Goal: Task Accomplishment & Management: Manage account settings

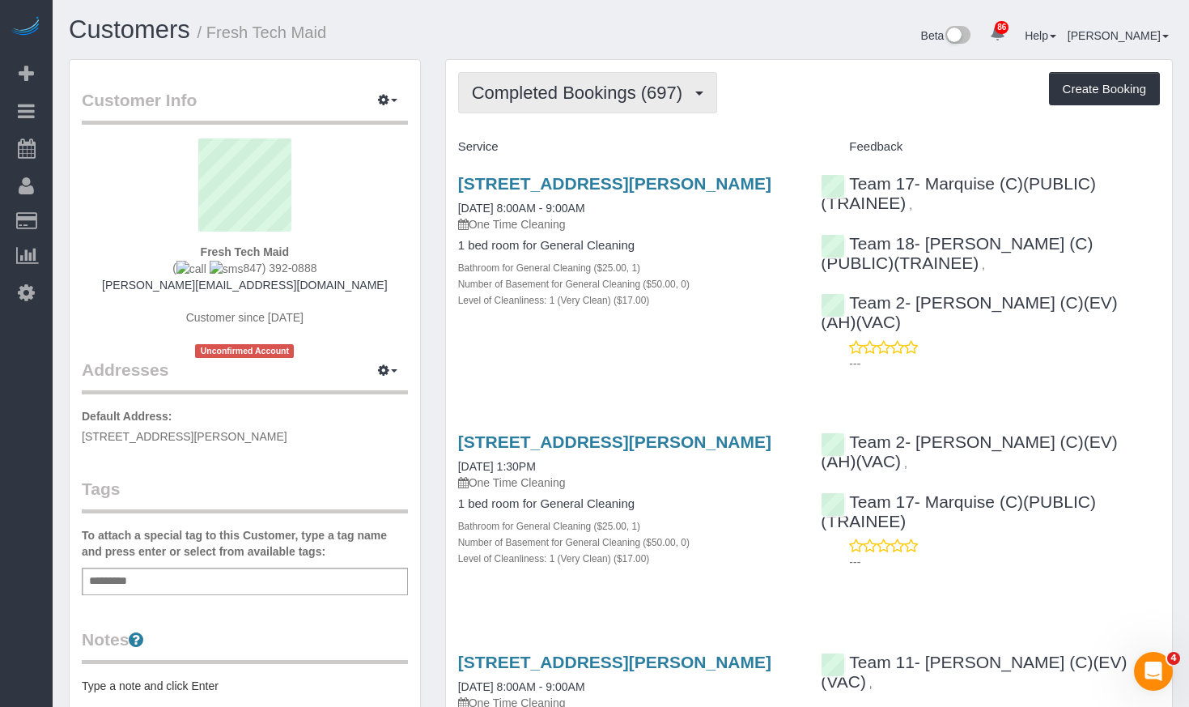
click at [526, 83] on span "Completed Bookings (697)" at bounding box center [581, 93] width 219 height 20
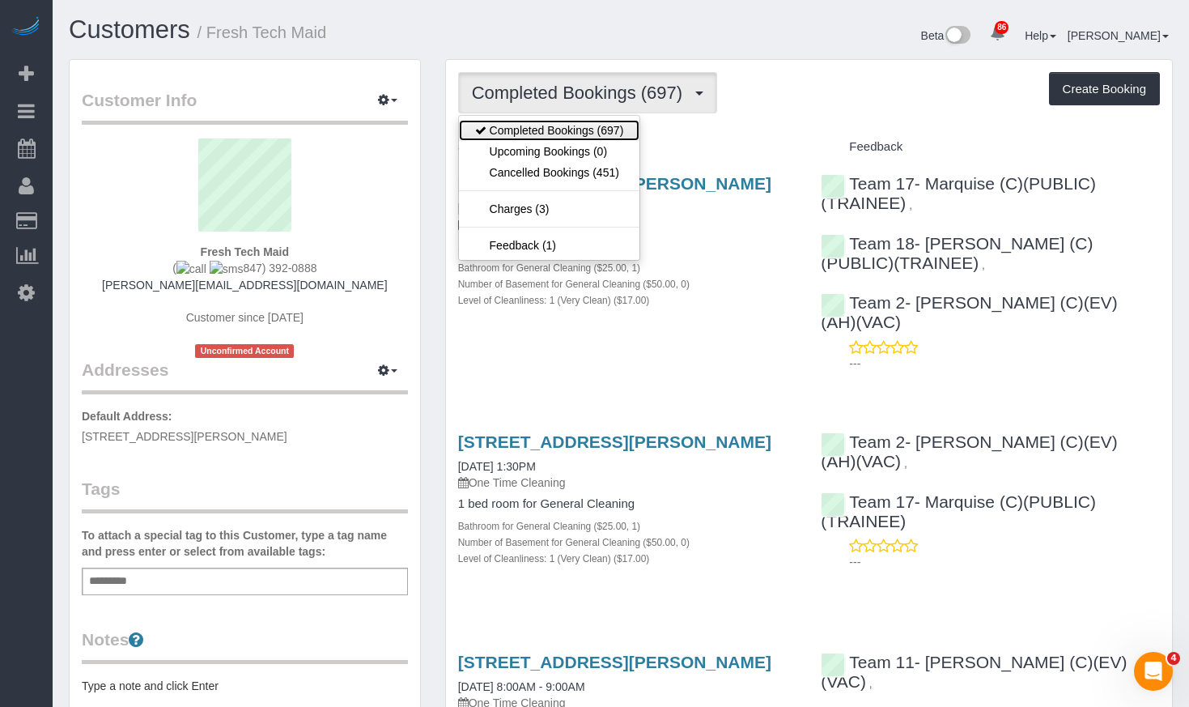
click at [535, 121] on link "Completed Bookings (697)" at bounding box center [549, 130] width 181 height 21
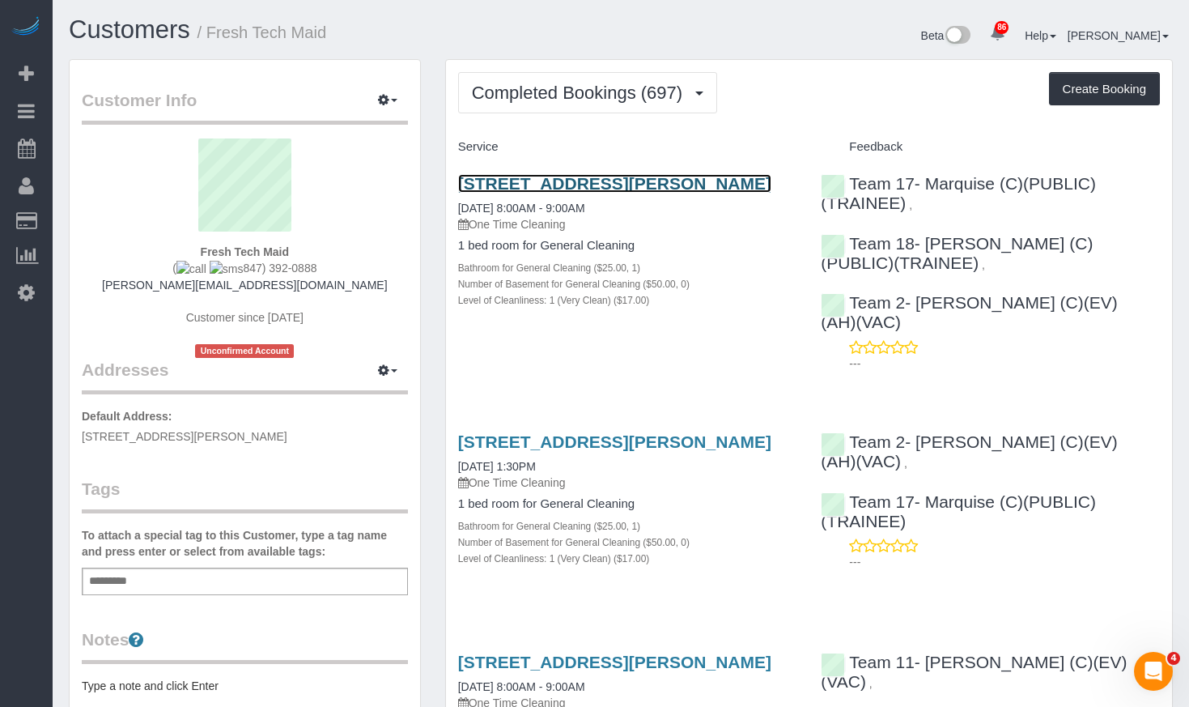
drag, startPoint x: 555, startPoint y: 170, endPoint x: 514, endPoint y: 186, distance: 44.3
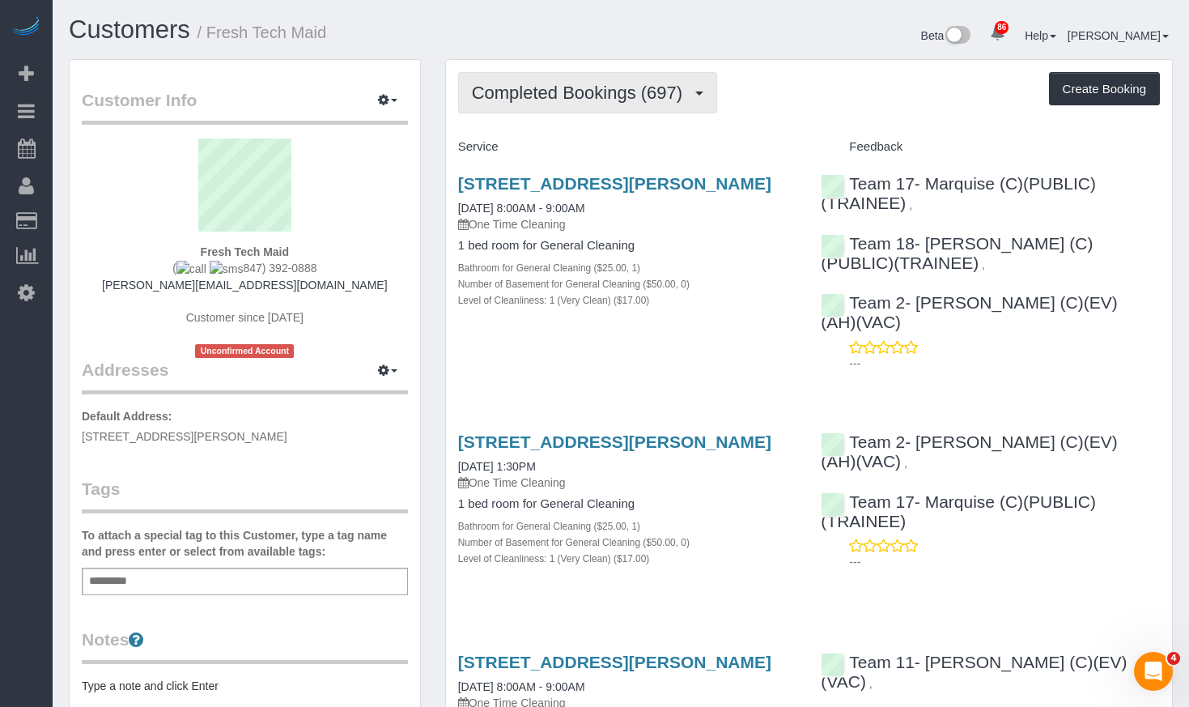
click at [602, 100] on span "Completed Bookings (697)" at bounding box center [581, 93] width 219 height 20
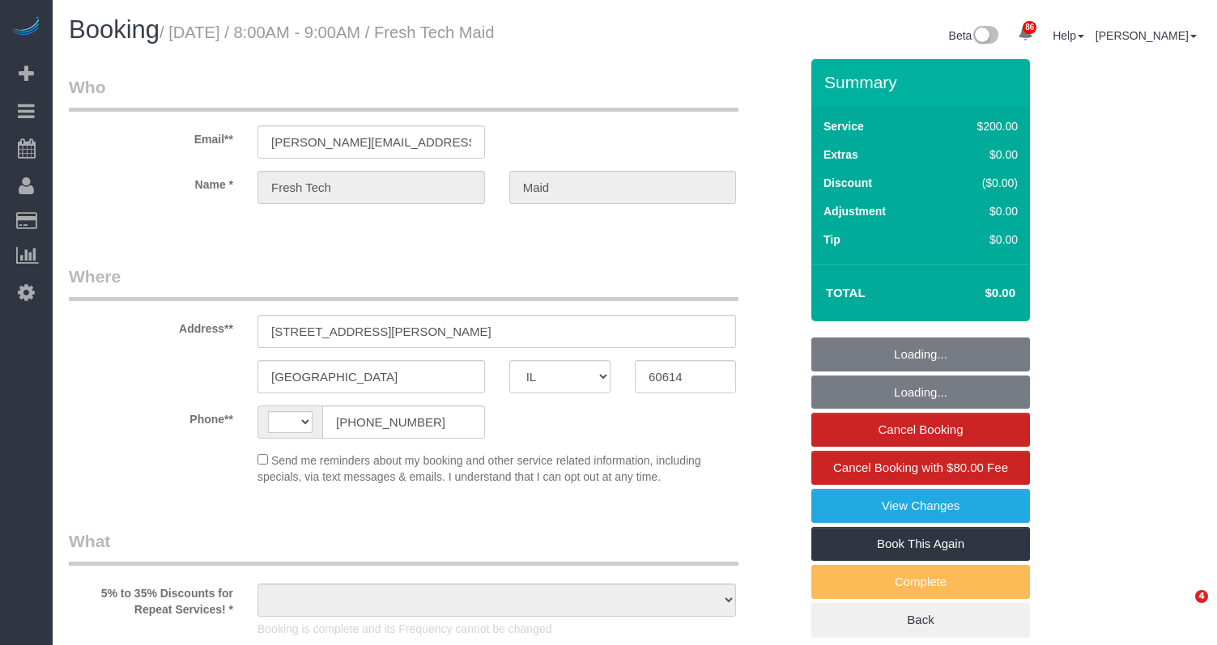
select select "IL"
select select "512"
select select "string:cash"
select select "number:1"
select select "number:57"
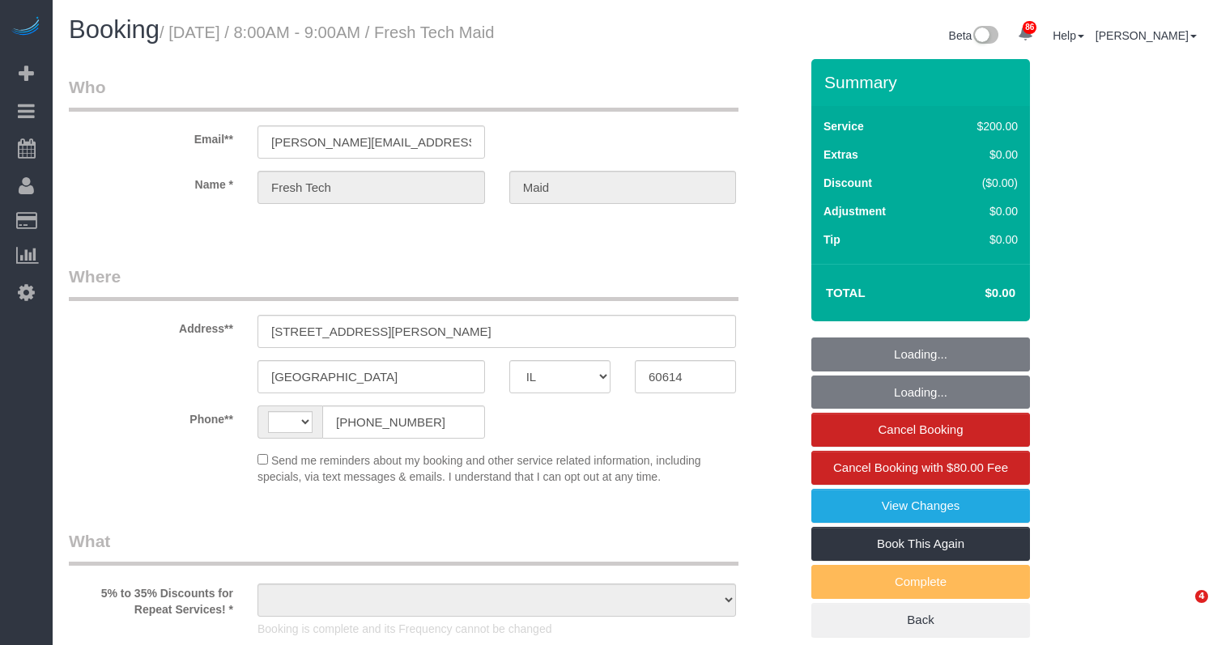
select select "number:139"
select select "string:US"
select select "object:1174"
select select "spot1"
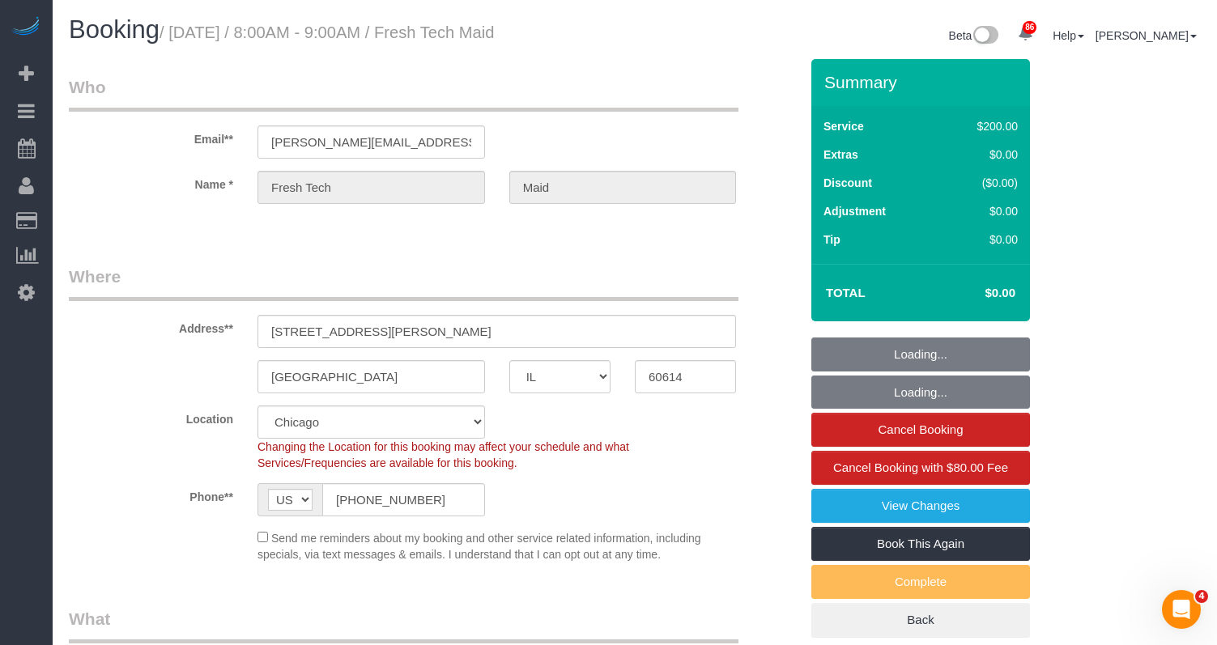
select select "object:1280"
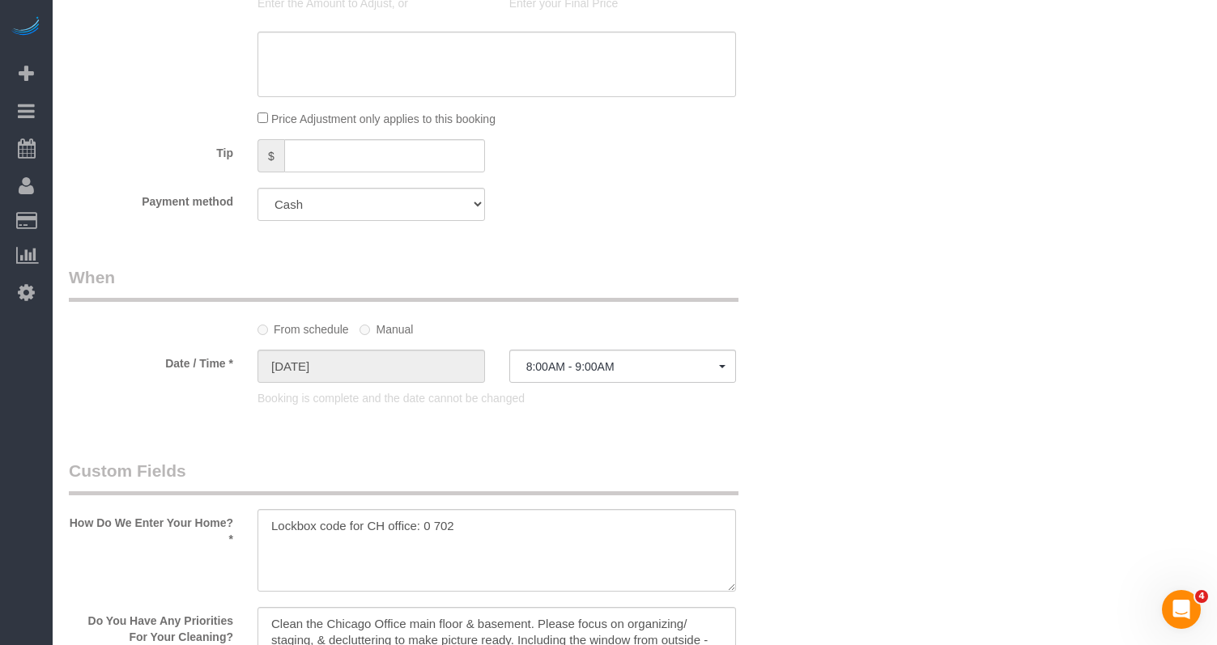
scroll to position [1700, 0]
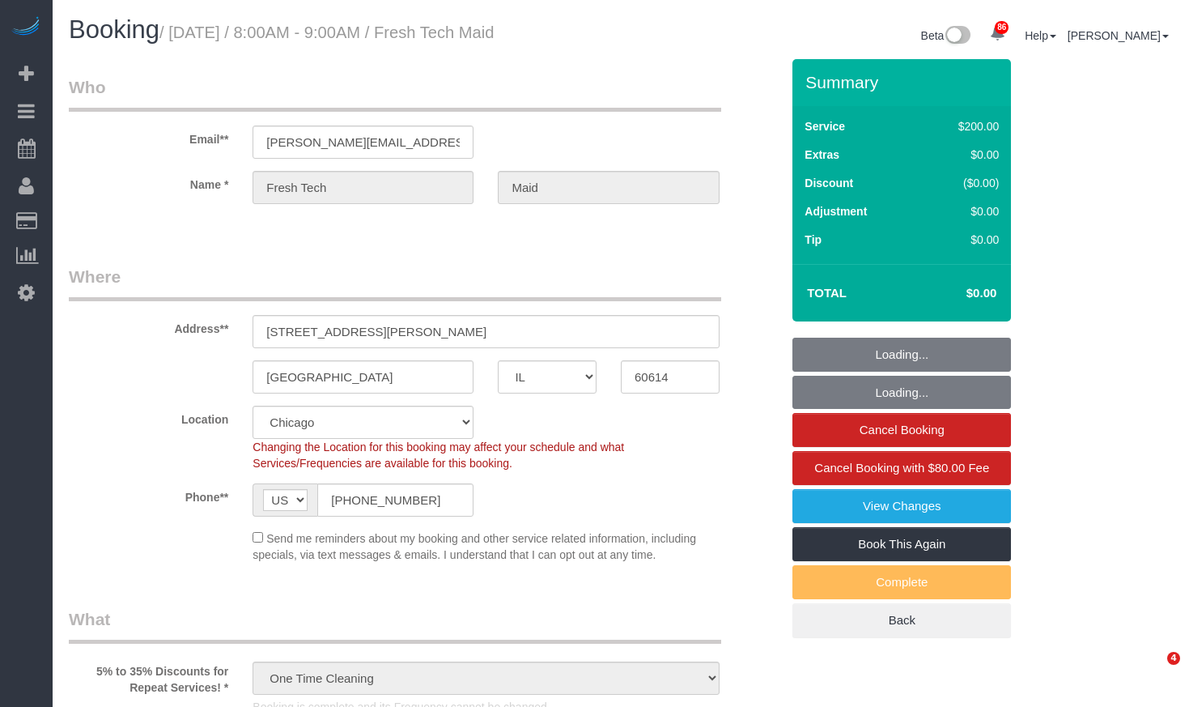
select select "IL"
select select "512"
select select "string:cash"
select select "spot1"
select select "number:1"
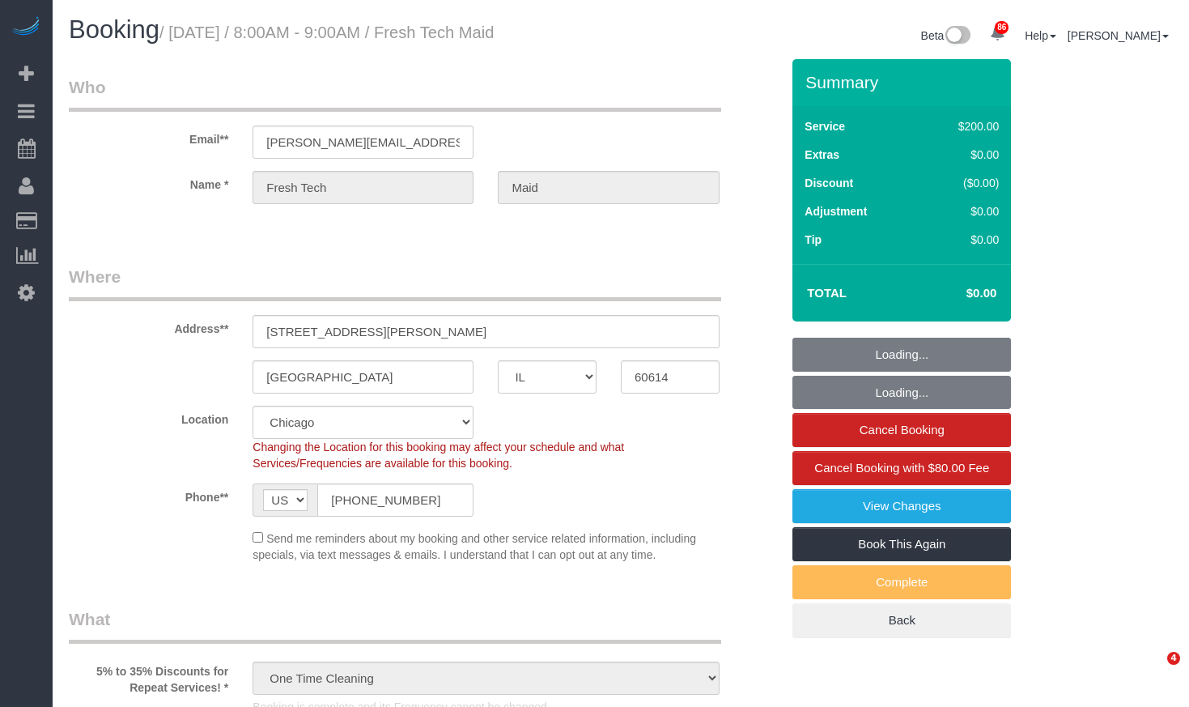
select select "number:57"
select select "number:139"
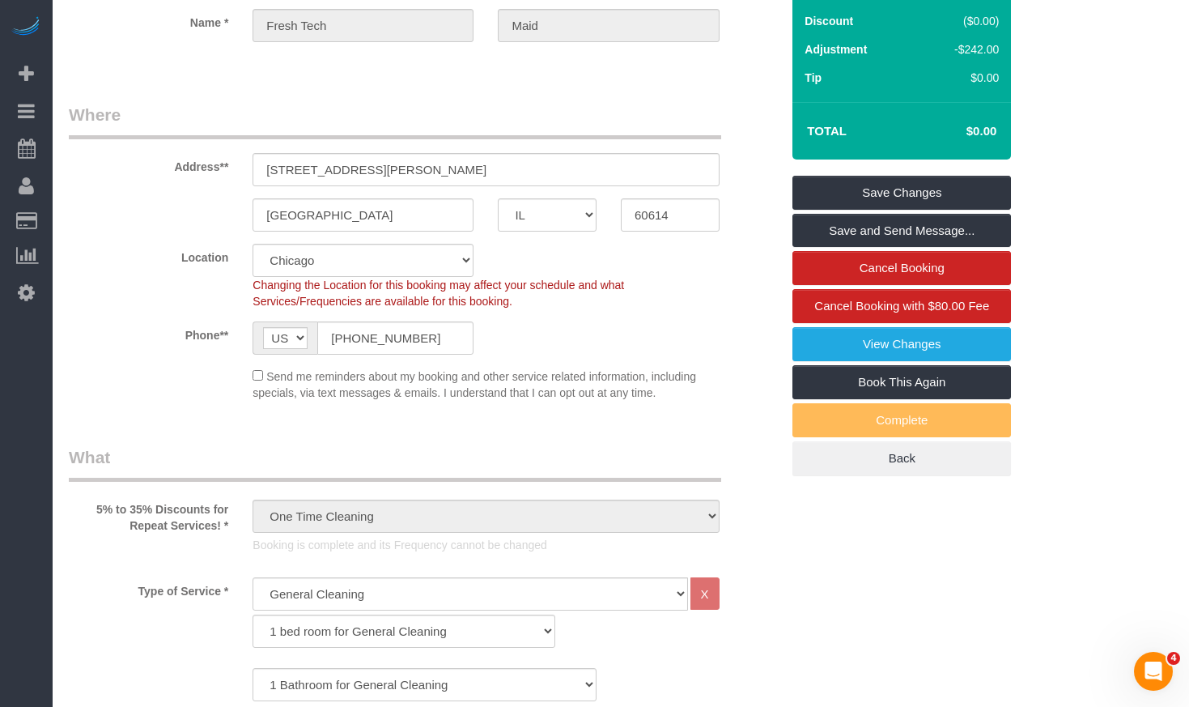
scroll to position [243, 0]
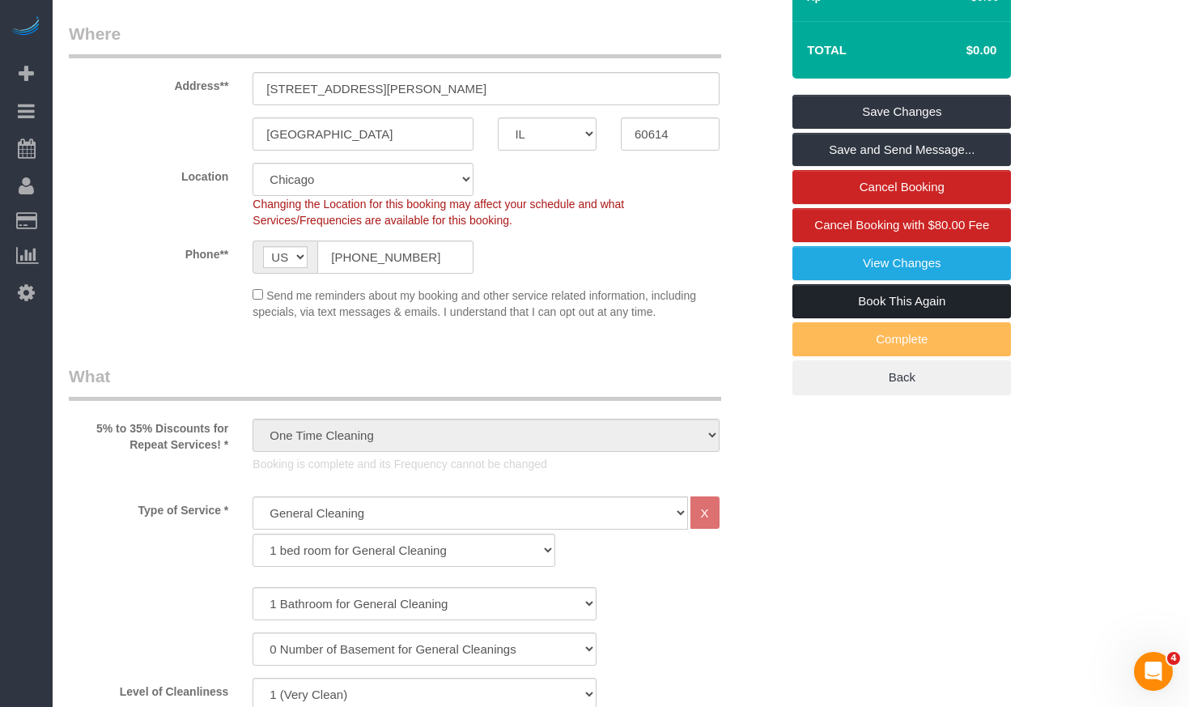
click at [946, 306] on link "Book This Again" at bounding box center [901, 301] width 219 height 34
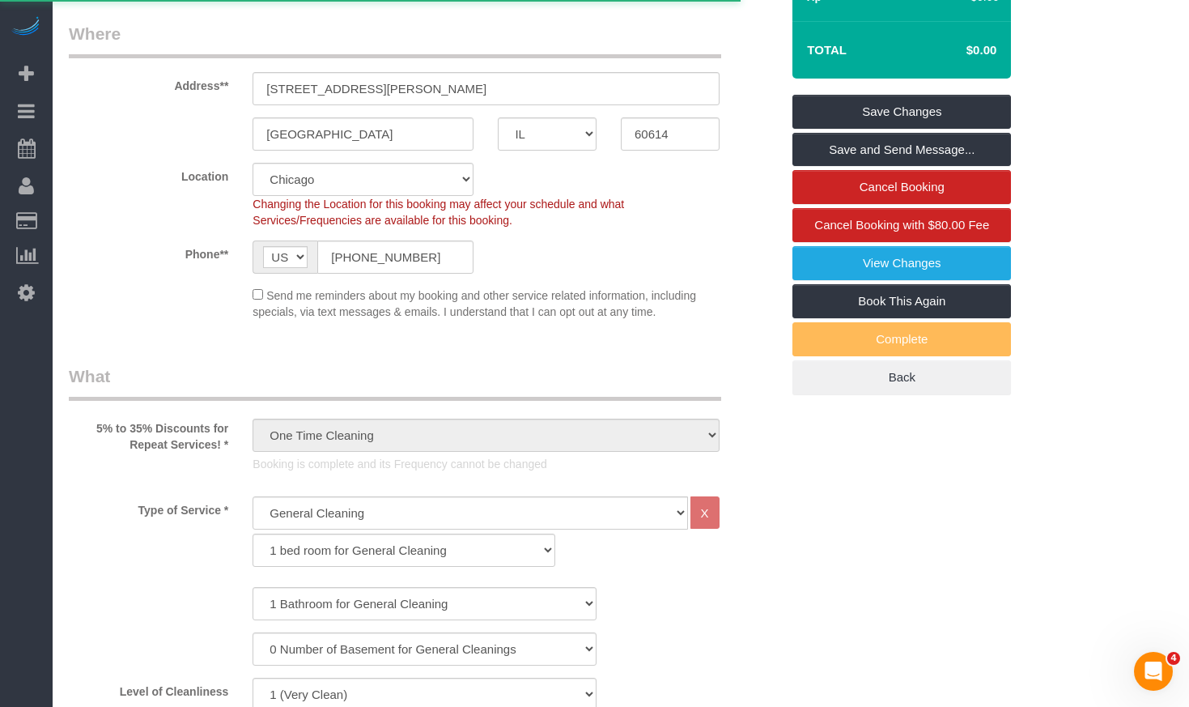
select select "IL"
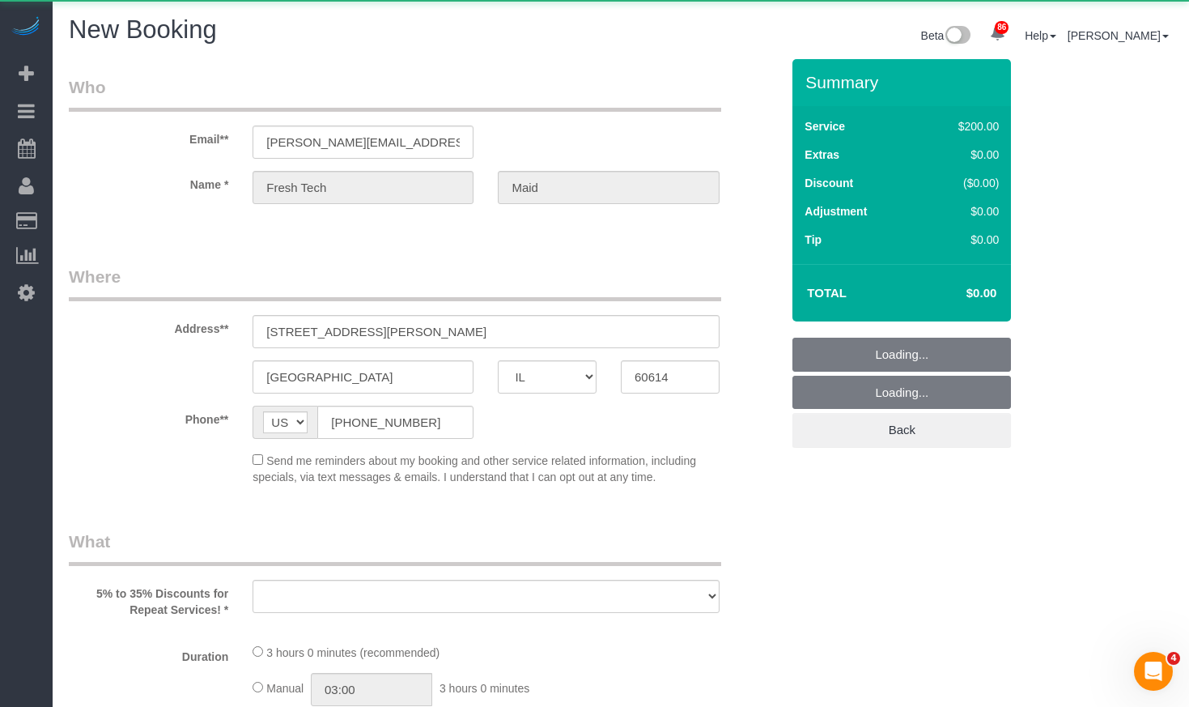
select select "string:fspay"
select select "number:1"
select select "number:57"
select select "number:139"
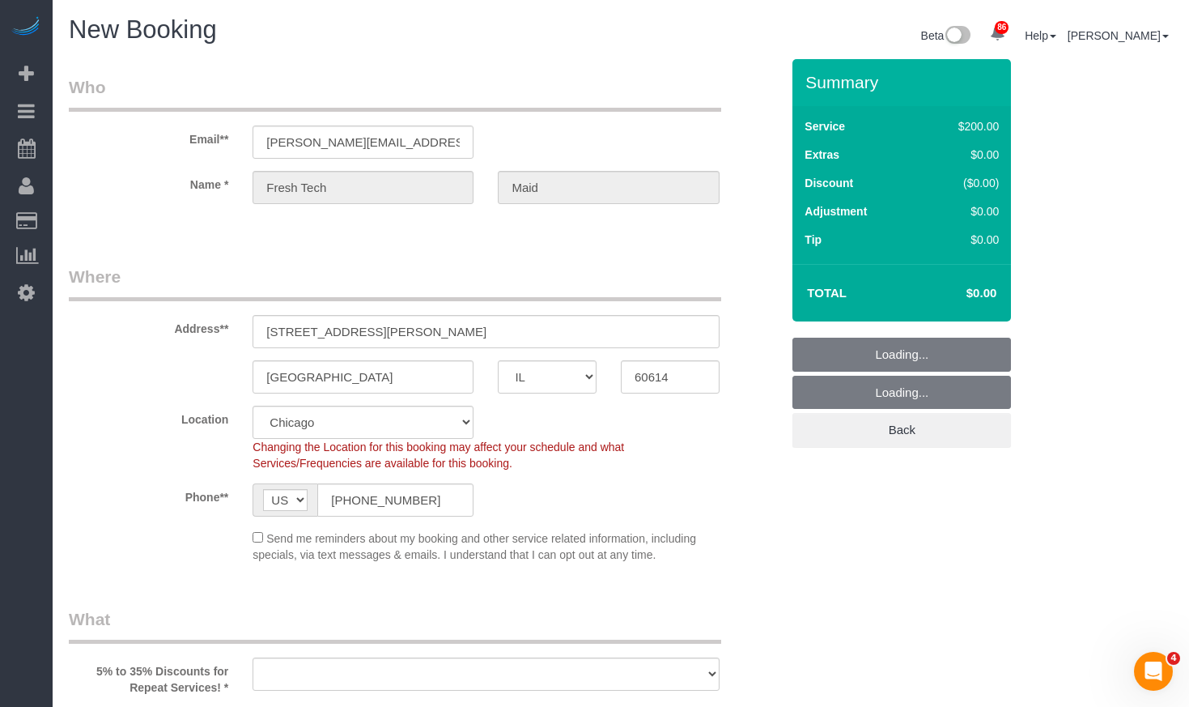
select select "object:1987"
select select "512"
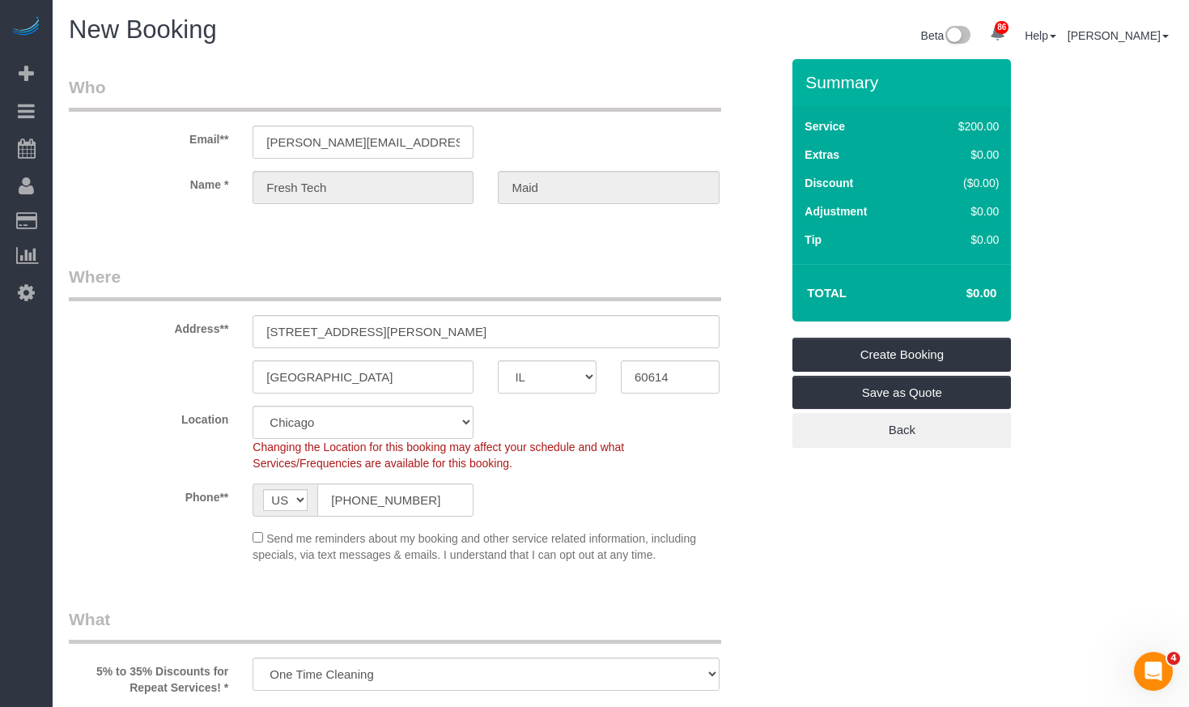
select select "object:2218"
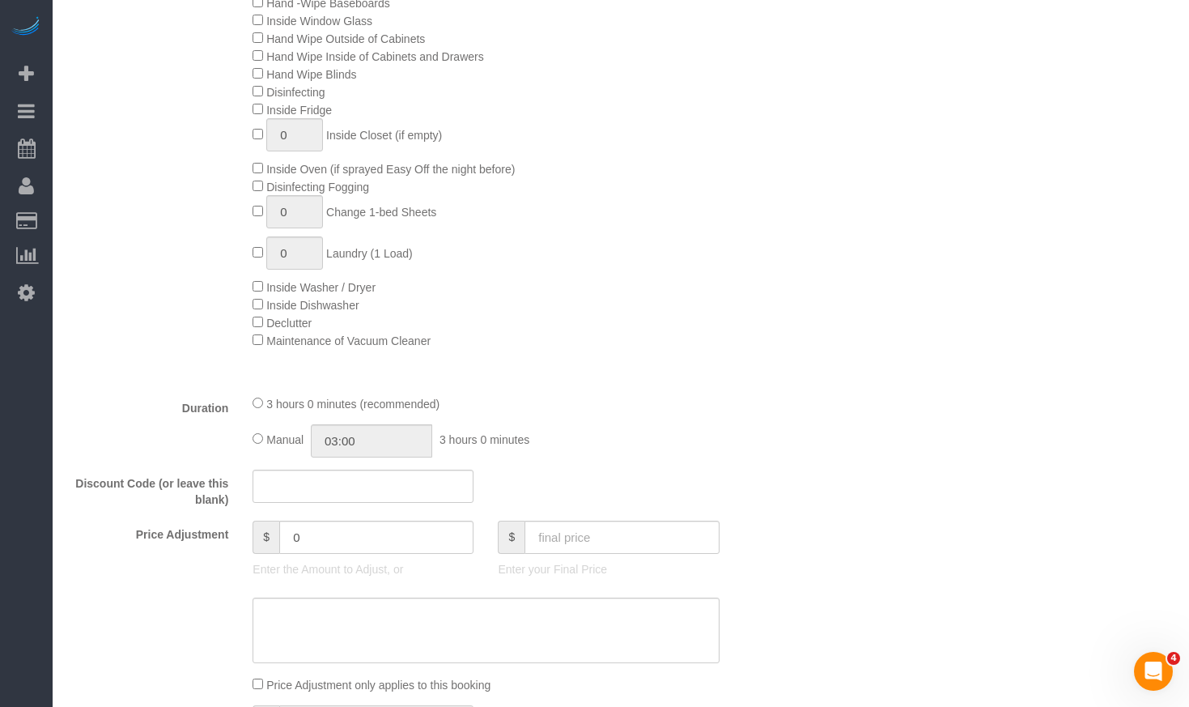
scroll to position [1295, 0]
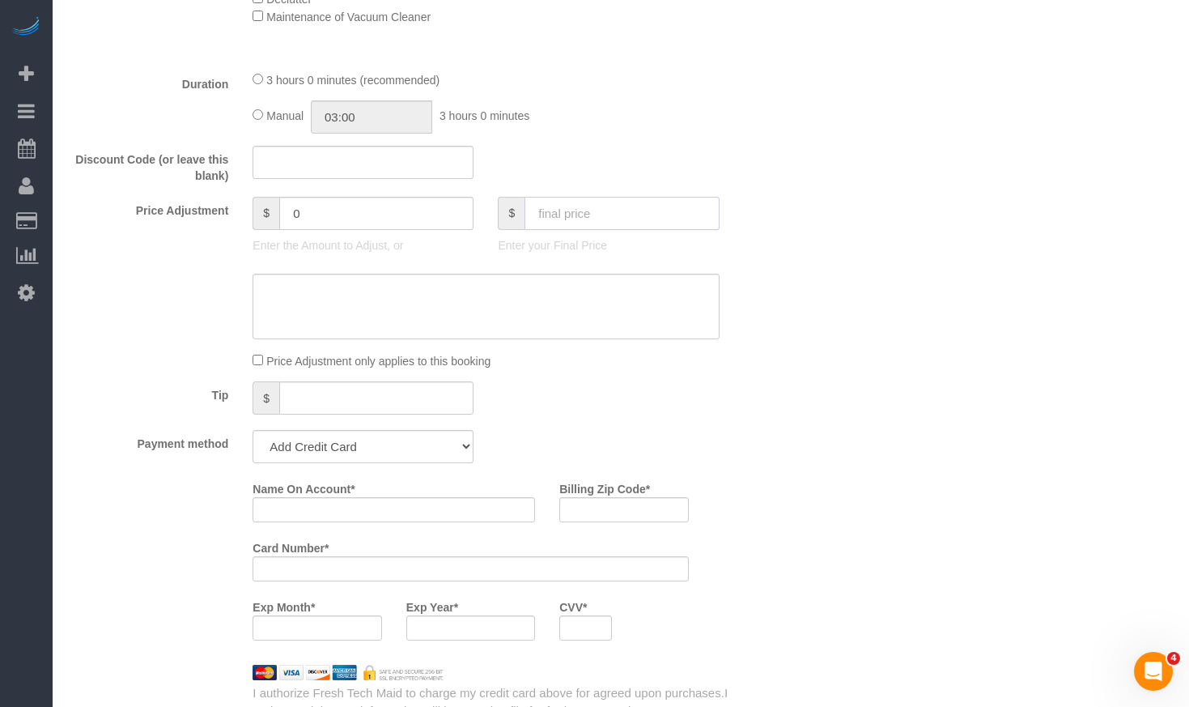
click at [568, 197] on input "text" at bounding box center [622, 213] width 194 height 33
type input "0"
click at [274, 119] on span "Manual" at bounding box center [284, 115] width 37 height 13
type input "-242"
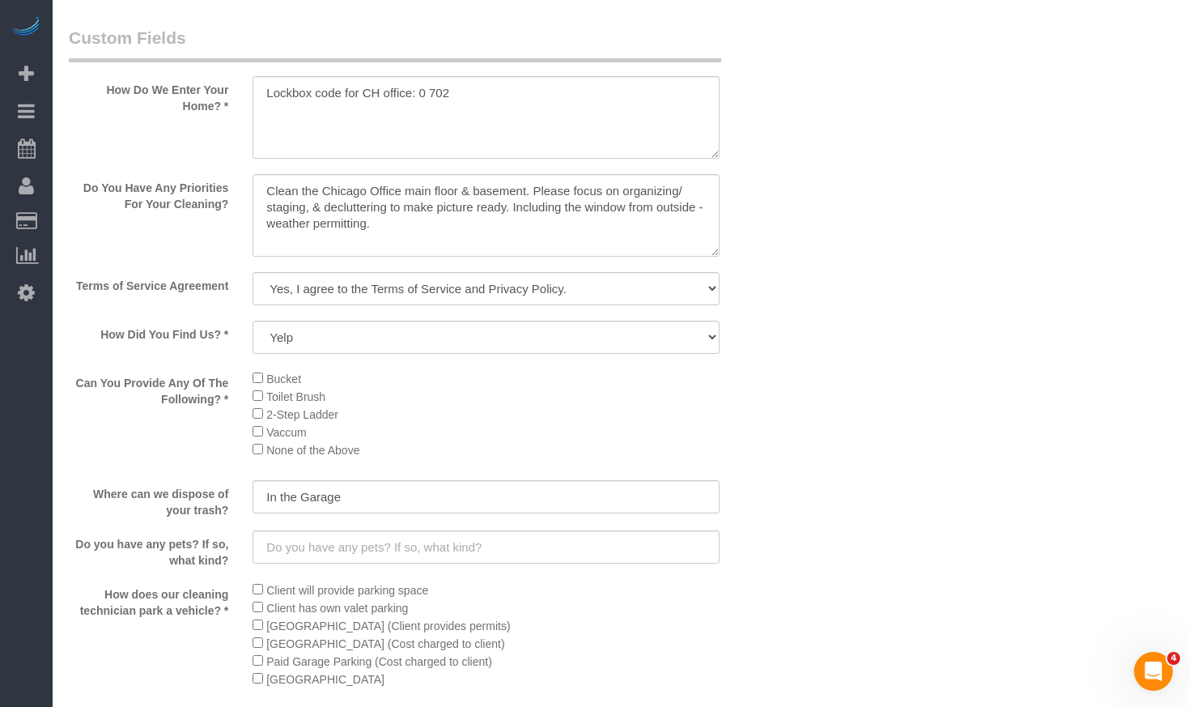
scroll to position [2267, 0]
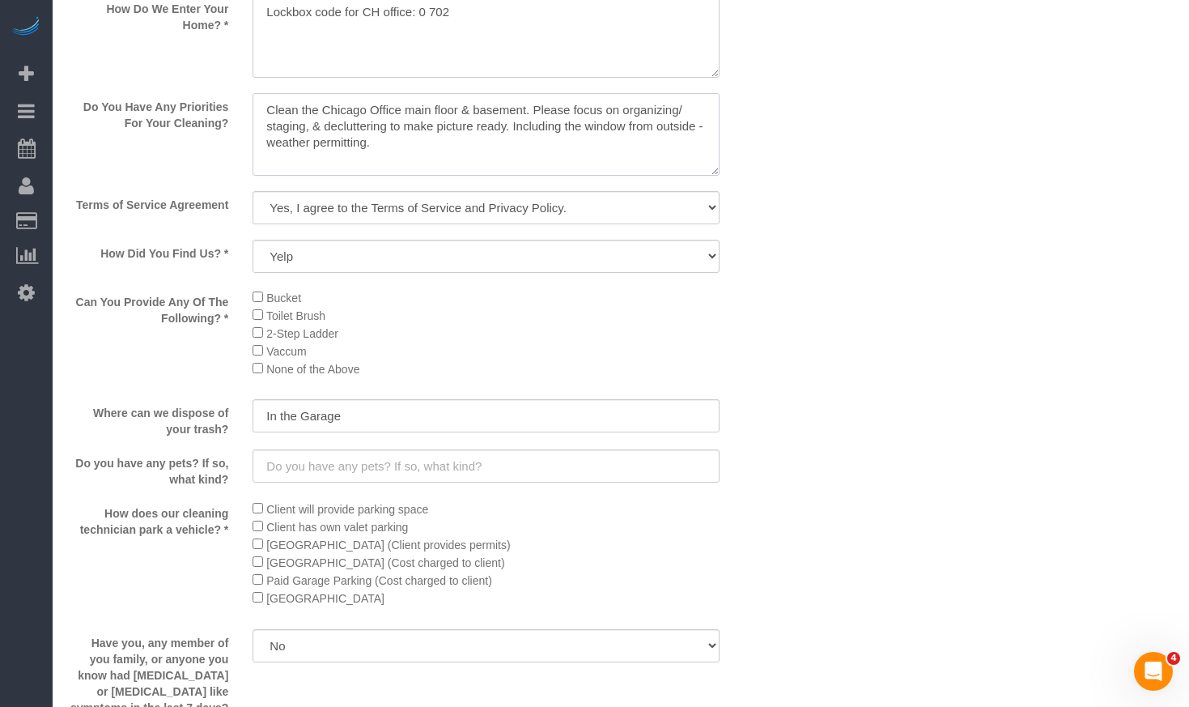
drag, startPoint x: 403, startPoint y: 159, endPoint x: 192, endPoint y: 99, distance: 219.6
click at [192, 99] on div "Do You Have Any Priorities For Your Cleaning?" at bounding box center [425, 136] width 736 height 86
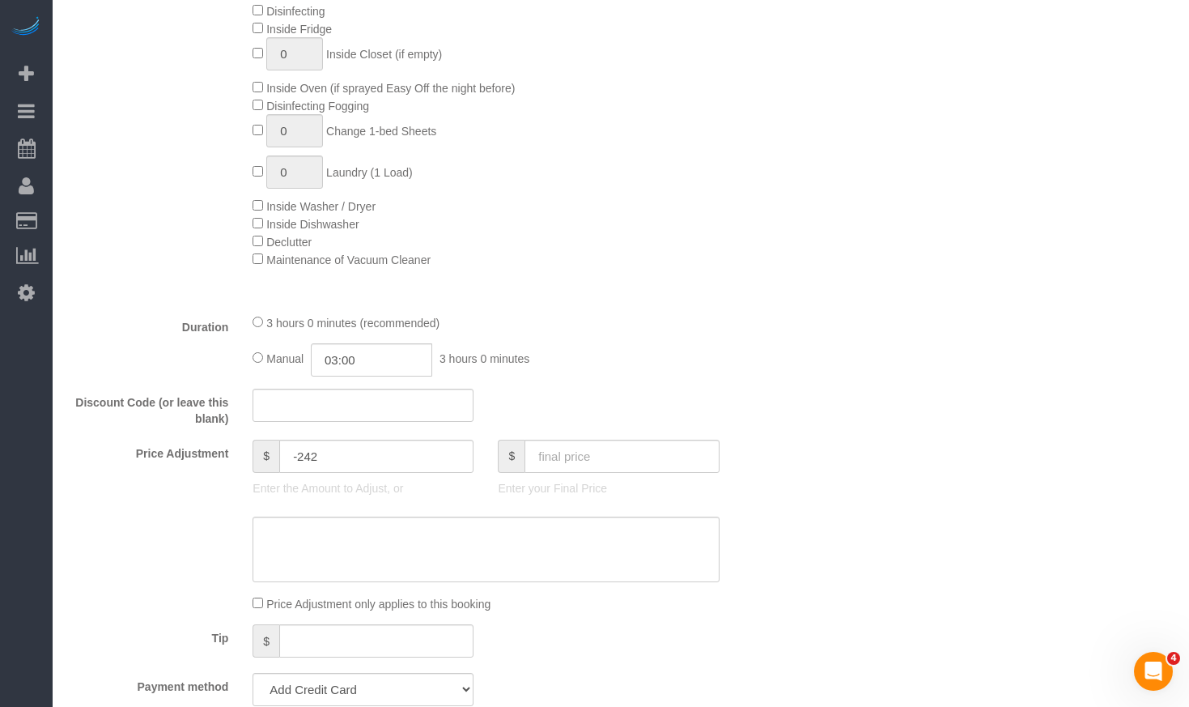
scroll to position [1133, 0]
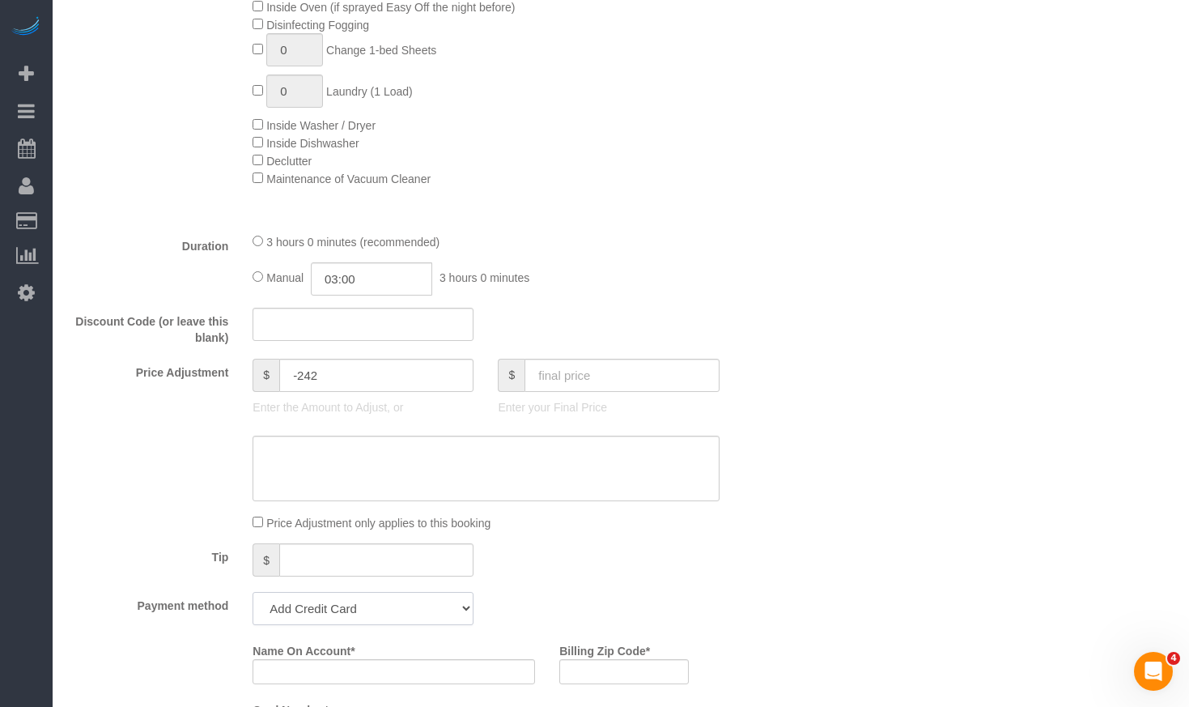
click at [436, 614] on select "Visa - 6576 - 12/2023 Mastercard - 6509 - 11/2018 Visa - 3648 - 05/2022 (Defaul…" at bounding box center [363, 608] width 221 height 33
select select "string:cash"
click at [253, 592] on select "Visa - 6576 - 12/2023 Mastercard - 6509 - 11/2018 Visa - 3648 - 05/2022 (Defaul…" at bounding box center [363, 608] width 221 height 33
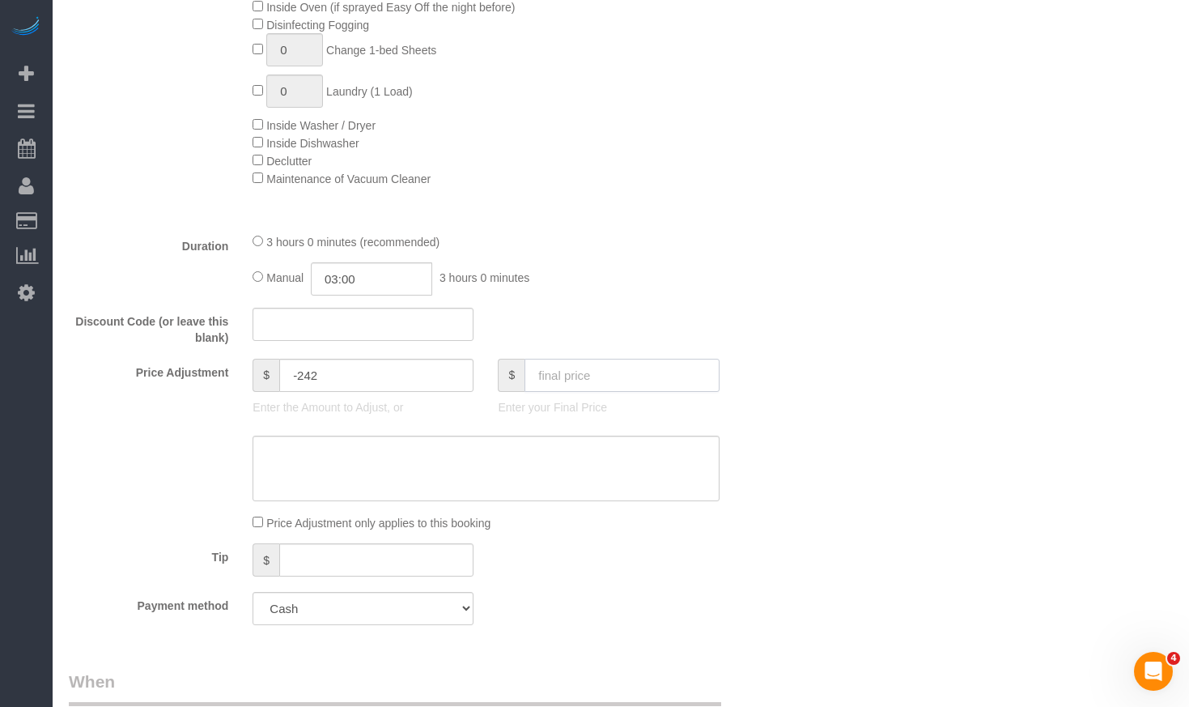
click at [644, 375] on input "text" at bounding box center [622, 375] width 194 height 33
type input "0"
click at [835, 350] on div "Who Email** wells@freshtechmaids.com Name * Fresh Tech Maid Where Address** 153…" at bounding box center [621, 593] width 1104 height 3334
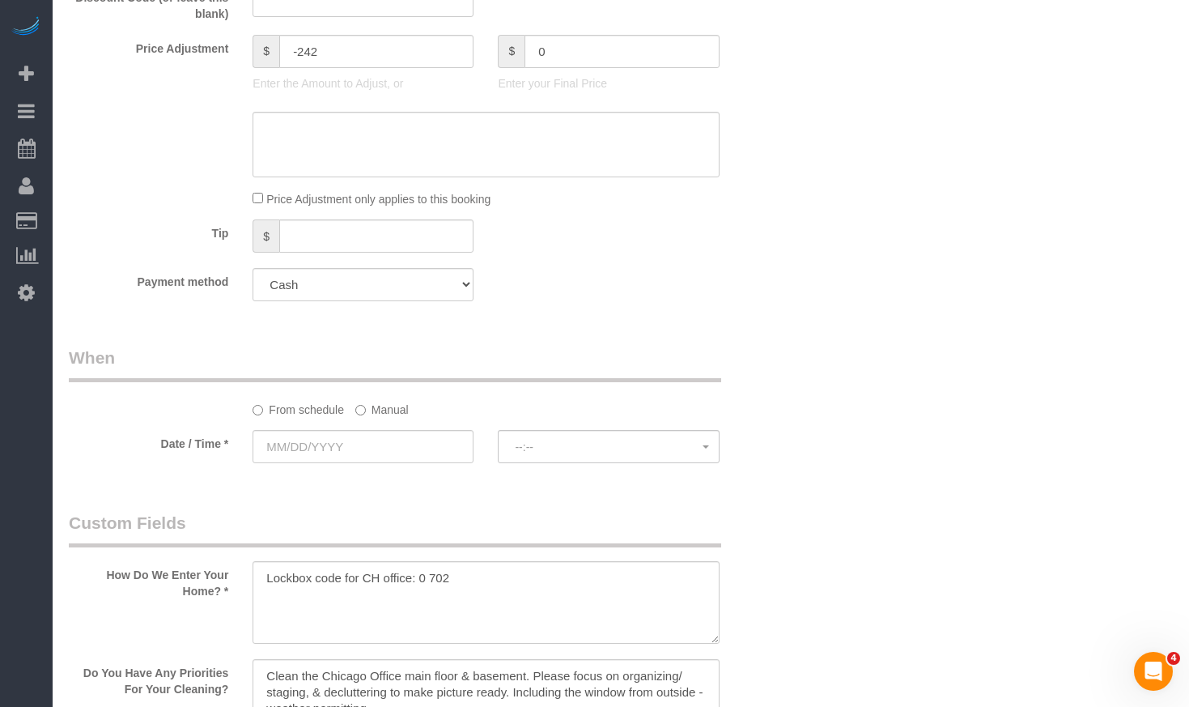
scroll to position [1619, 0]
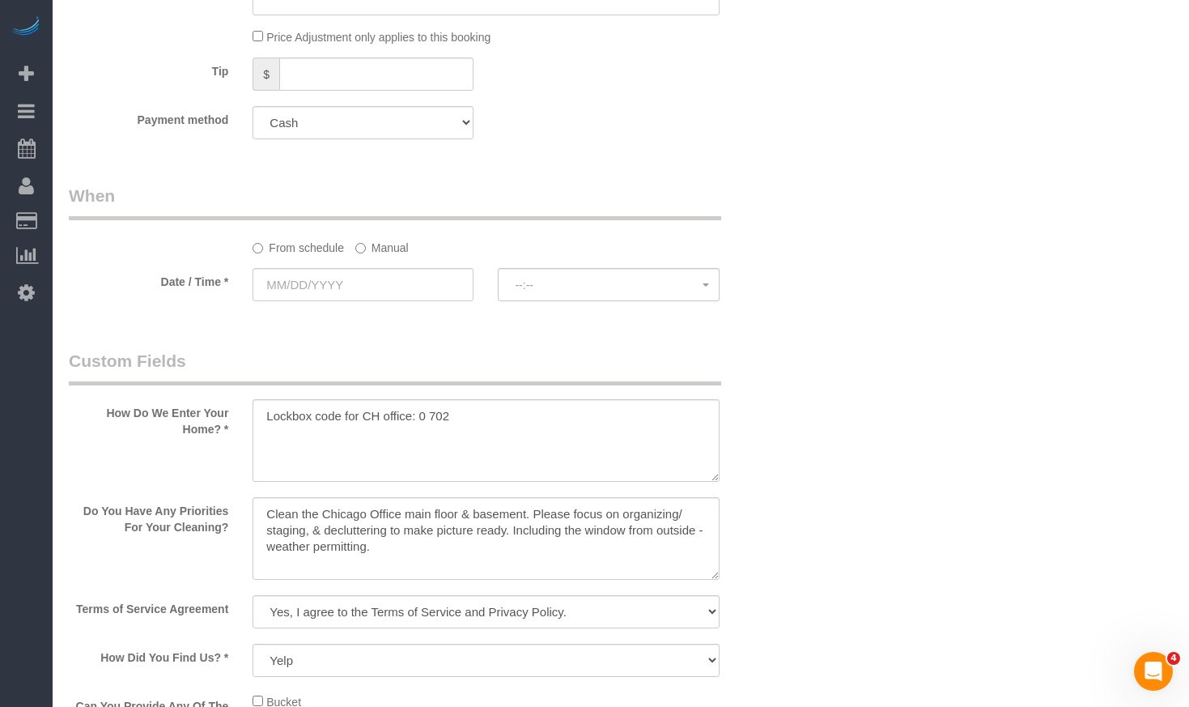
click at [355, 264] on sui-booking-spot "From schedule Manual Date / Time * --:-- --:--" at bounding box center [425, 244] width 712 height 121
click at [371, 253] on label "Manual" at bounding box center [381, 245] width 53 height 22
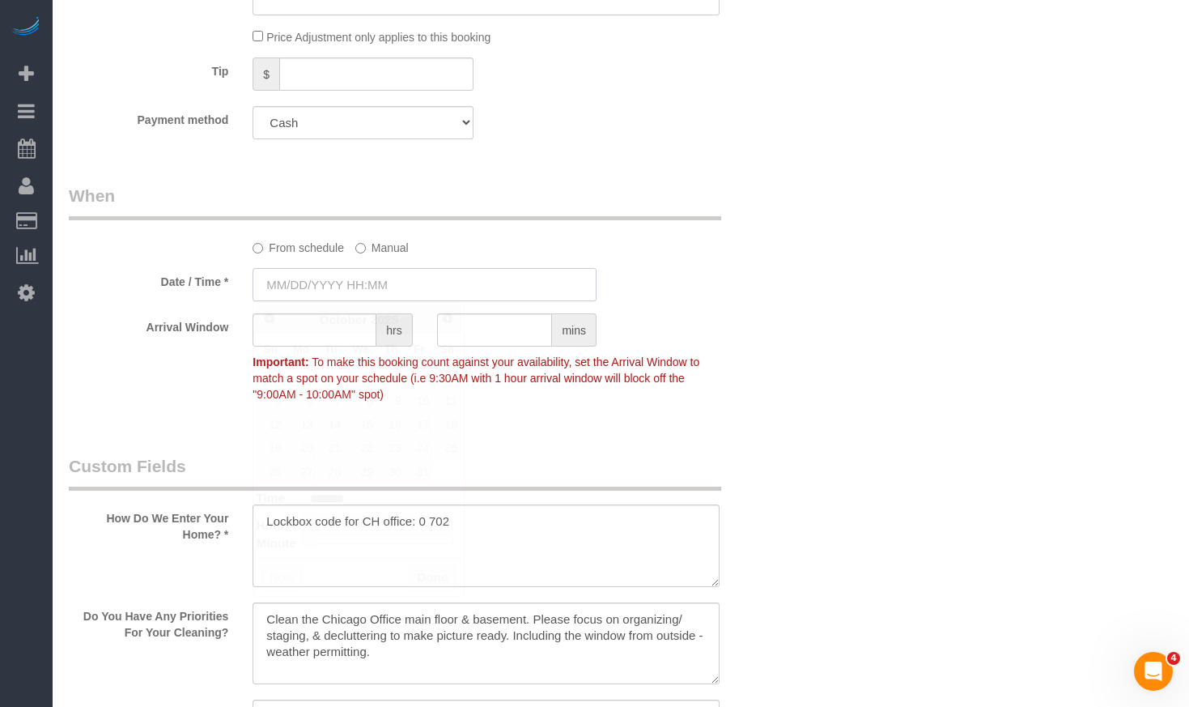
click at [365, 289] on input "text" at bounding box center [425, 284] width 344 height 33
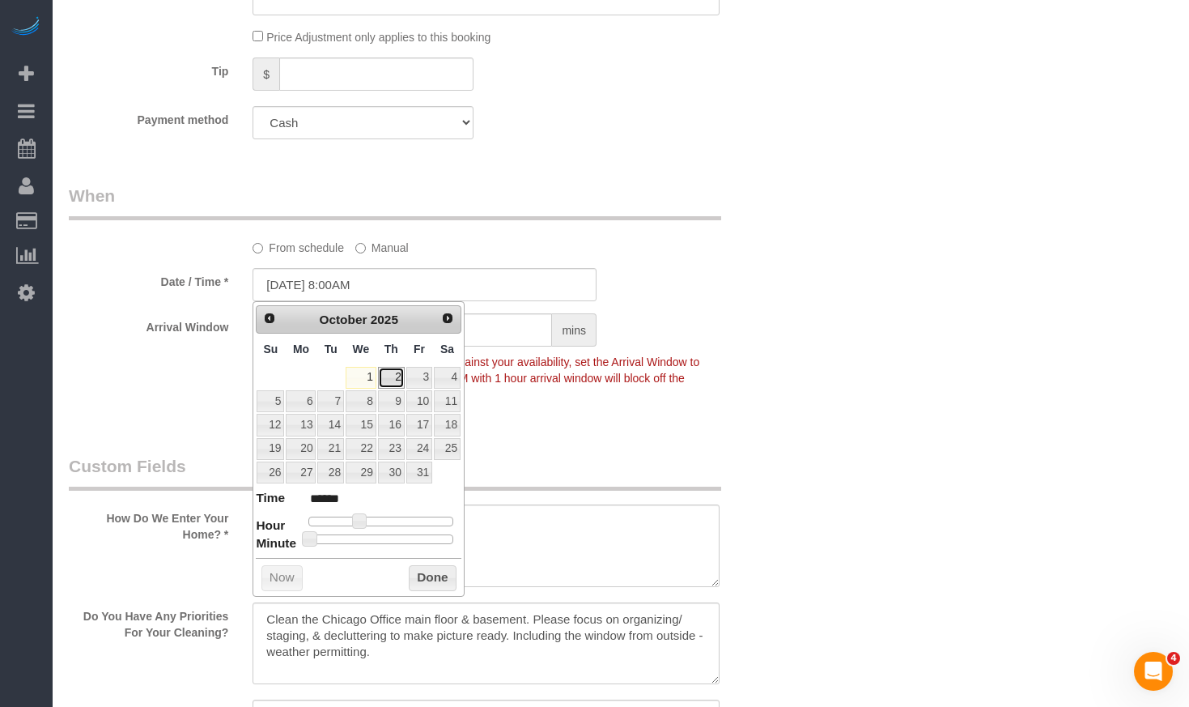
click at [395, 372] on link "2" at bounding box center [391, 378] width 27 height 22
type input "[DATE] 8:00AM"
click at [424, 571] on button "Done" at bounding box center [433, 578] width 48 height 26
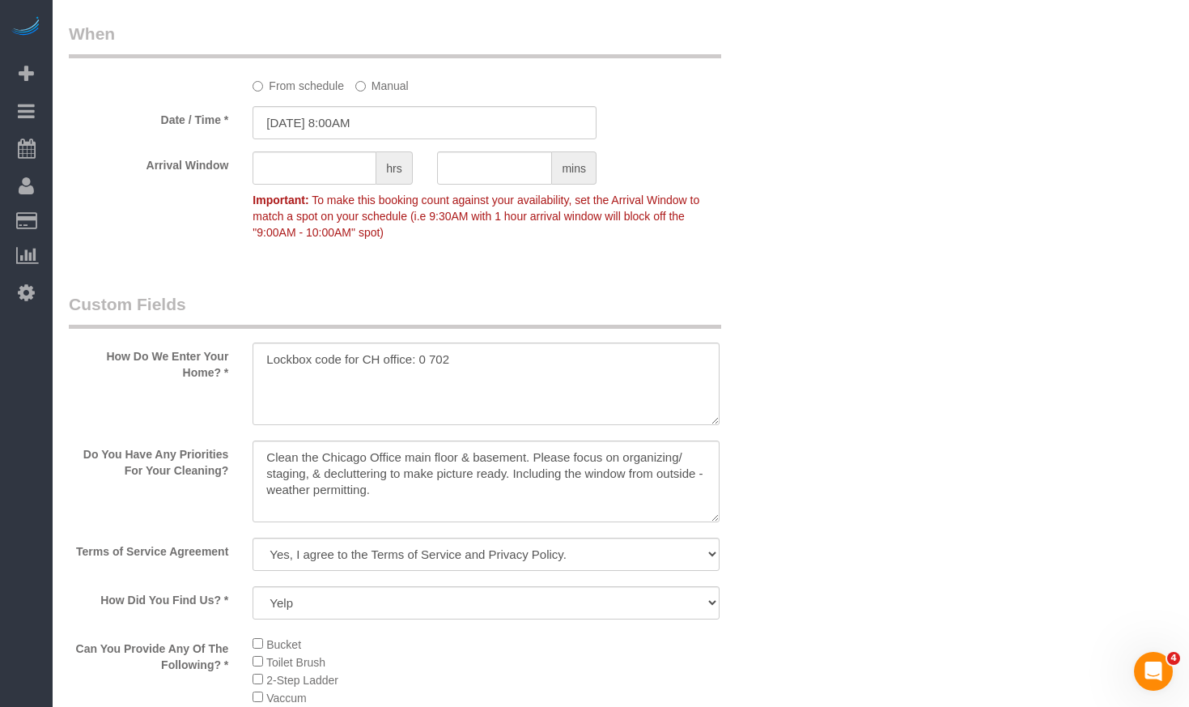
scroll to position [1862, 0]
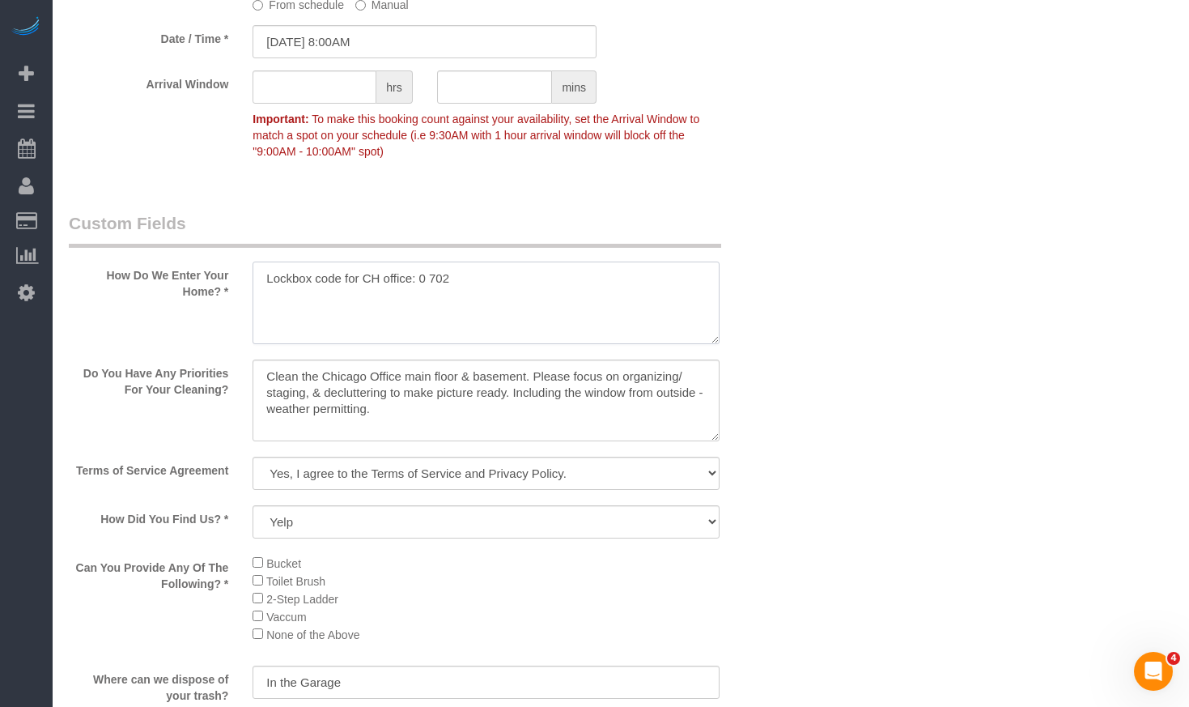
click at [491, 277] on textarea at bounding box center [486, 302] width 466 height 83
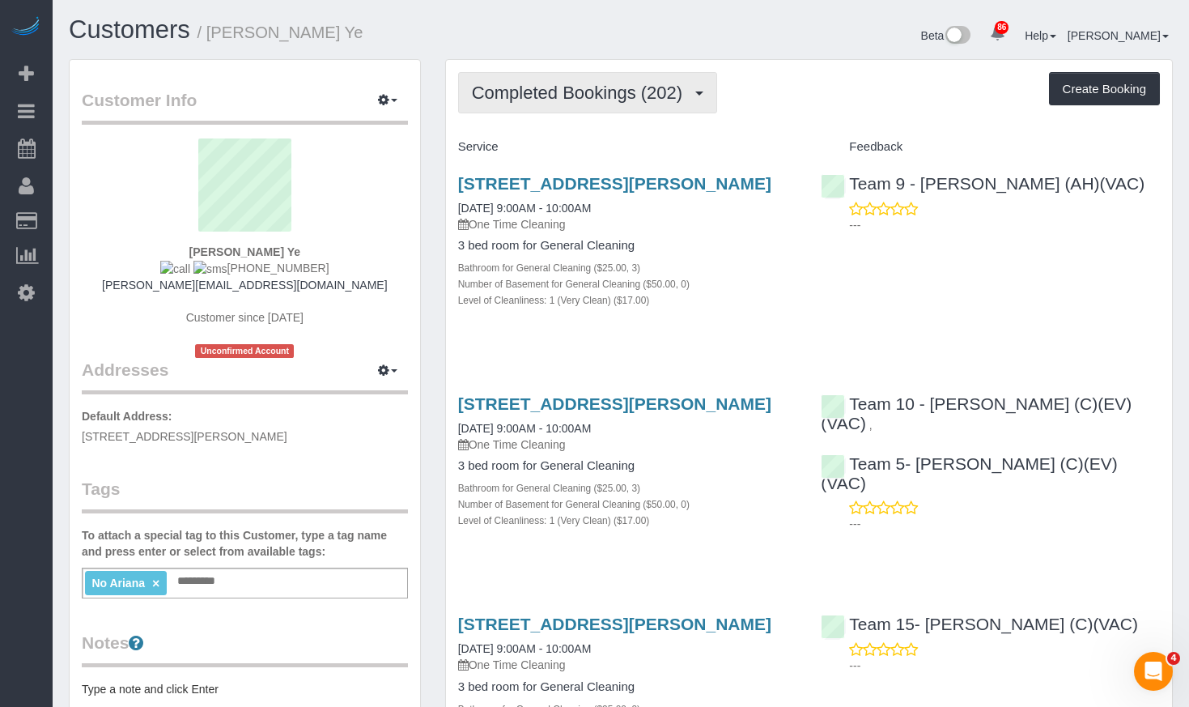
drag, startPoint x: 571, startPoint y: 86, endPoint x: 573, endPoint y: 104, distance: 18.0
click at [571, 86] on span "Completed Bookings (202)" at bounding box center [581, 93] width 219 height 20
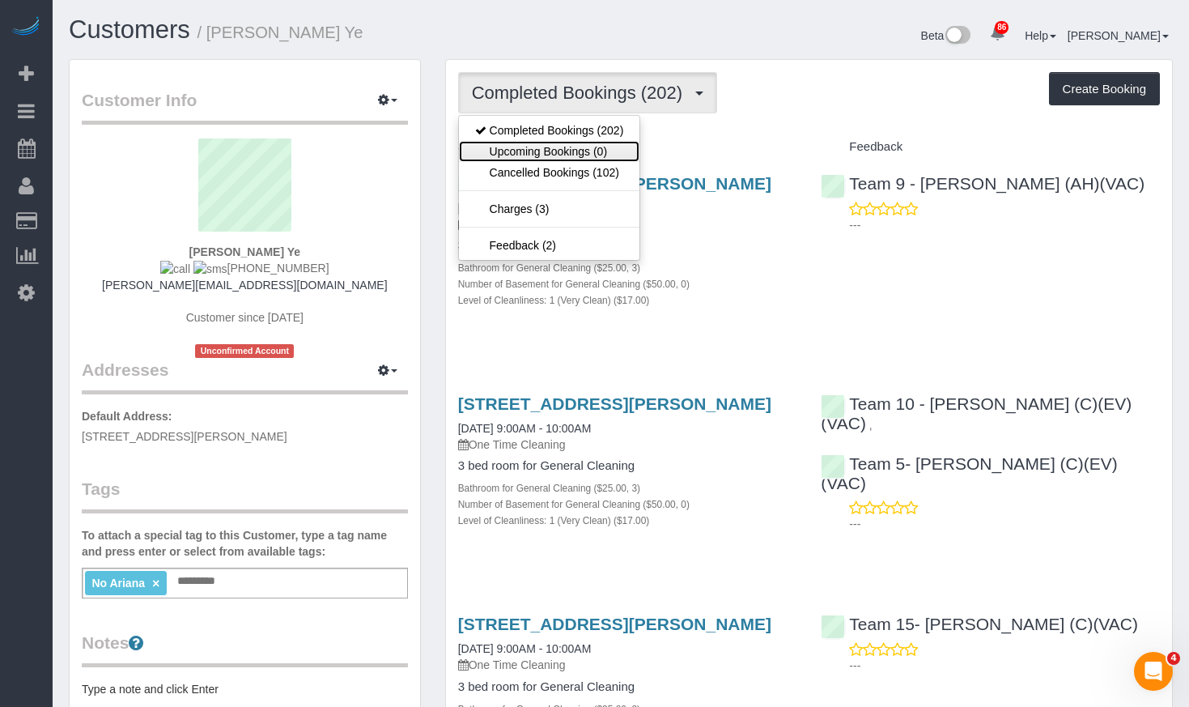
click at [578, 160] on link "Upcoming Bookings (0)" at bounding box center [549, 151] width 181 height 21
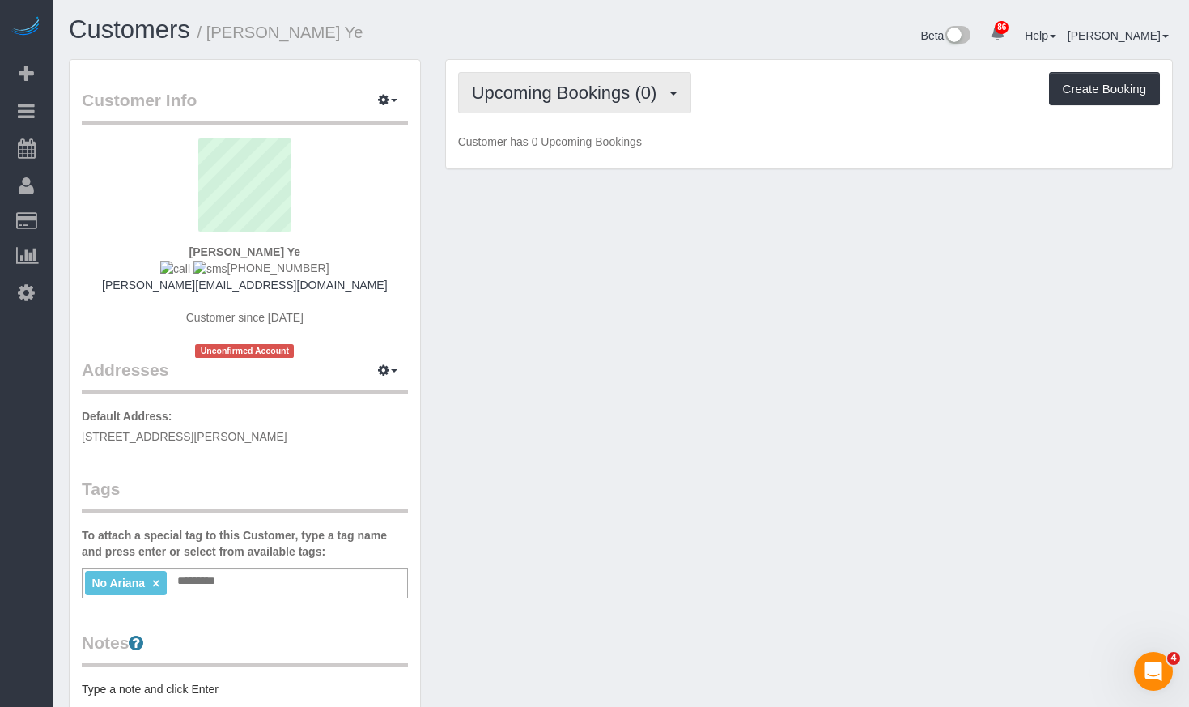
click at [559, 109] on button "Upcoming Bookings (0)" at bounding box center [575, 92] width 234 height 41
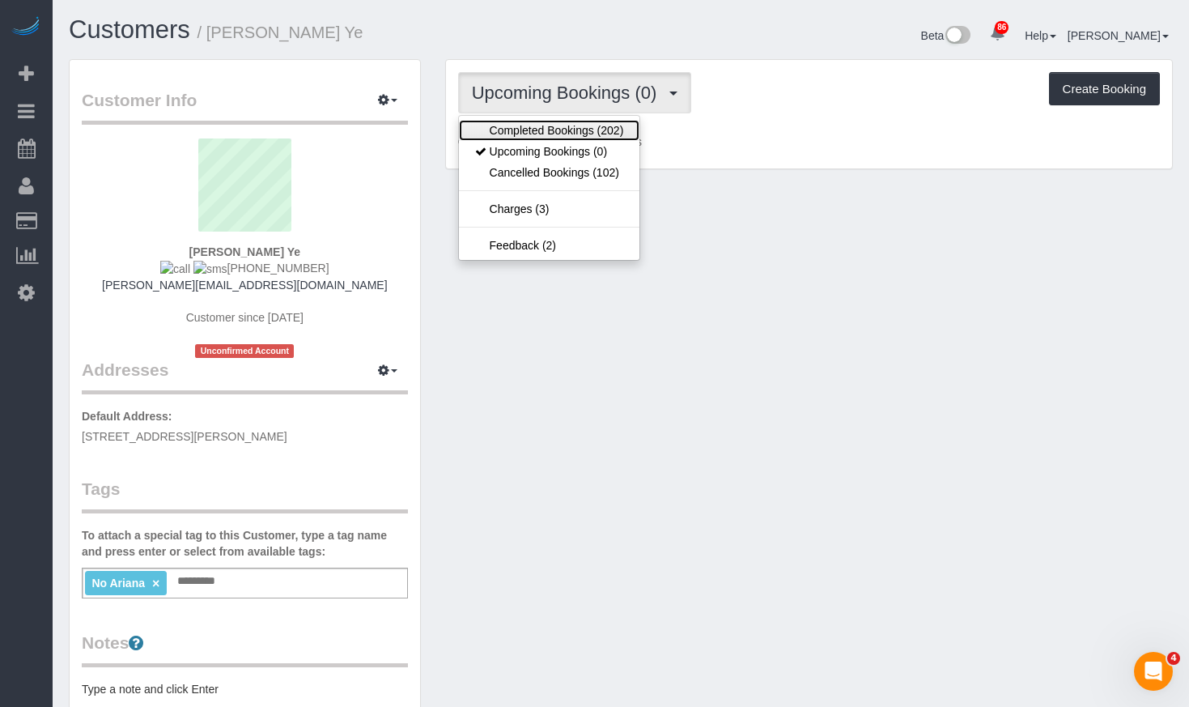
click at [543, 134] on link "Completed Bookings (202)" at bounding box center [549, 130] width 181 height 21
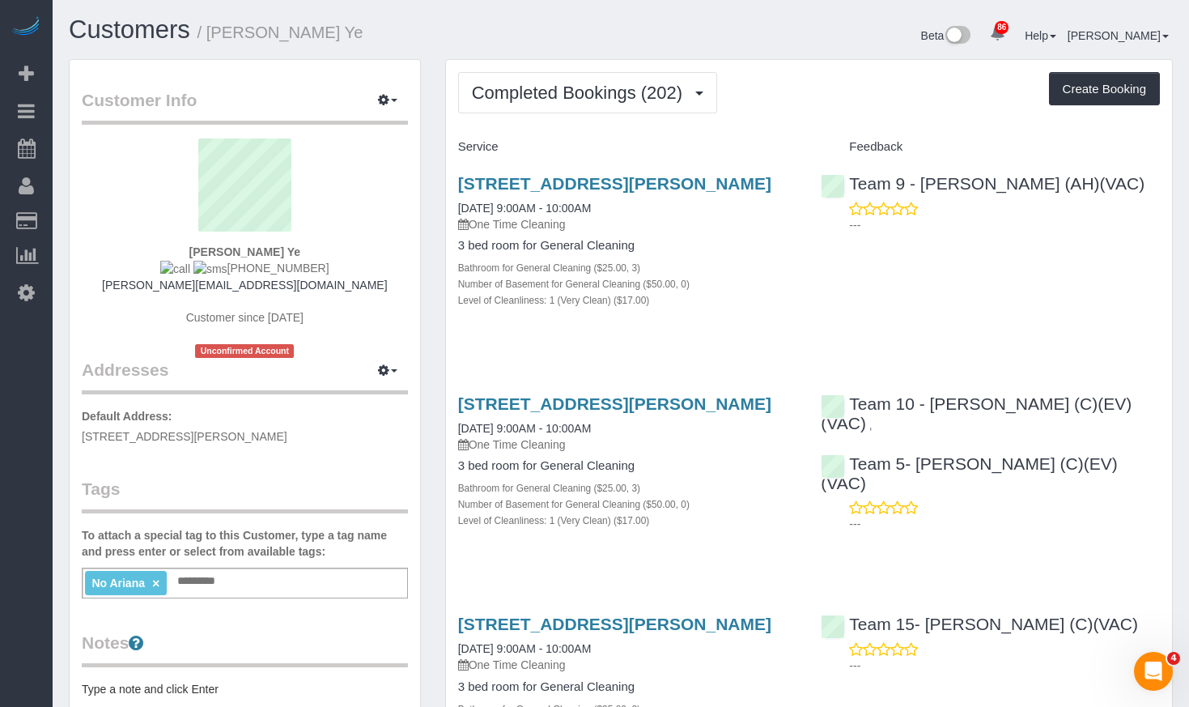
drag, startPoint x: 533, startPoint y: 205, endPoint x: 428, endPoint y: 182, distance: 107.6
click at [550, 193] on h3 "532 Wesley Ave, Unit East, Evanston, IL 60202" at bounding box center [627, 183] width 339 height 19
drag, startPoint x: 535, startPoint y: 206, endPoint x: 455, endPoint y: 182, distance: 83.7
click at [455, 182] on div "532 Wesley Ave, Unit East, Evanston, IL 60202 09/26/2025 9:00AM - 10:00AM One T…" at bounding box center [627, 250] width 363 height 180
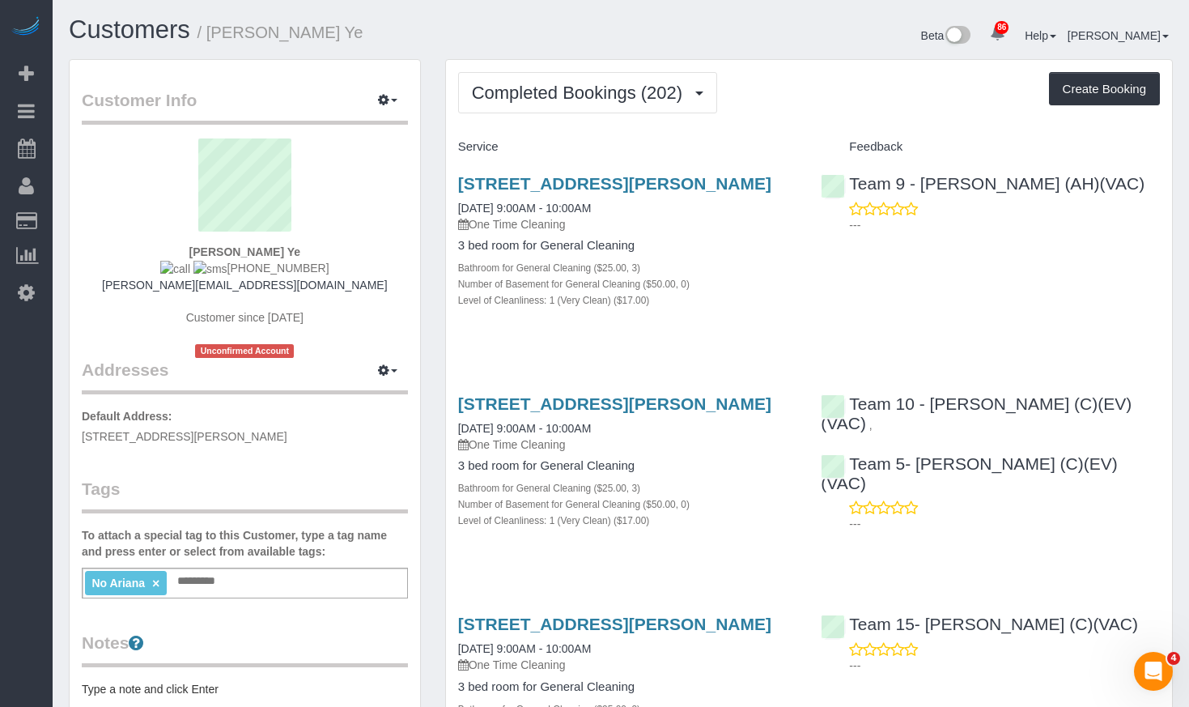
copy link "532 Wesley Ave, Unit East, Evanston, IL 60202"
click at [633, 18] on div "Beta 86 Your Notifications You have 0 alerts × You have 1 to charge for 09/29/2…" at bounding box center [903, 37] width 564 height 43
click at [666, 87] on span "Completed Bookings (202)" at bounding box center [581, 93] width 219 height 20
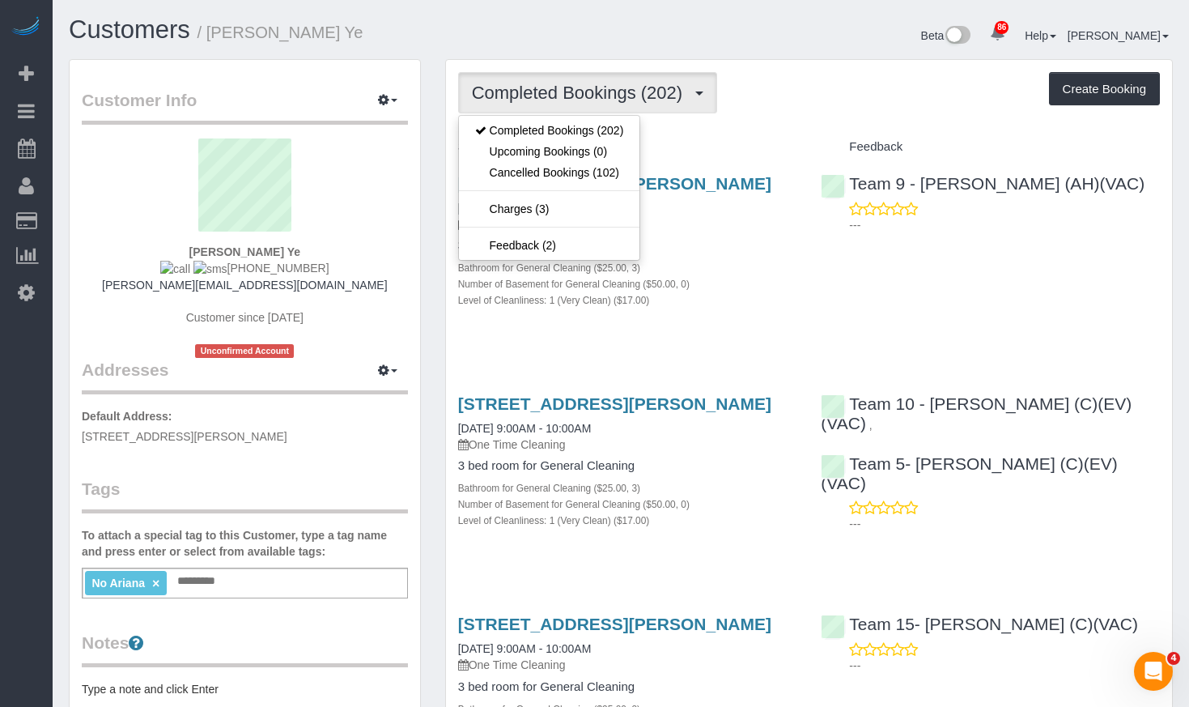
click at [797, 76] on div "Completed Bookings (202) Completed Bookings (202) Upcoming Bookings (0) Cancell…" at bounding box center [809, 92] width 702 height 41
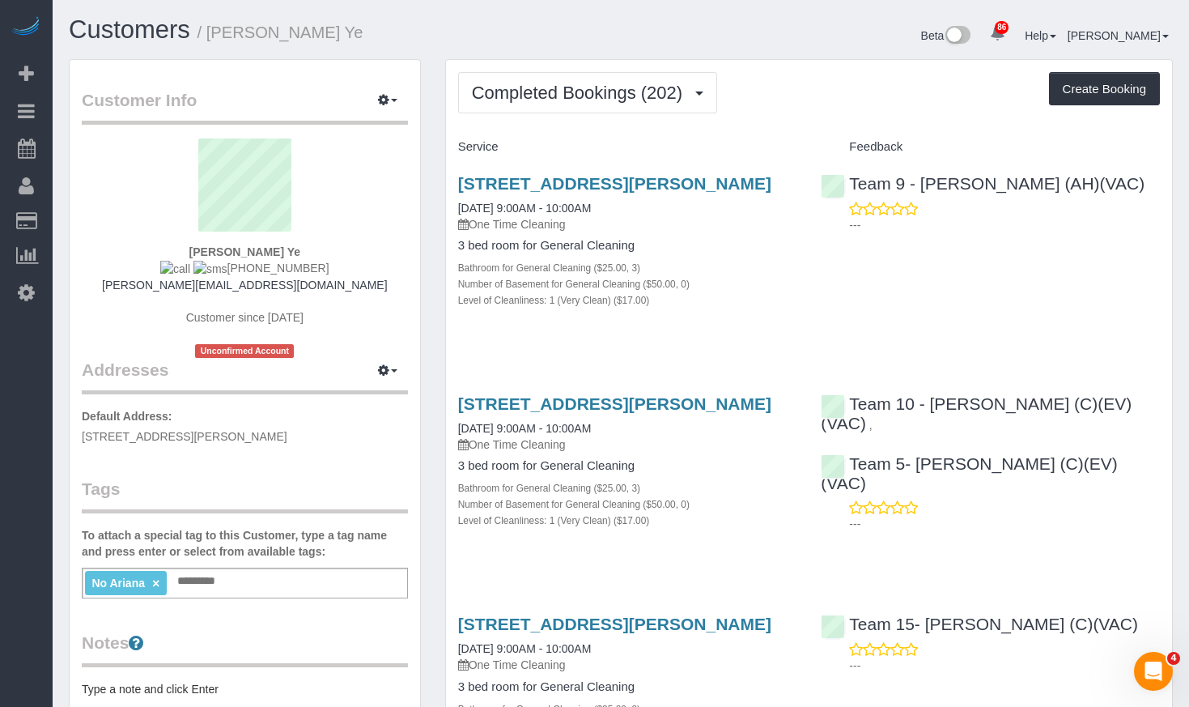
drag, startPoint x: 605, startPoint y: 654, endPoint x: 735, endPoint y: 397, distance: 287.4
click at [793, 86] on div "Completed Bookings (202) Completed Bookings (202) Upcoming Bookings (0) Cancell…" at bounding box center [809, 92] width 702 height 41
click at [138, 26] on link "Customers" at bounding box center [129, 29] width 121 height 28
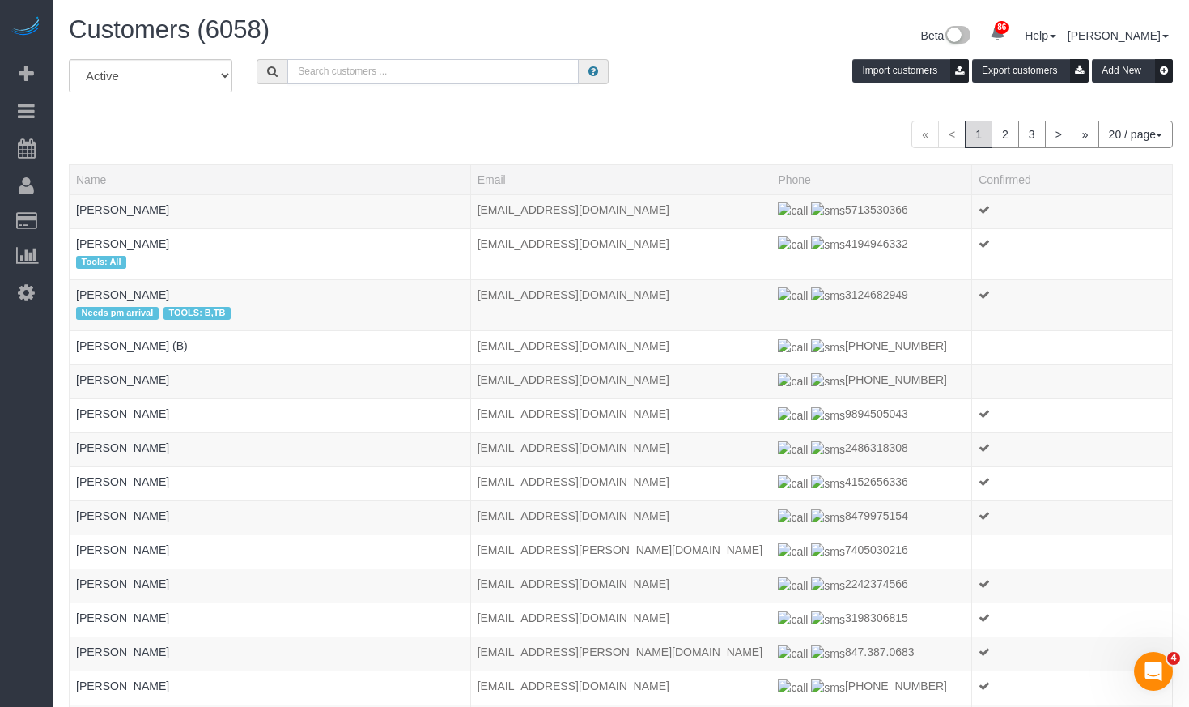
click at [355, 68] on input "text" at bounding box center [432, 71] width 291 height 25
paste input "Jackie McGuire"
drag, startPoint x: 333, startPoint y: 66, endPoint x: 139, endPoint y: 58, distance: 193.6
click at [142, 60] on div "All Active Archived Jackie McGuire Import customers Export customers Add New" at bounding box center [621, 81] width 1128 height 45
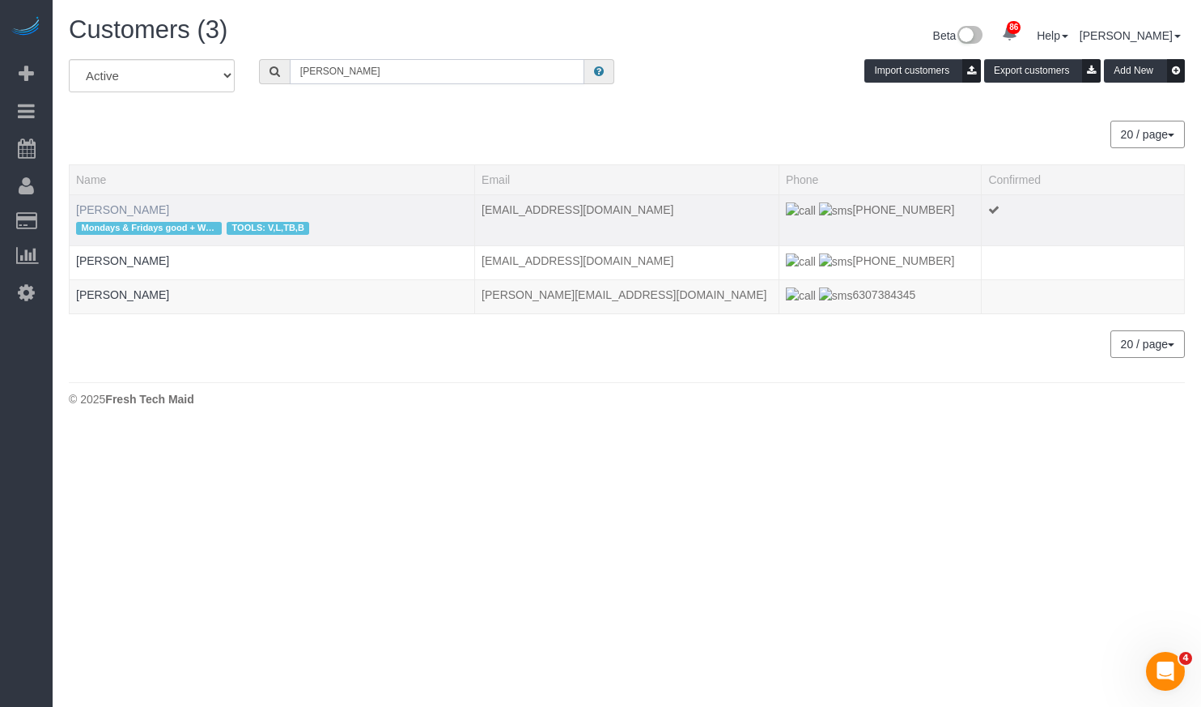
type input "McGuire"
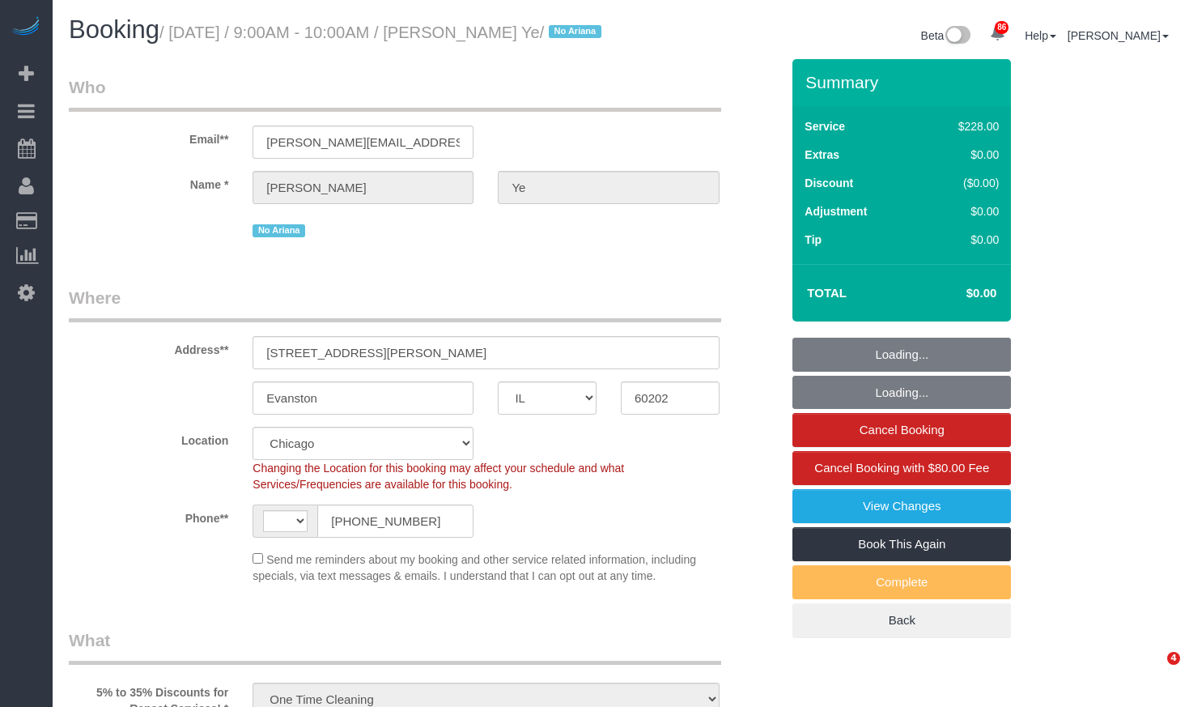
select select "IL"
select select "string:cash"
select select "string:[GEOGRAPHIC_DATA]"
select select "object:813"
select select "512"
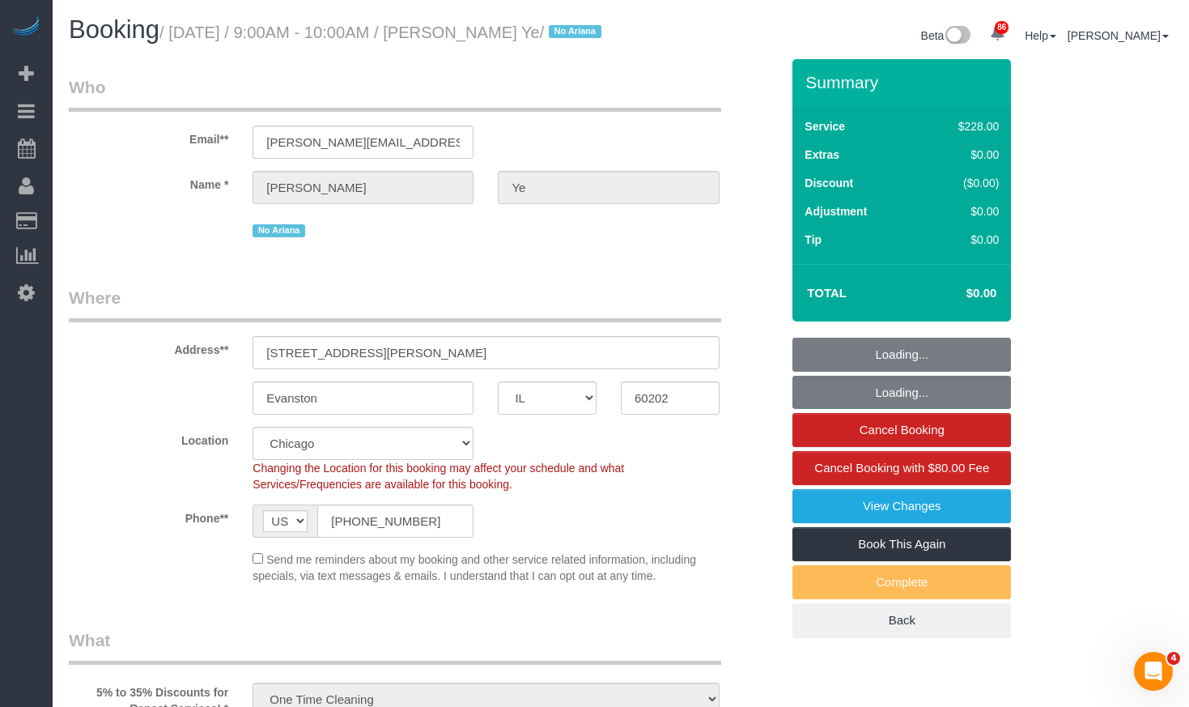
select select "3"
select select "number:1"
select select "number:69"
select select "number:139"
select select "number:104"
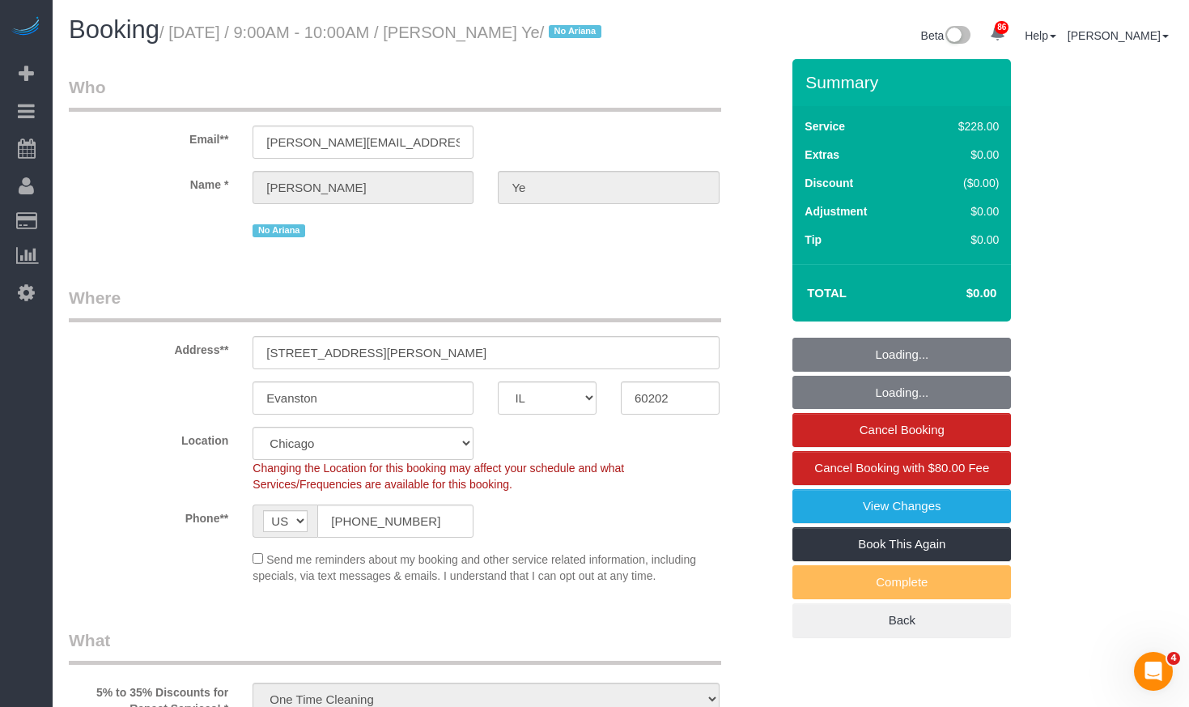
select select "3"
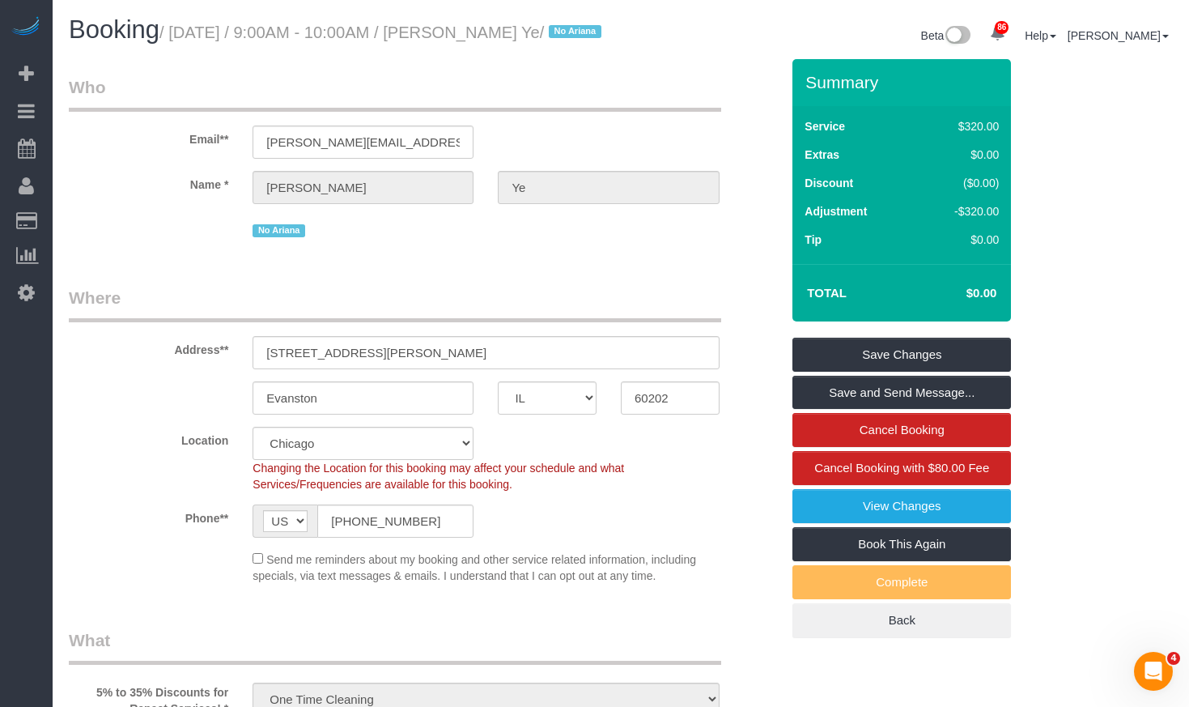
scroll to position [324, 0]
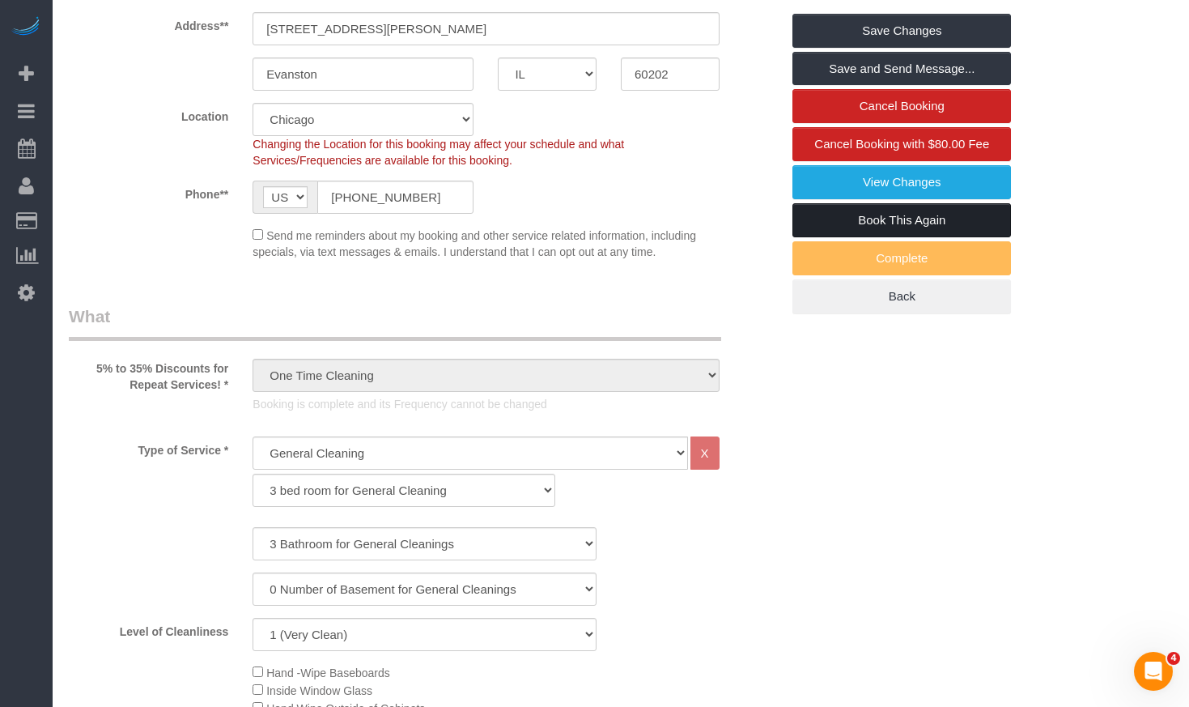
click at [943, 237] on link "Book This Again" at bounding box center [901, 220] width 219 height 34
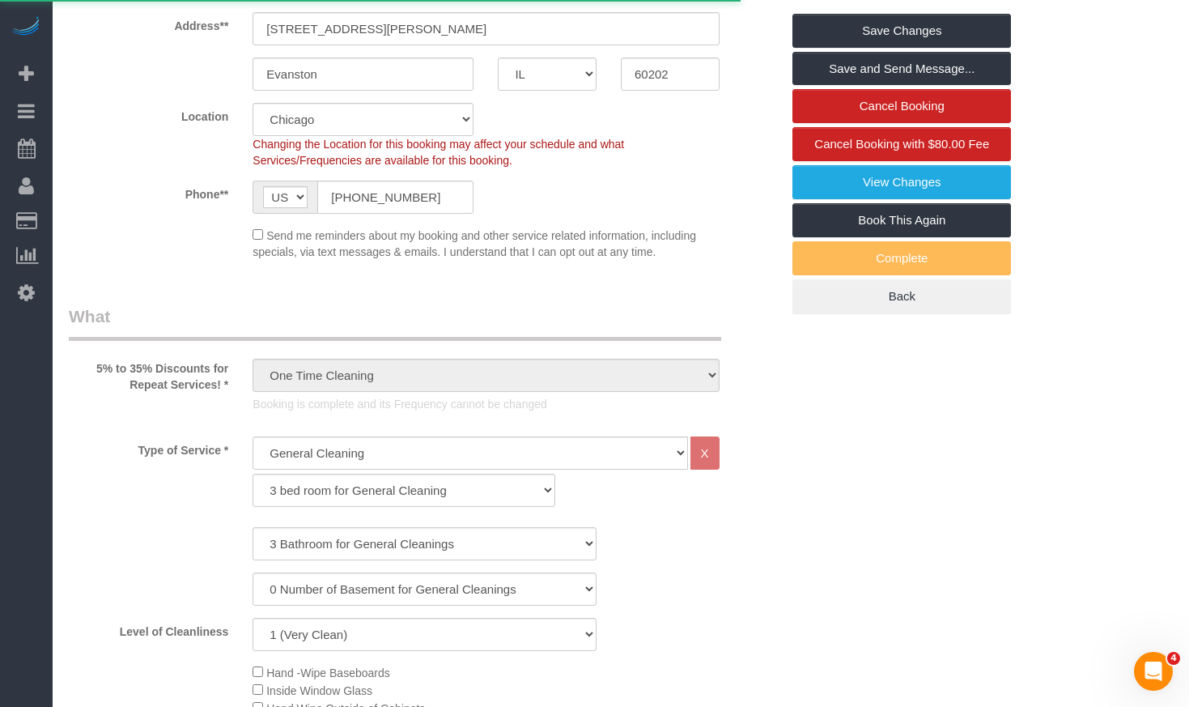
select select "IL"
select select "string:fspay"
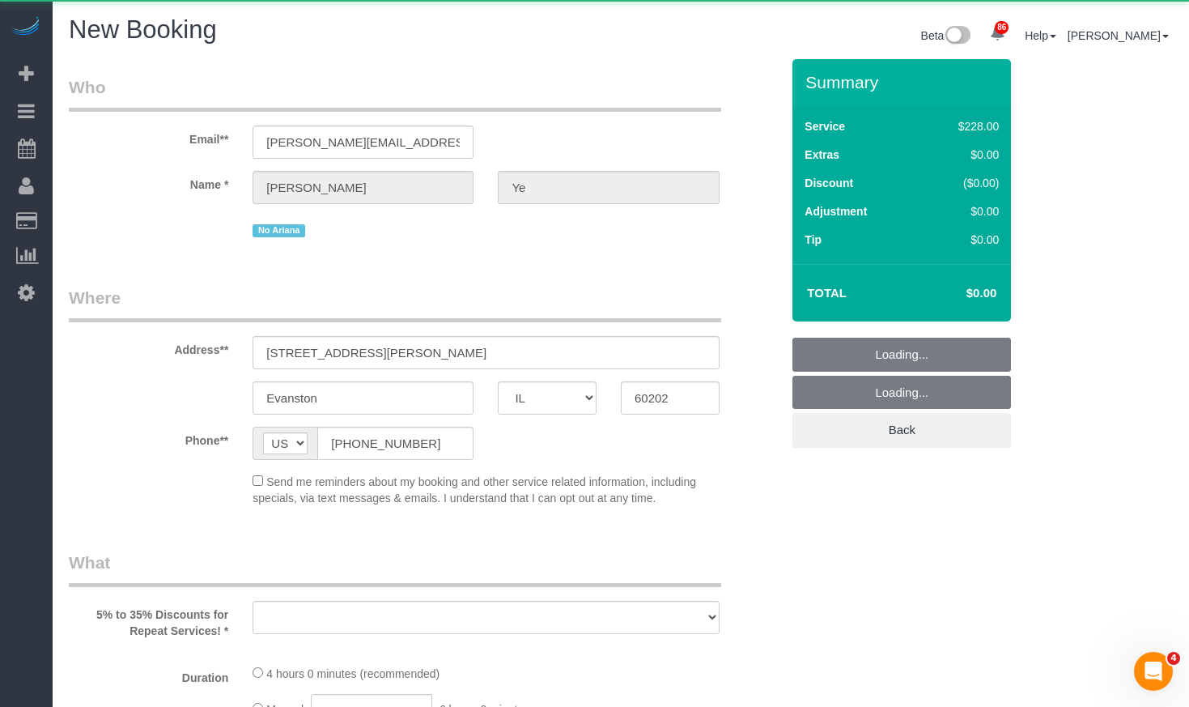
select select "object:2008"
select select "number:1"
select select "number:69"
select select "number:139"
select select "number:104"
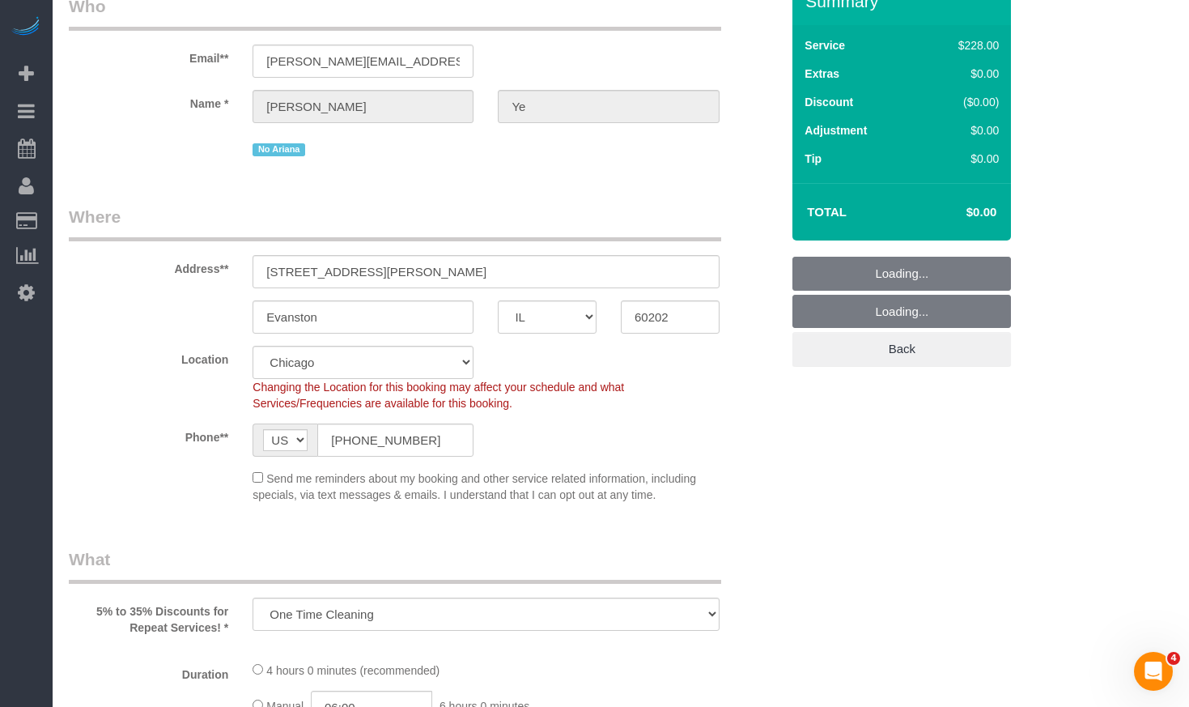
select select "512"
select select "3"
select select "object:2158"
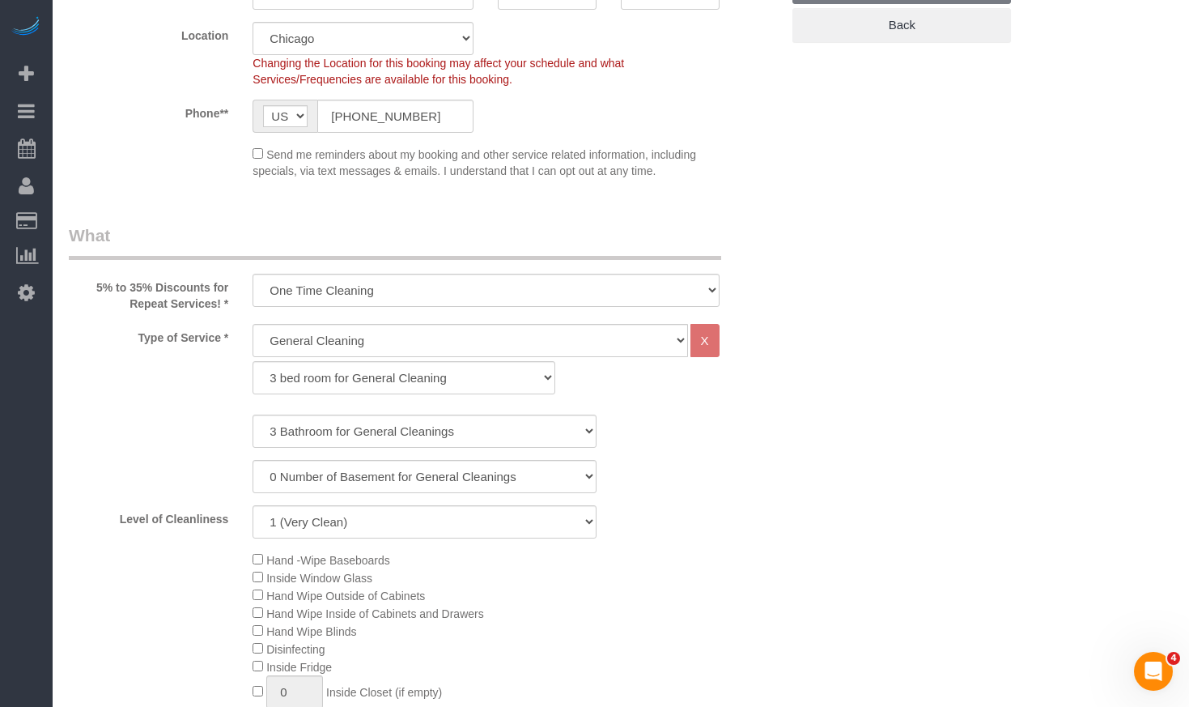
select select "3"
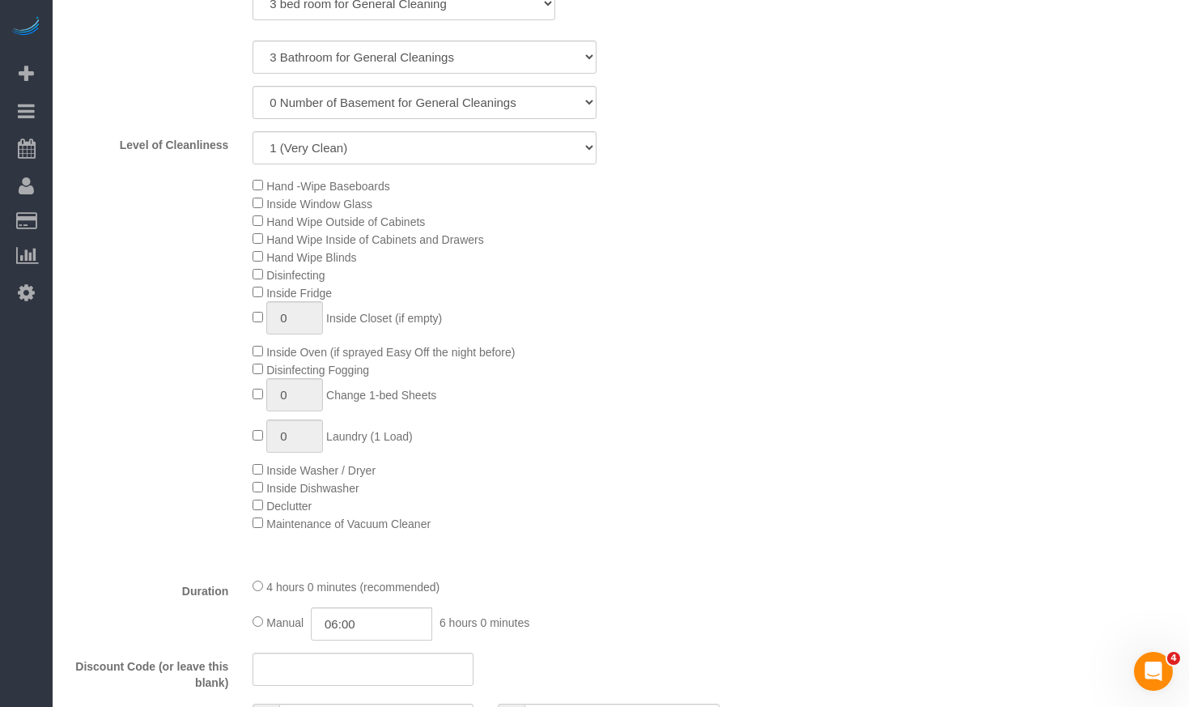
select select "object:2234"
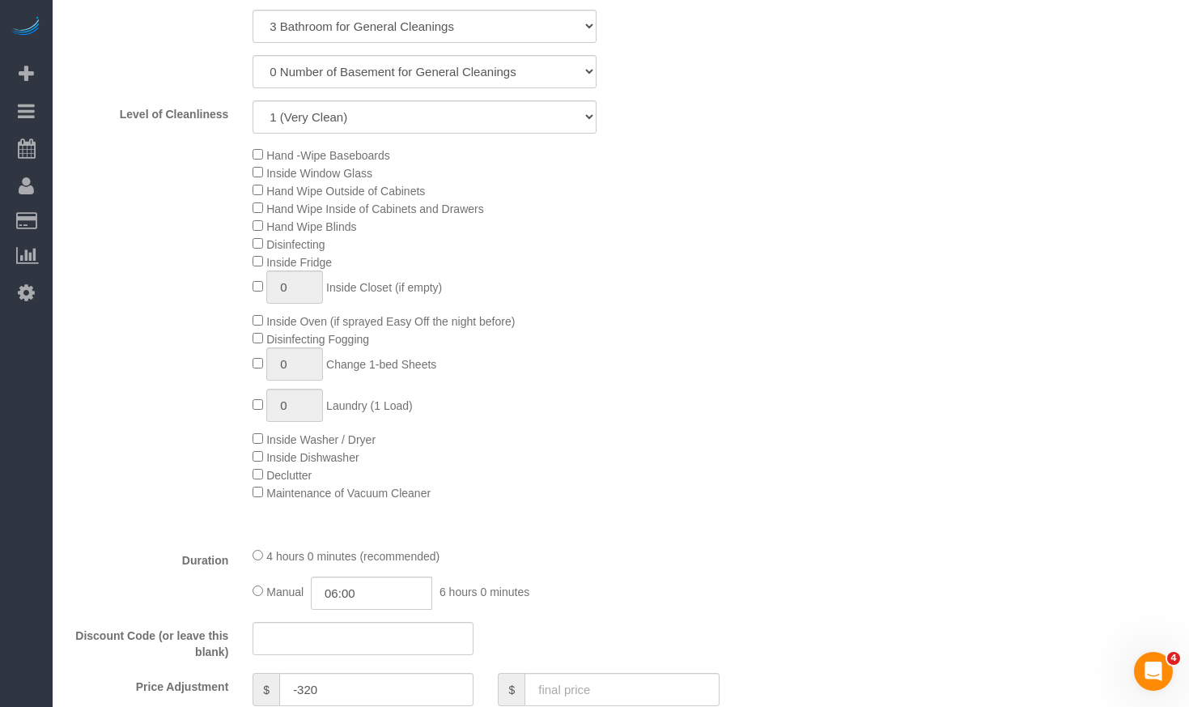
select select "3"
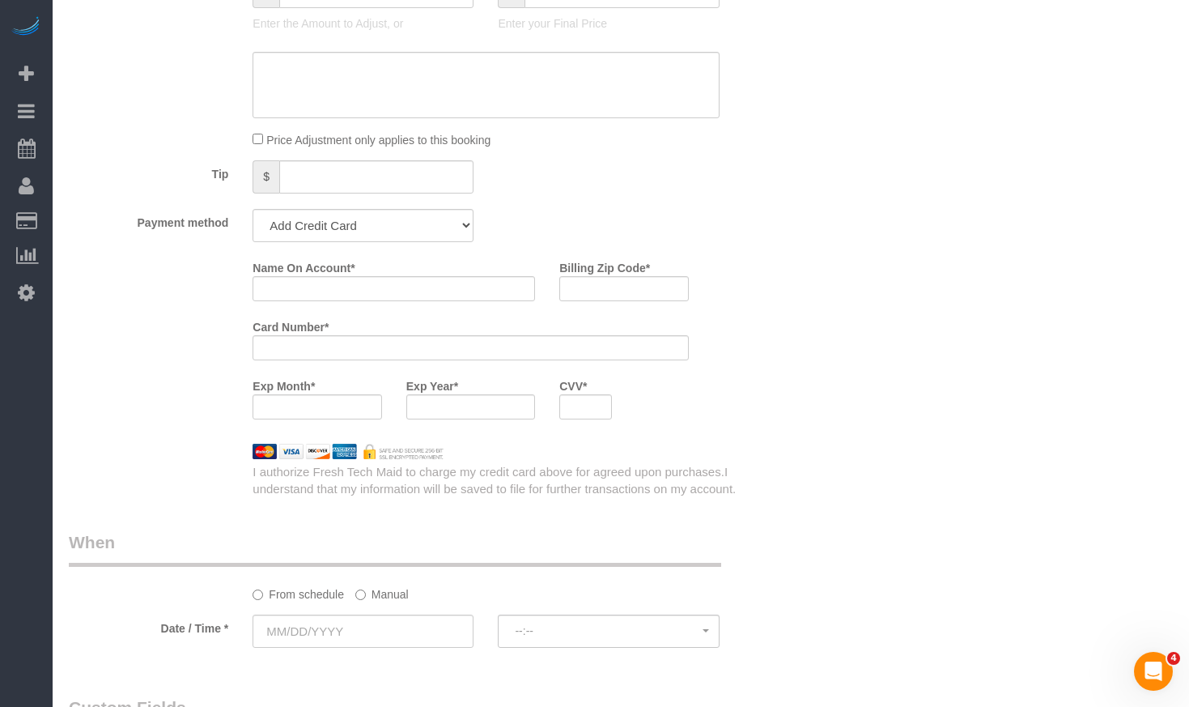
scroll to position [1619, 0]
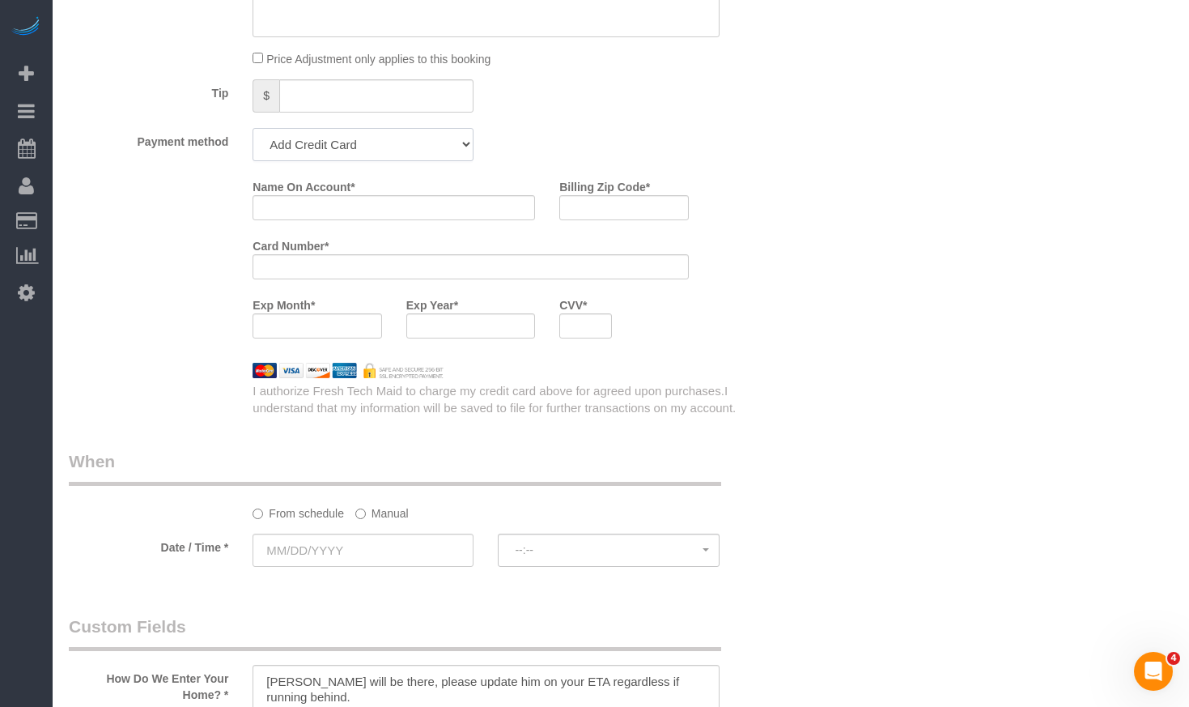
click at [347, 152] on select "Amex - 5024 - 07/2021 (Default) Add Credit Card ─────────────── Cash Check Payp…" at bounding box center [363, 144] width 221 height 33
select select "string:cash"
click at [253, 128] on select "Amex - 5024 - 07/2021 (Default) Add Credit Card ─────────────── Cash Check Payp…" at bounding box center [363, 144] width 221 height 33
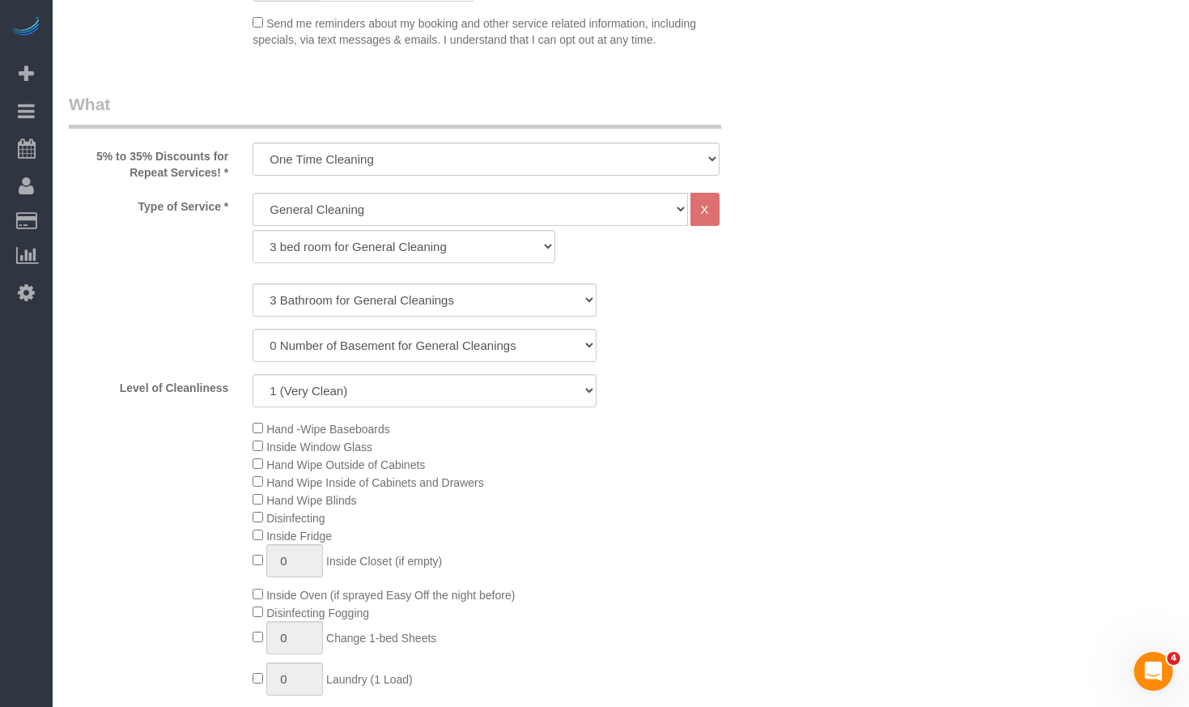
scroll to position [1052, 0]
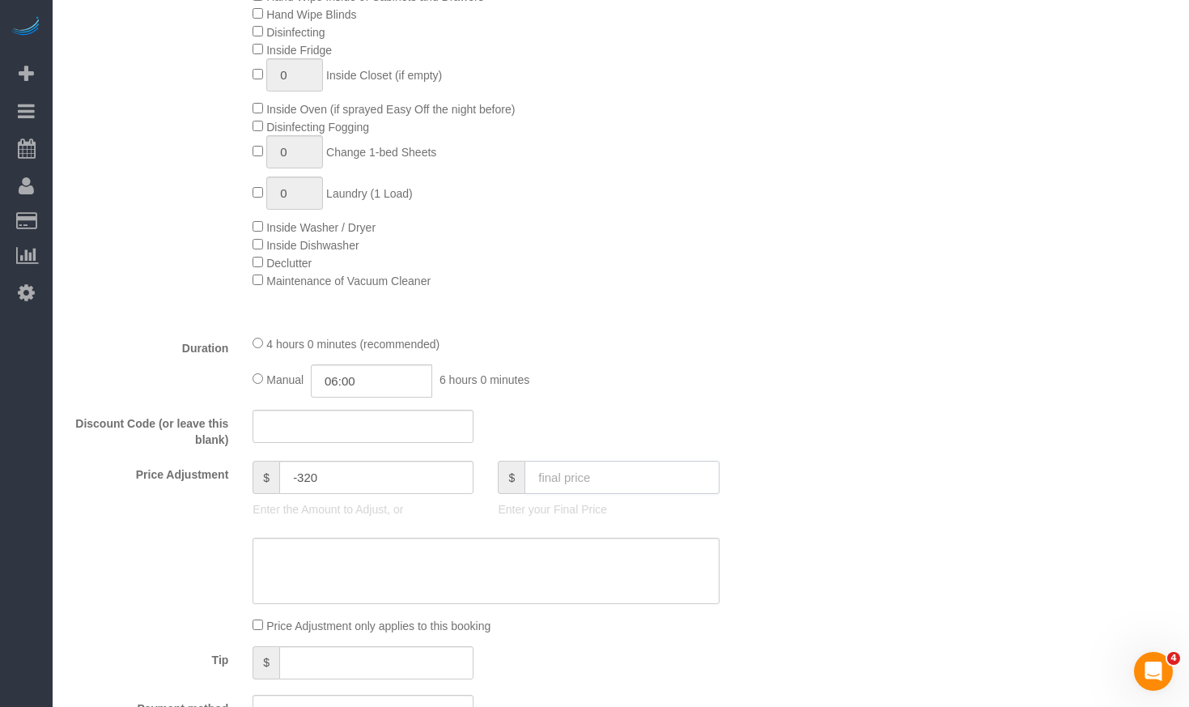
click at [618, 463] on input "text" at bounding box center [622, 477] width 194 height 33
type input "0"
click at [676, 311] on div "Type of Service * General Cleaning Deep Cleaning Move-in / Move-out Cleaning CO…" at bounding box center [425, 14] width 712 height 614
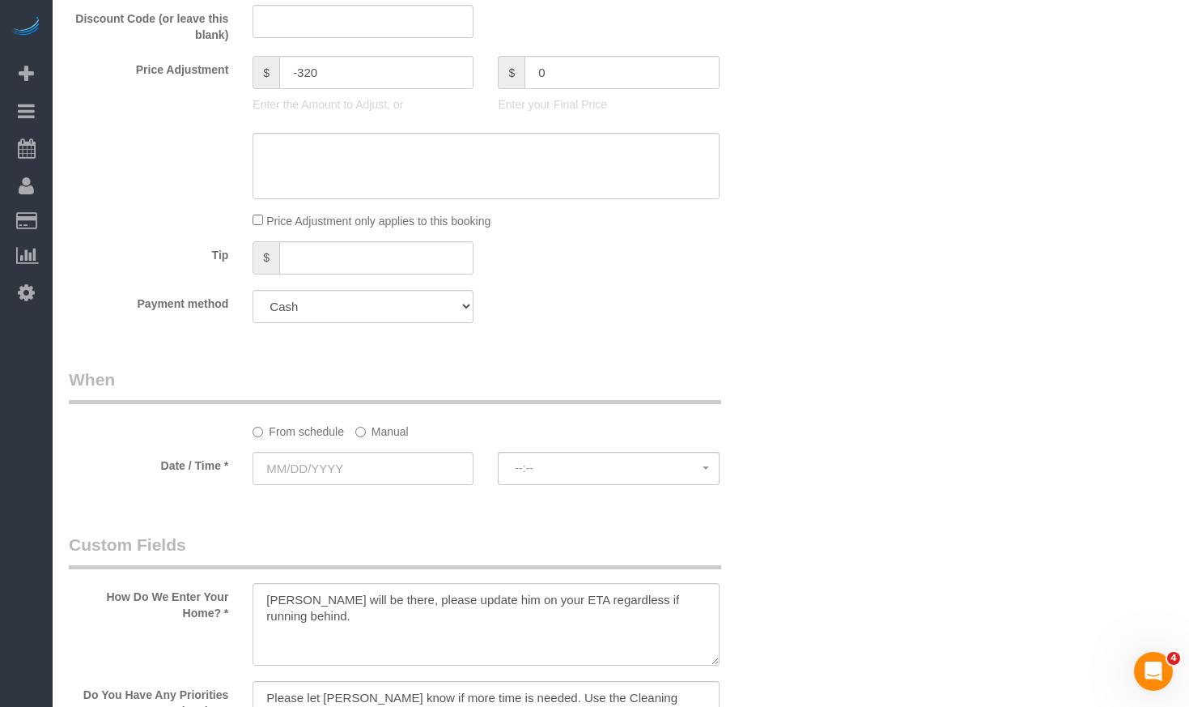
click at [385, 423] on label "Manual" at bounding box center [381, 429] width 53 height 22
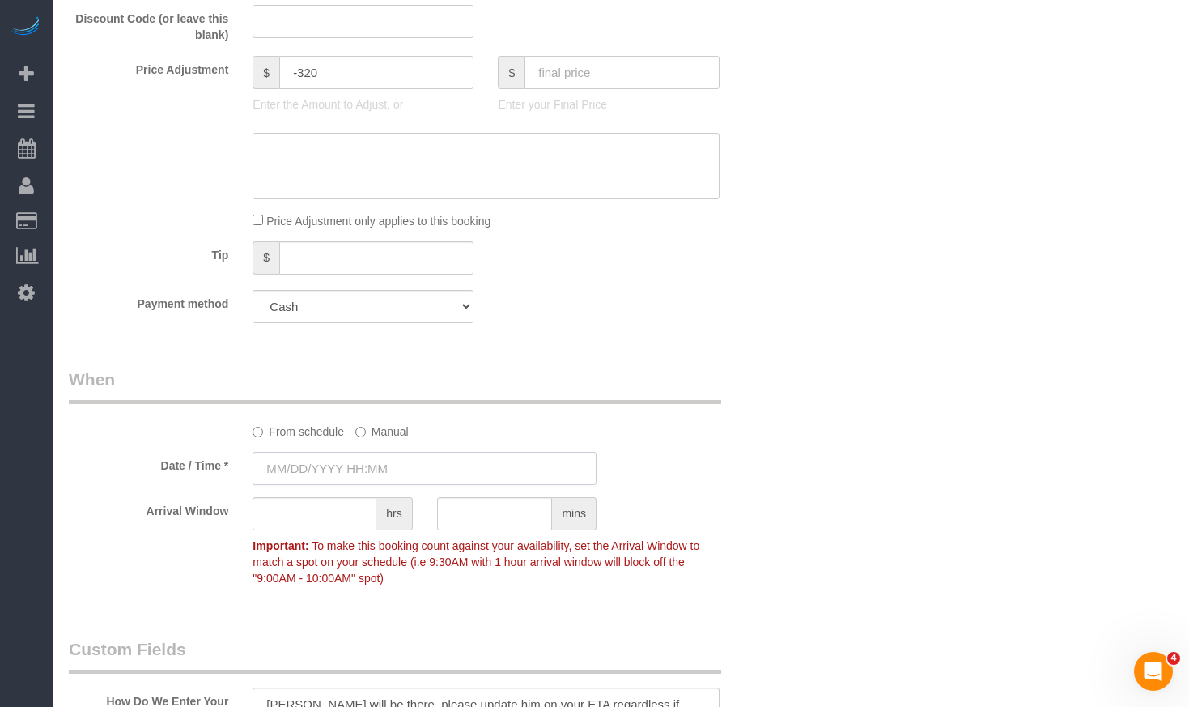
click at [346, 478] on input "text" at bounding box center [425, 468] width 344 height 33
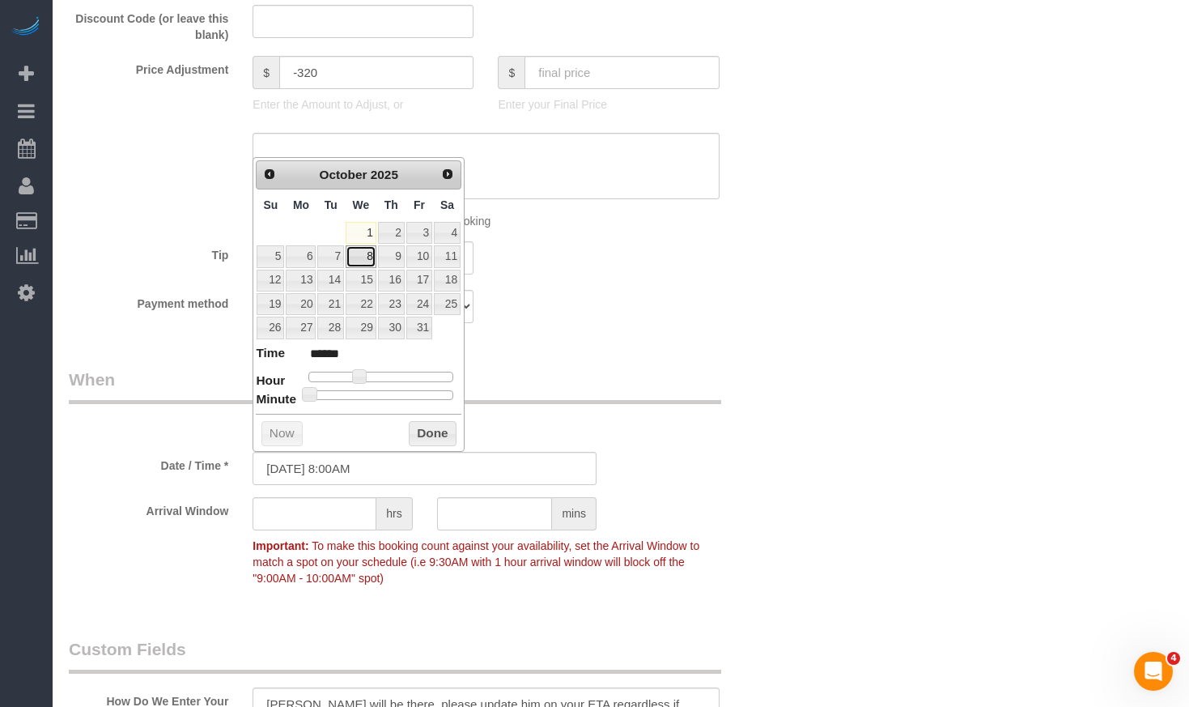
drag, startPoint x: 365, startPoint y: 279, endPoint x: 368, endPoint y: 257, distance: 22.1
click at [368, 257] on link "8" at bounding box center [361, 256] width 31 height 22
type input "10/08/2025 8:00AM"
click at [429, 430] on button "Done" at bounding box center [433, 434] width 48 height 26
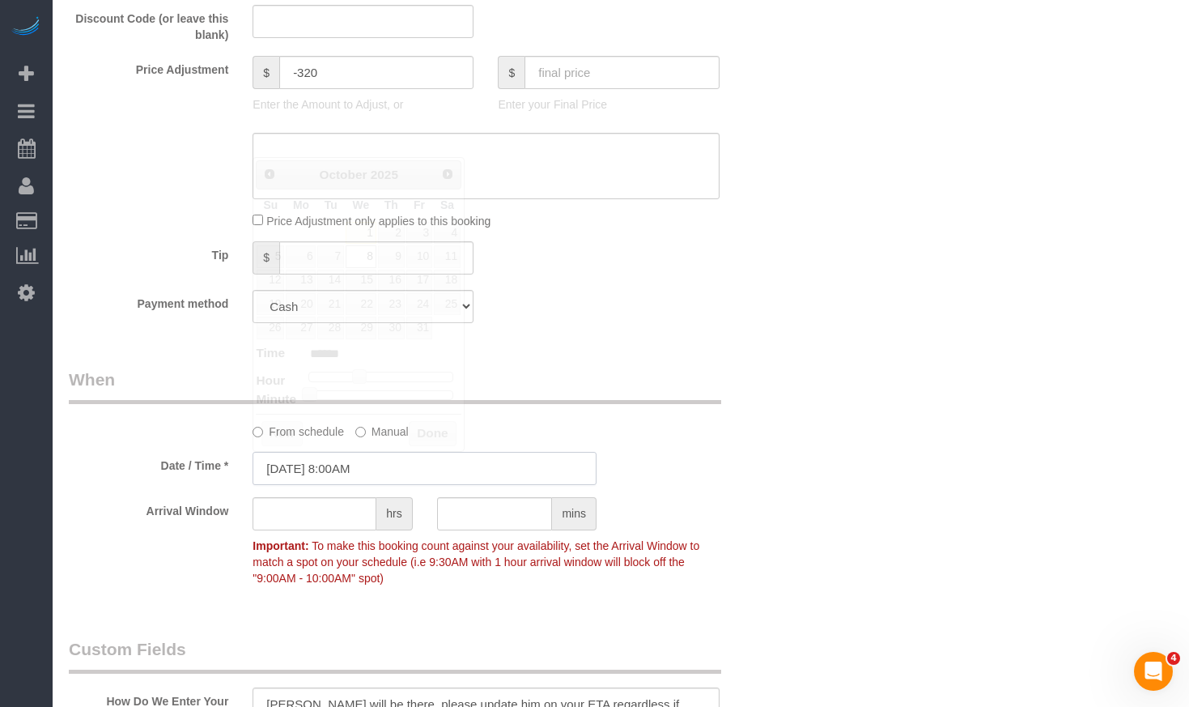
click at [385, 470] on input "10/08/2025 8:00AM" at bounding box center [425, 468] width 344 height 33
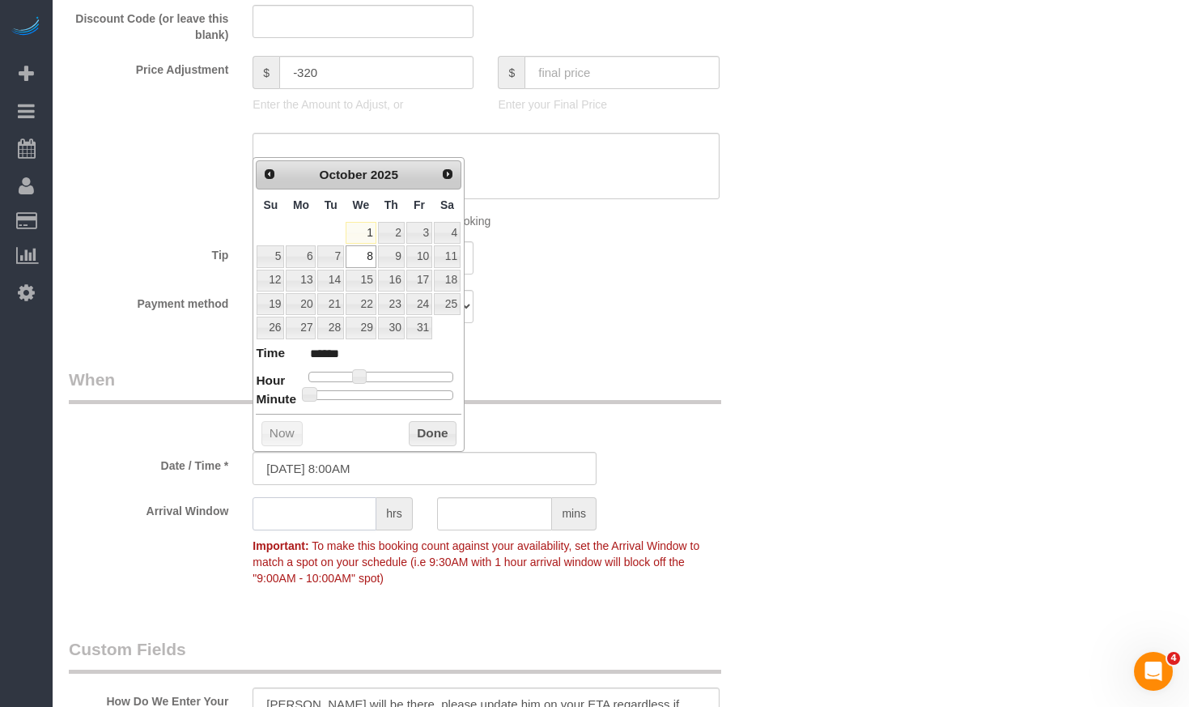
click at [338, 508] on input "text" at bounding box center [315, 513] width 124 height 33
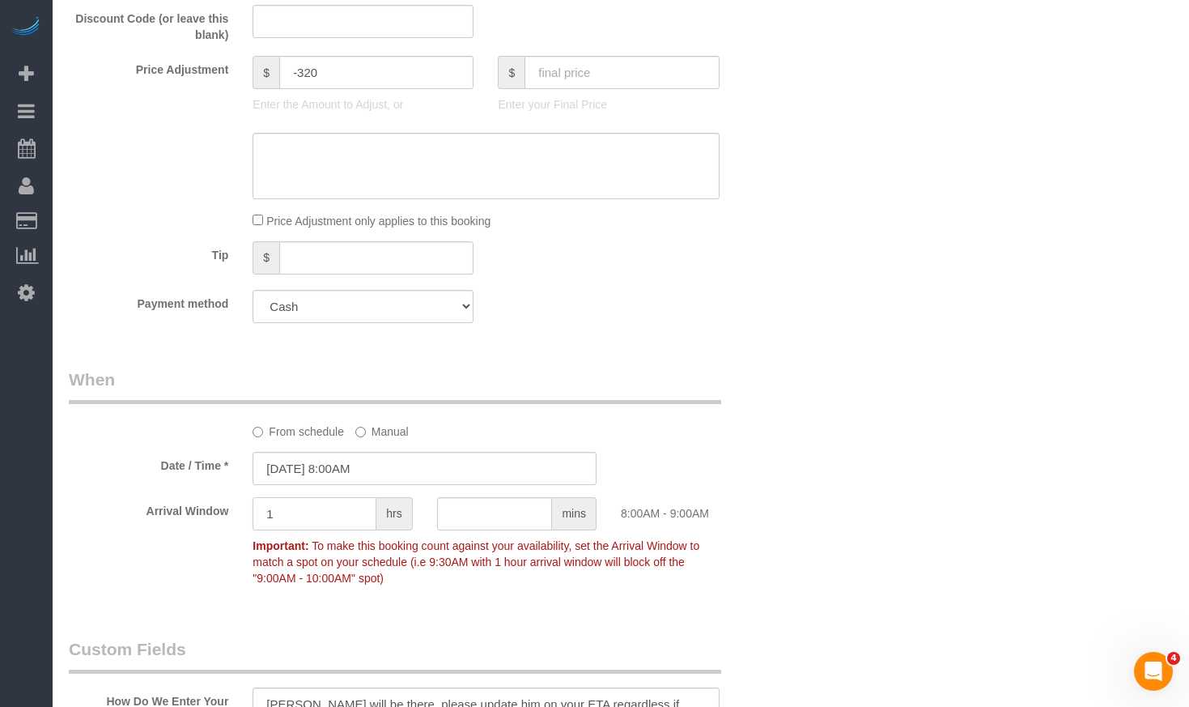
type input "1"
click at [455, 385] on div "Who Email** wells@ye.com Name * Wells Ye No Ariana Where Address** 532 Wesley A…" at bounding box center [425, 356] width 736 height 3509
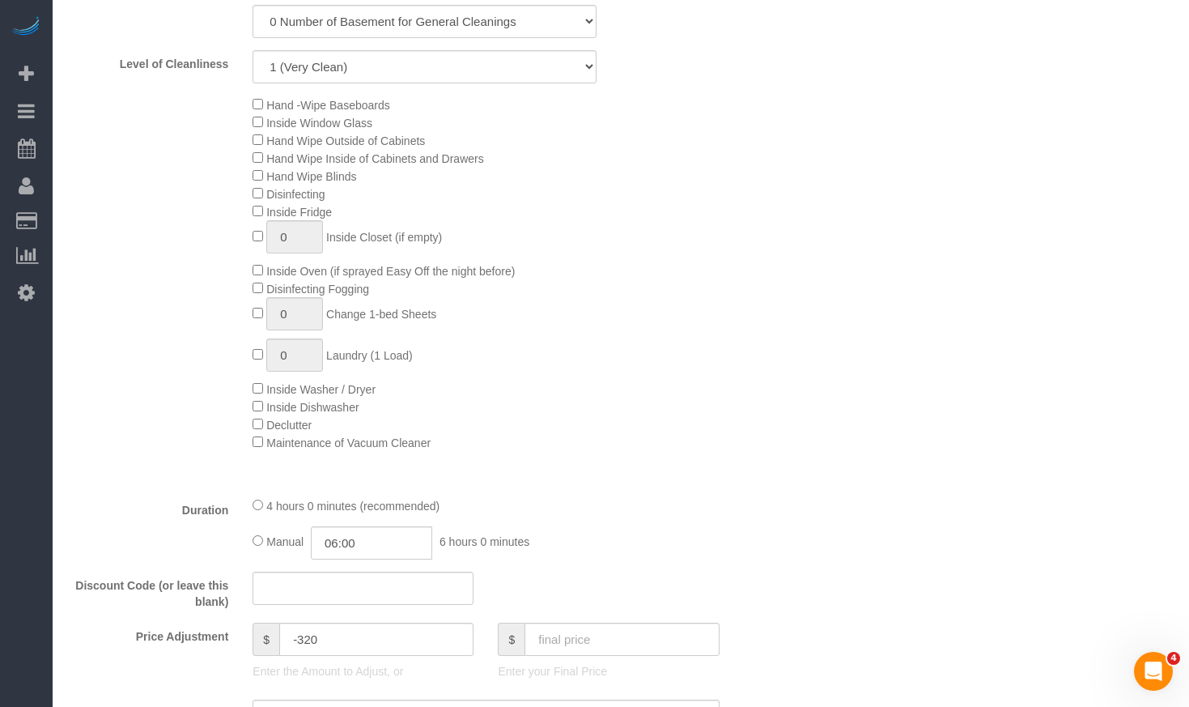
scroll to position [1295, 0]
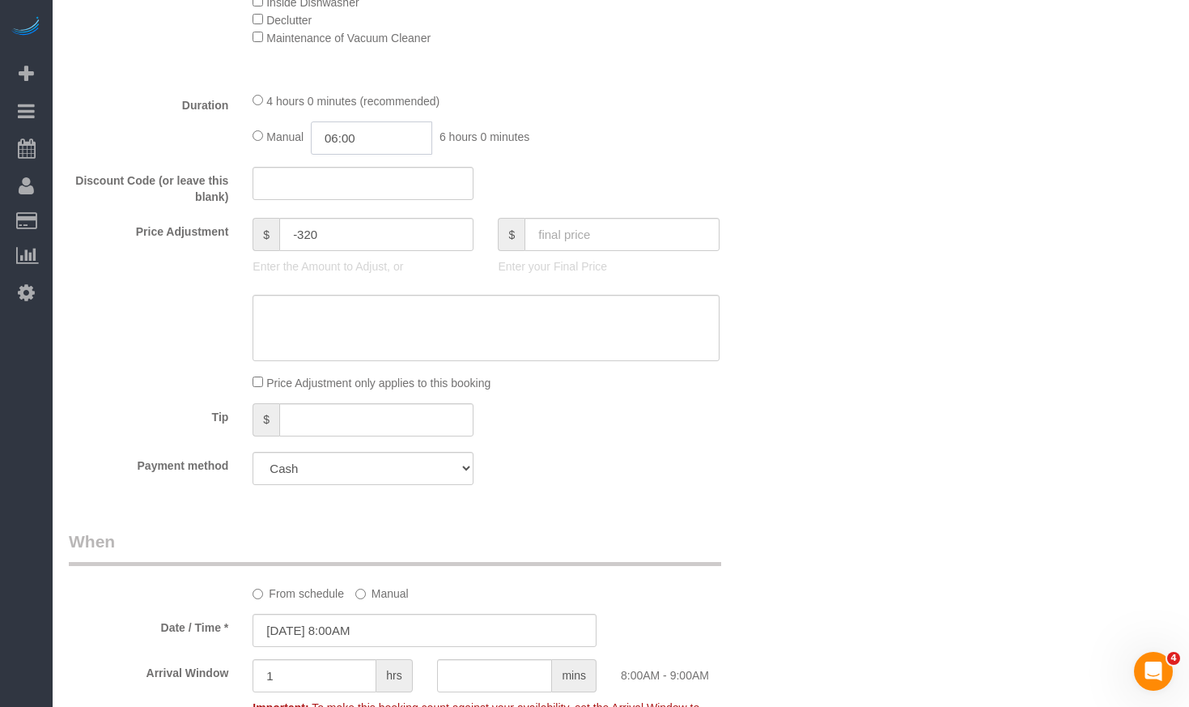
drag, startPoint x: 380, startPoint y: 138, endPoint x: 223, endPoint y: 134, distance: 157.9
click at [224, 136] on div "Duration 4 hours 0 minutes (recommended) Manual 06:00 6 hours 0 minutes" at bounding box center [425, 122] width 736 height 63
type input "04:00"
click at [874, 168] on div "Who Email** wells@ye.com Name * Wells Ye No Ariana Where Address** 532 Wesley A…" at bounding box center [621, 518] width 1104 height 3509
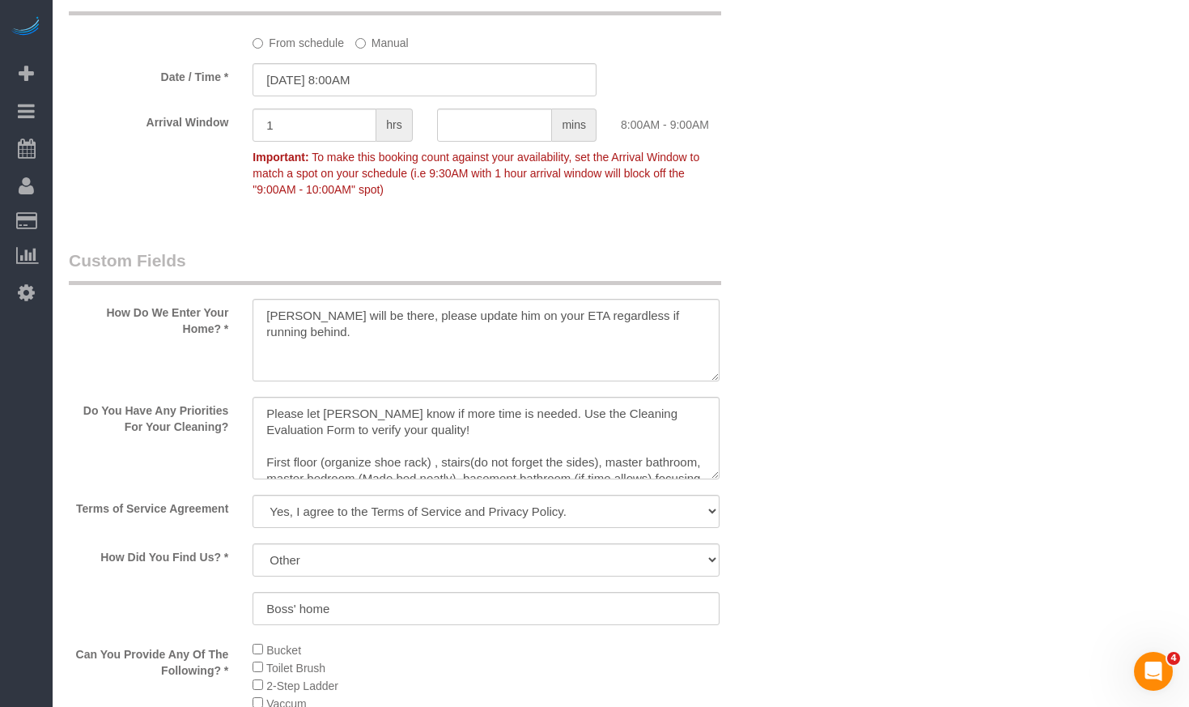
scroll to position [1927, 0]
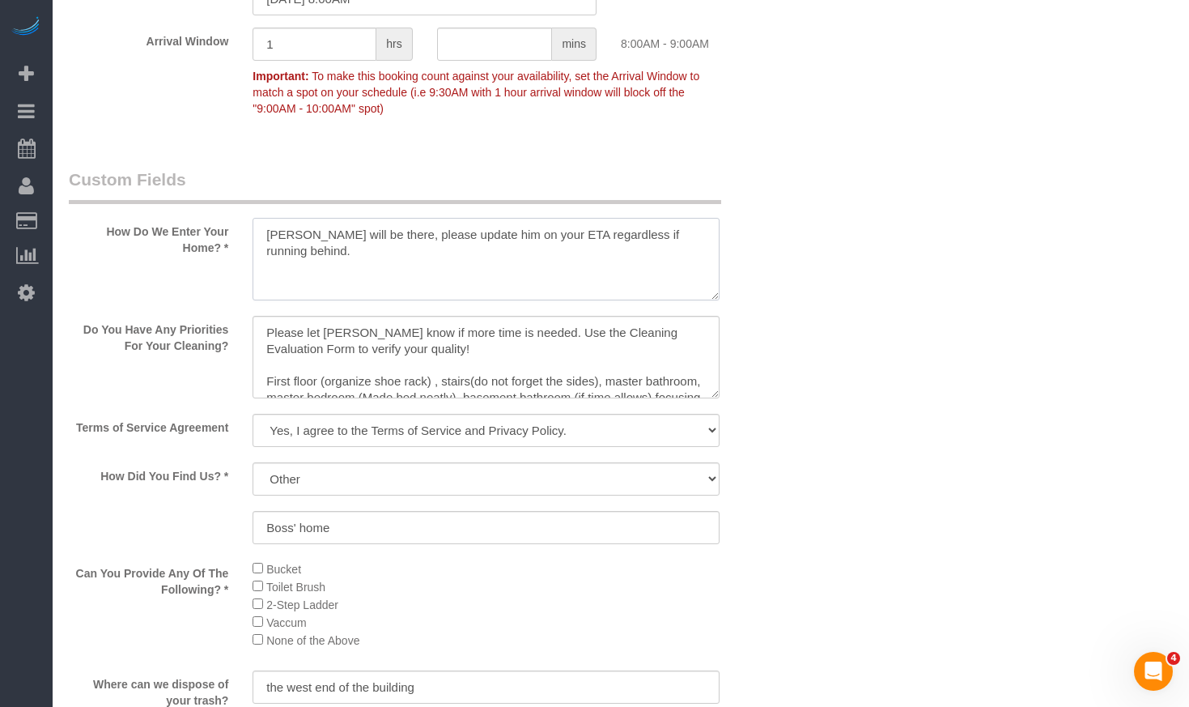
click at [521, 270] on textarea at bounding box center [486, 259] width 466 height 83
drag, startPoint x: 692, startPoint y: 244, endPoint x: 134, endPoint y: 240, distance: 558.6
click at [134, 240] on div "How Do We Enter Your Home? *" at bounding box center [425, 236] width 736 height 136
click at [270, 229] on textarea at bounding box center [486, 259] width 466 height 83
click at [270, 228] on textarea at bounding box center [486, 259] width 466 height 83
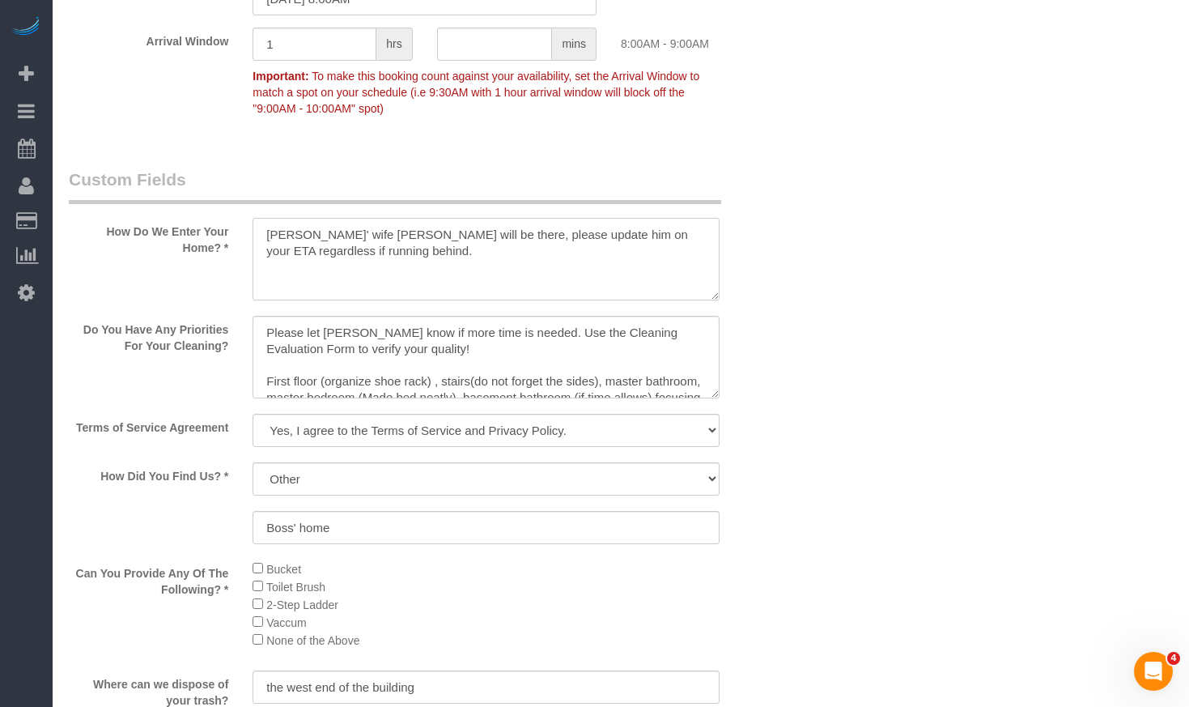
type textarea "Wells' wife Susan will be there, please update him on your ETA regardless if ru…"
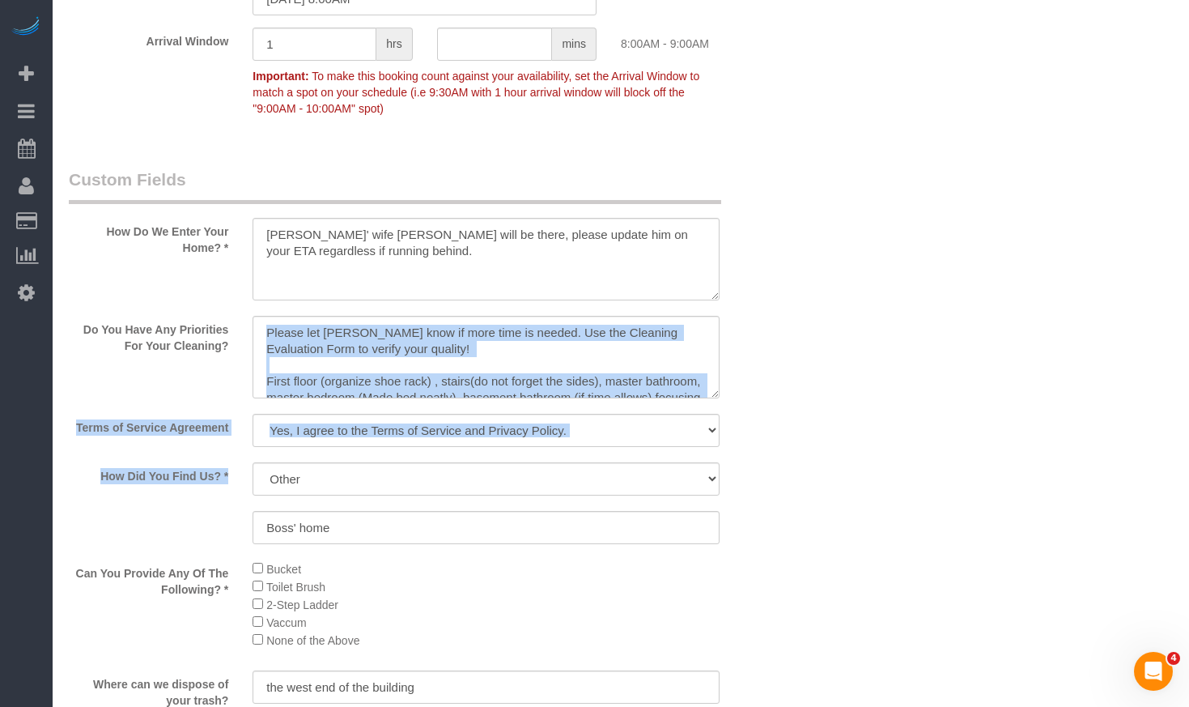
drag, startPoint x: 724, startPoint y: 397, endPoint x: 745, endPoint y: 457, distance: 64.0
click at [745, 457] on sui-booking-custom-fields "How Do We Enter Your Home? * Do You Have Any Priorities For Your Cleaning? Term…" at bounding box center [425, 635] width 712 height 935
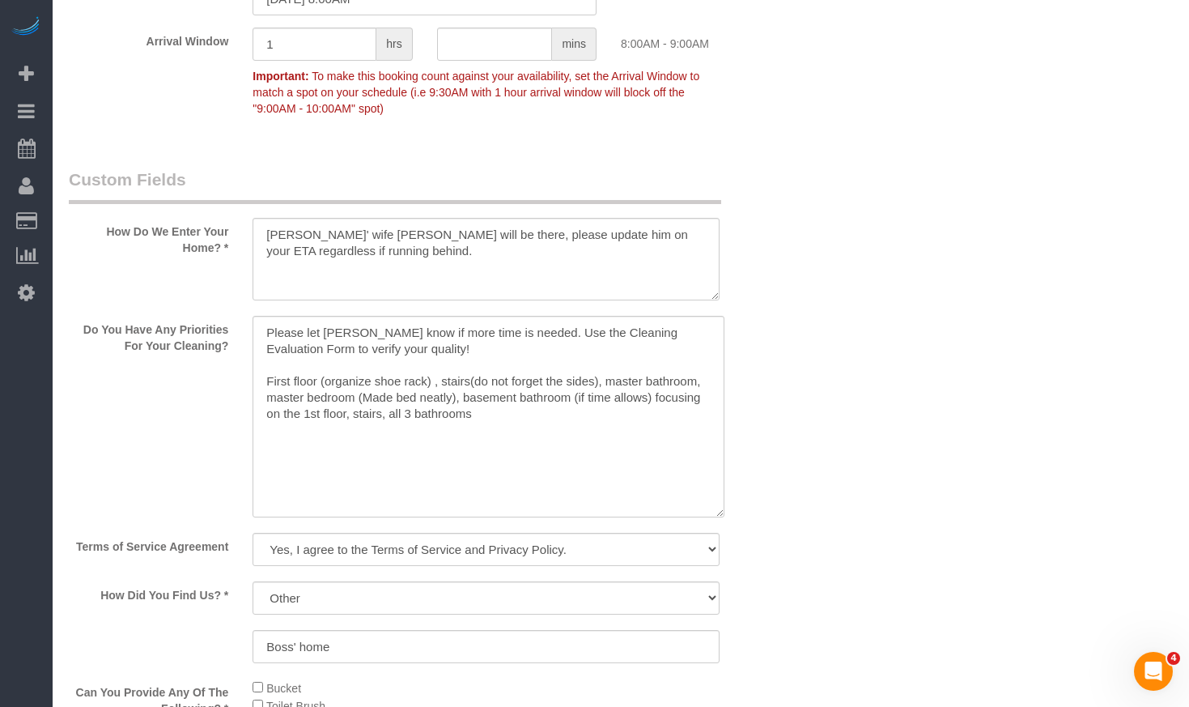
drag, startPoint x: 714, startPoint y: 388, endPoint x: 720, endPoint y: 507, distance: 119.1
click at [720, 507] on textarea at bounding box center [489, 417] width 472 height 202
click at [611, 431] on textarea at bounding box center [489, 417] width 472 height 202
click at [262, 331] on textarea at bounding box center [489, 417] width 472 height 202
click at [570, 277] on textarea at bounding box center [486, 259] width 466 height 83
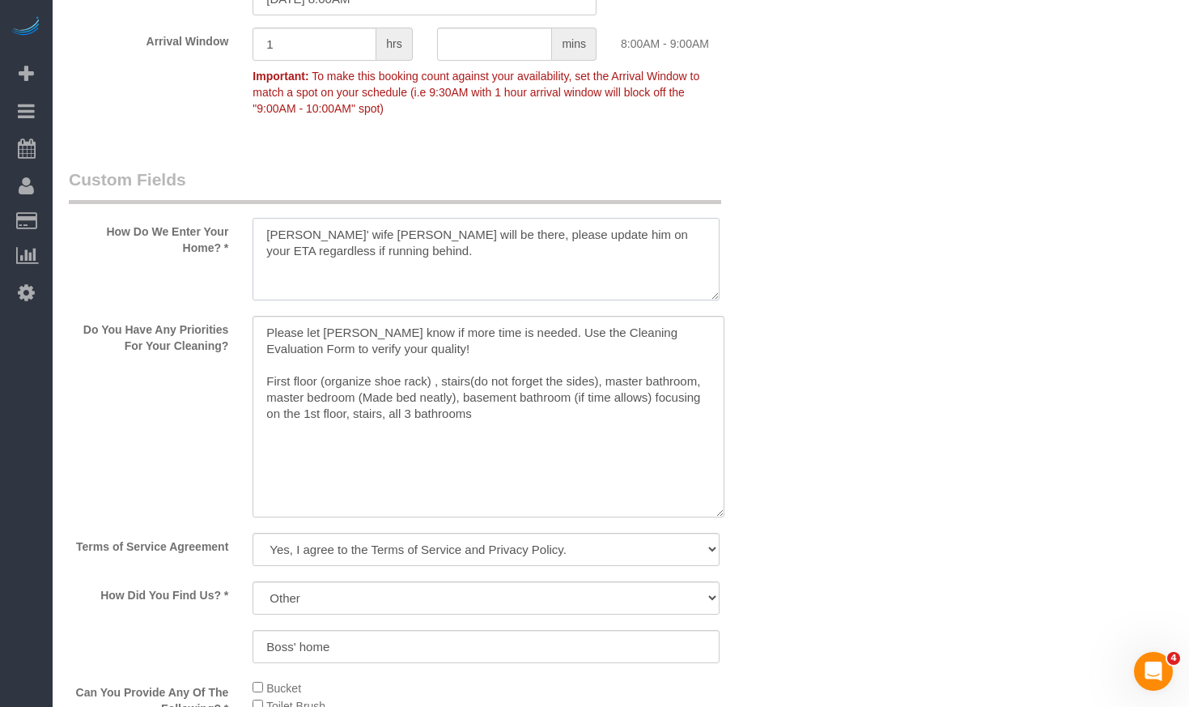
scroll to position [2088, 0]
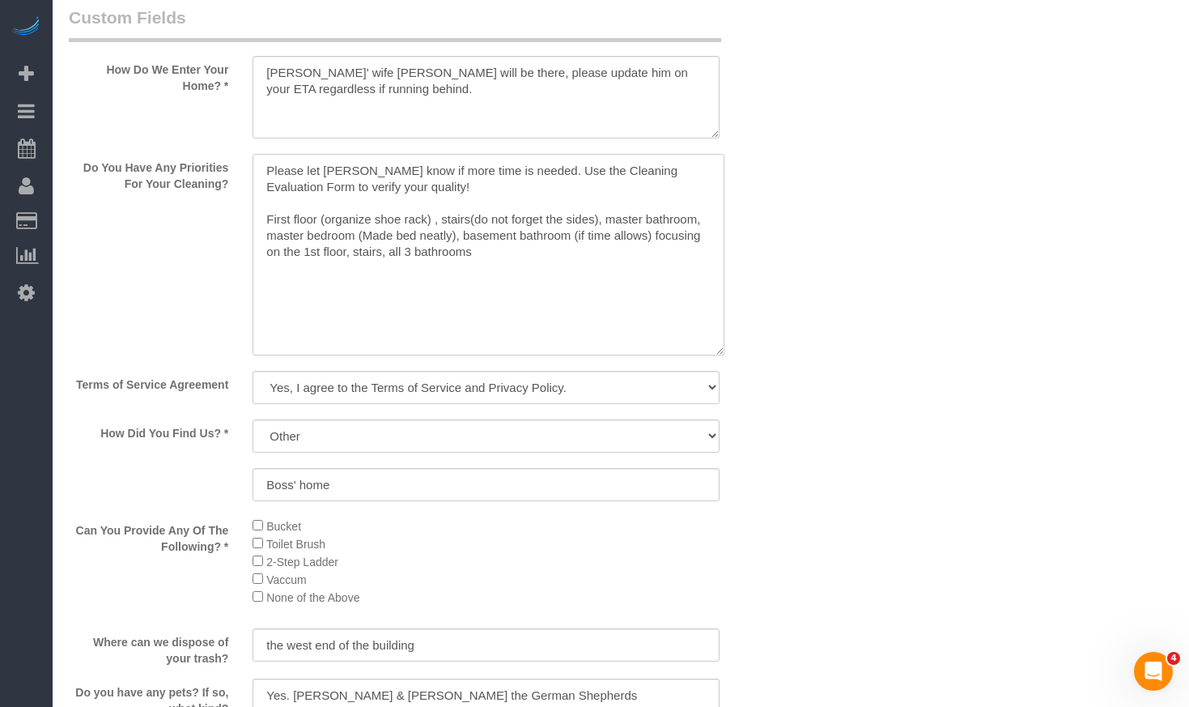
click at [318, 181] on textarea at bounding box center [489, 255] width 472 height 202
click at [318, 223] on textarea at bounding box center [489, 255] width 472 height 202
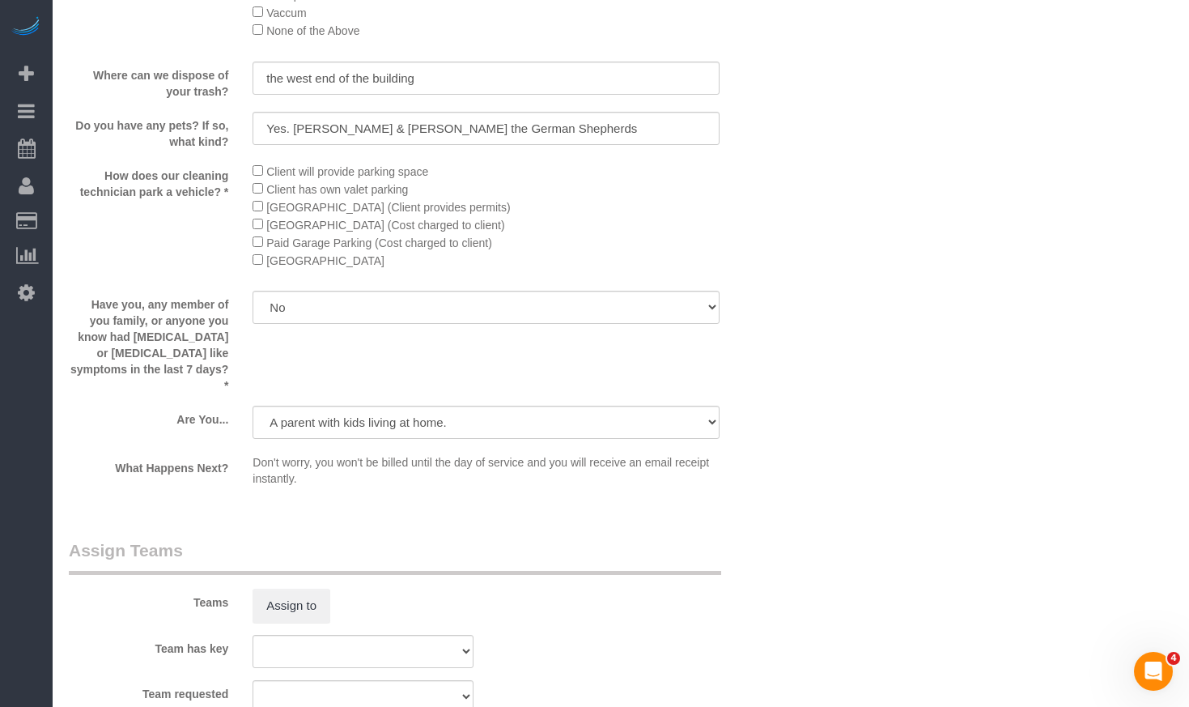
scroll to position [3022, 0]
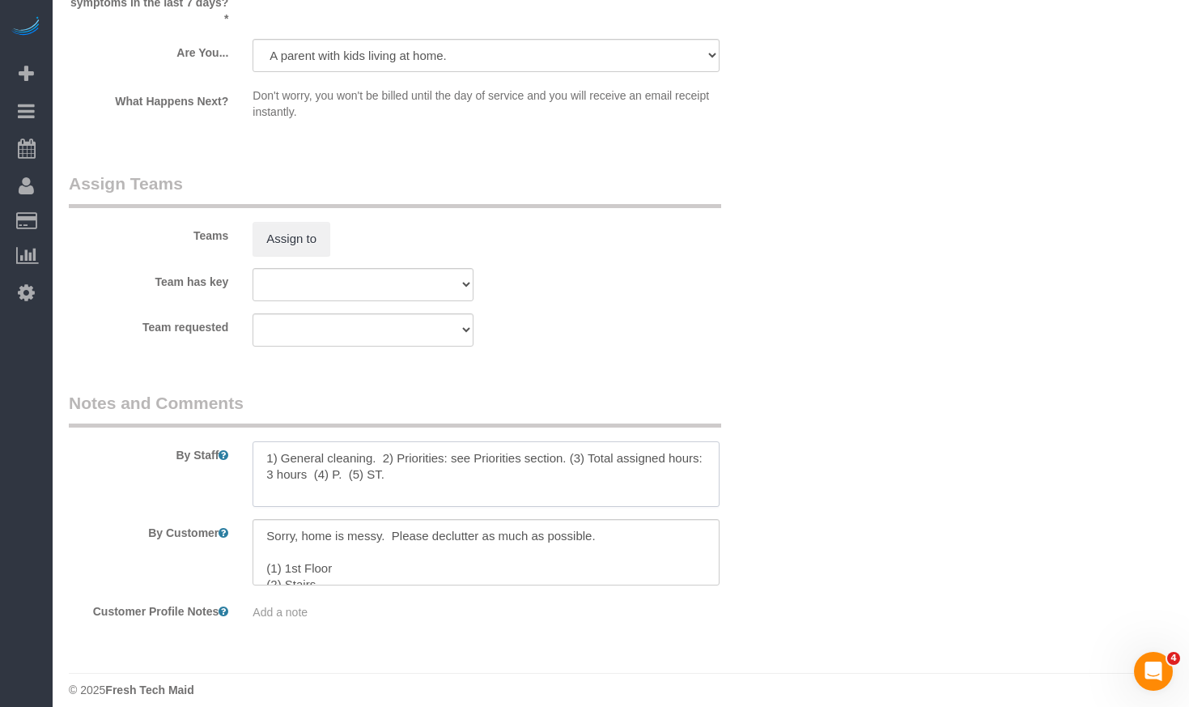
click at [423, 450] on textarea at bounding box center [486, 474] width 466 height 66
click at [381, 455] on textarea at bounding box center [486, 474] width 466 height 66
click at [556, 445] on textarea at bounding box center [486, 474] width 466 height 66
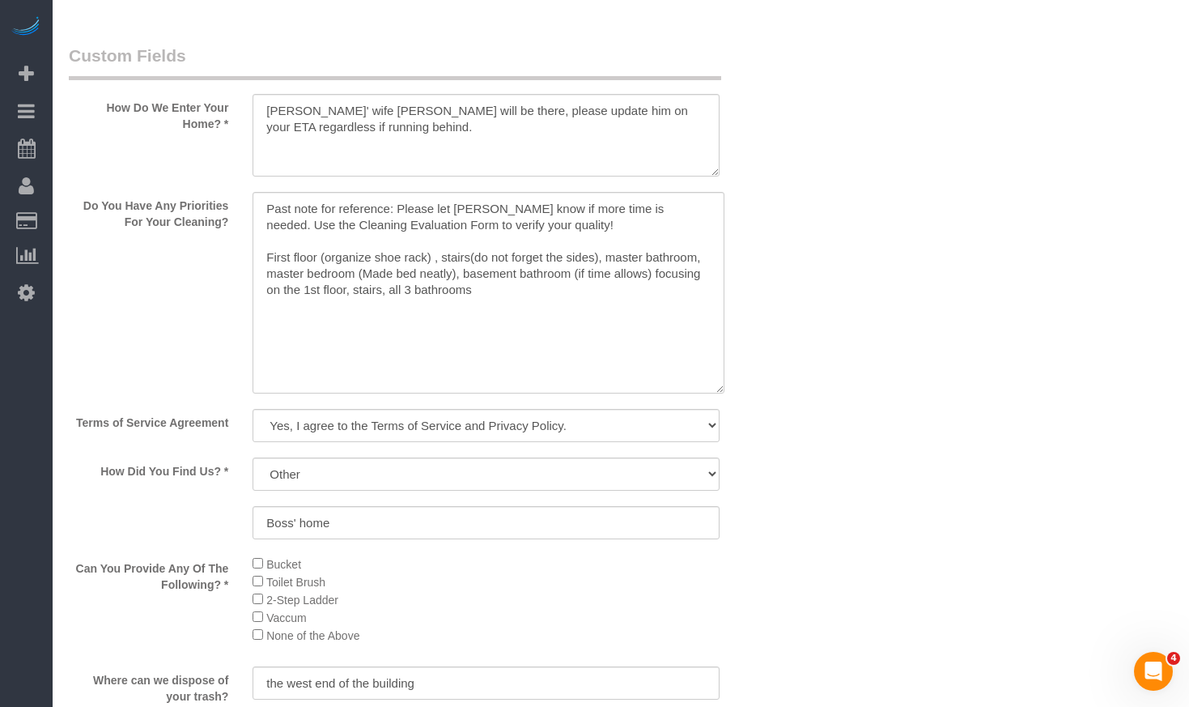
scroll to position [1969, 0]
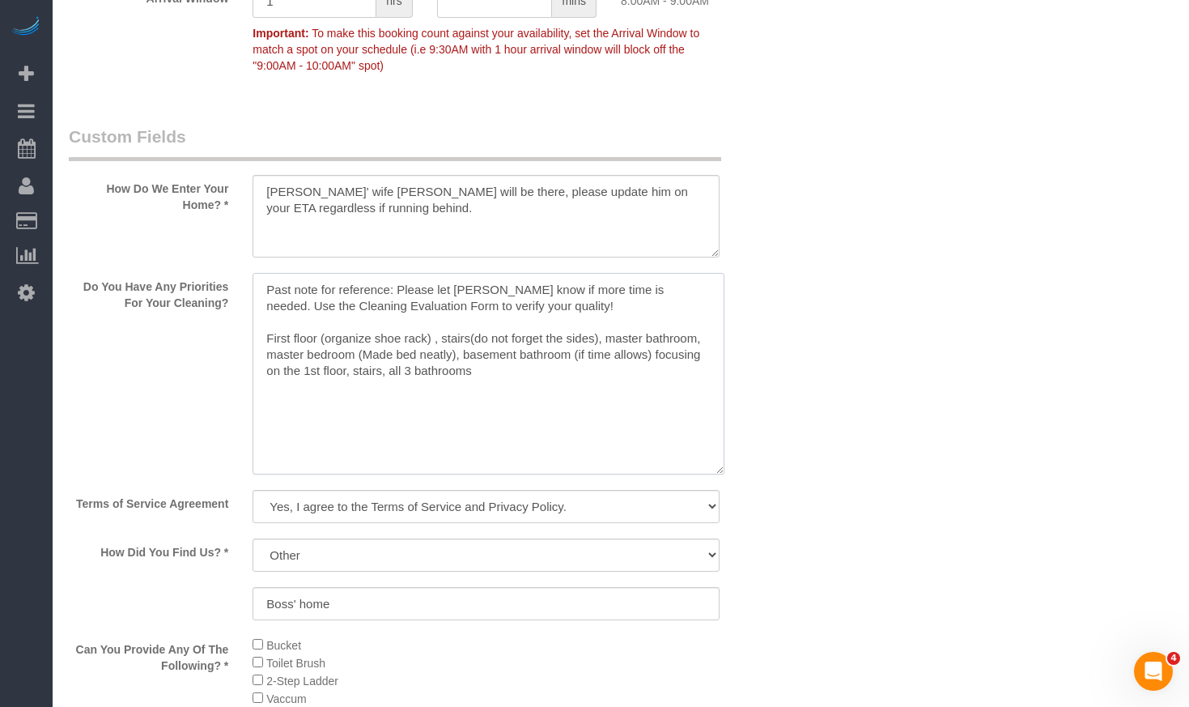
click at [266, 291] on textarea at bounding box center [489, 374] width 472 height 202
click at [325, 292] on textarea at bounding box center [489, 374] width 472 height 202
click at [387, 329] on textarea at bounding box center [489, 374] width 472 height 202
click at [312, 278] on textarea at bounding box center [489, 374] width 472 height 202
click at [301, 308] on textarea at bounding box center [489, 374] width 472 height 202
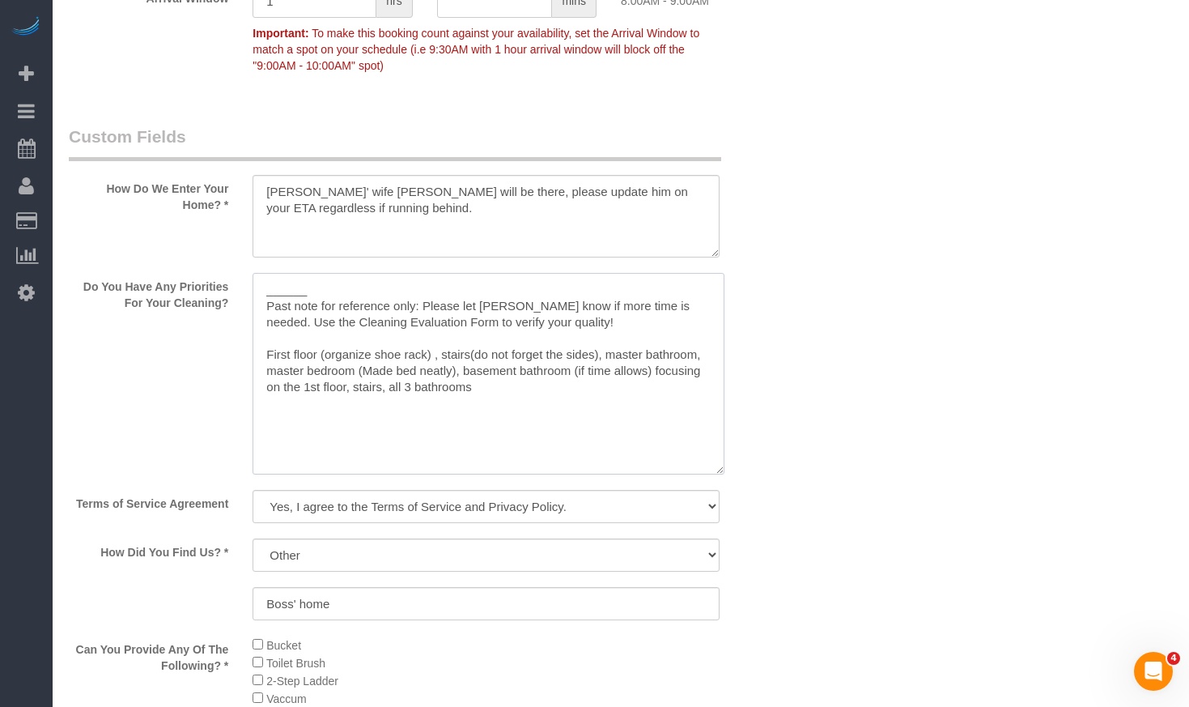
click at [302, 281] on textarea at bounding box center [489, 374] width 472 height 202
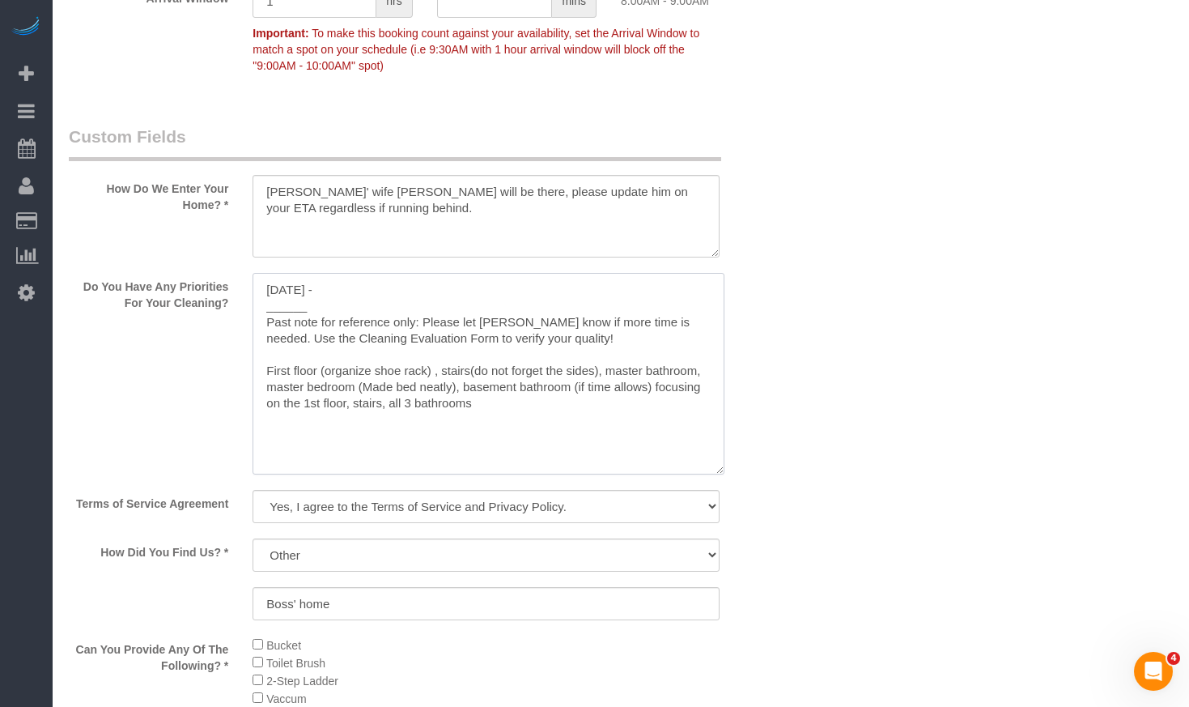
paste textarea "She will assign work scope after arrival."
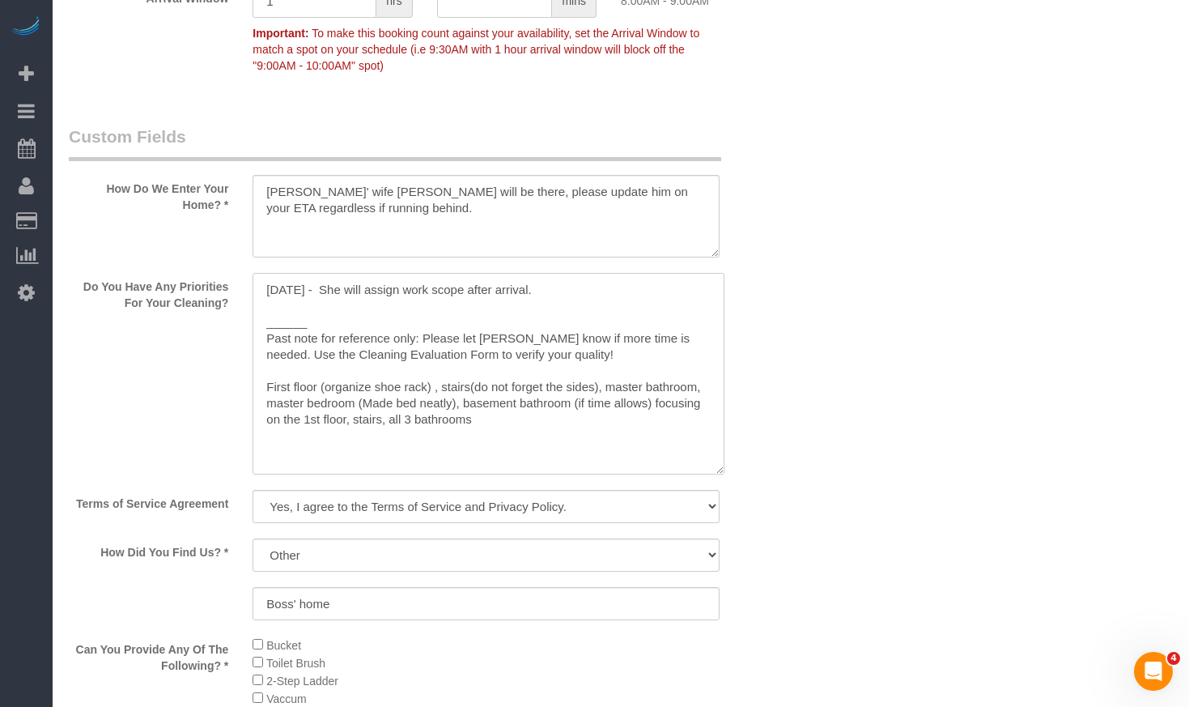
click at [336, 301] on textarea at bounding box center [489, 374] width 472 height 202
click at [340, 292] on textarea at bounding box center [489, 374] width 472 height 202
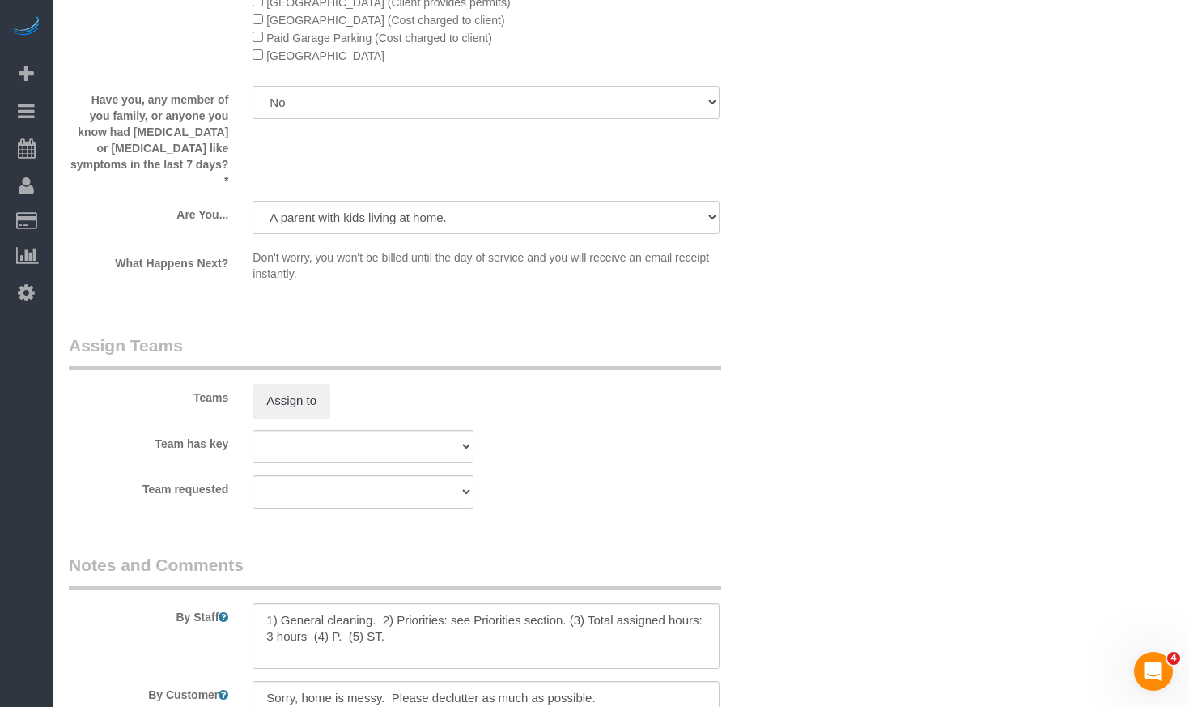
scroll to position [3022, 0]
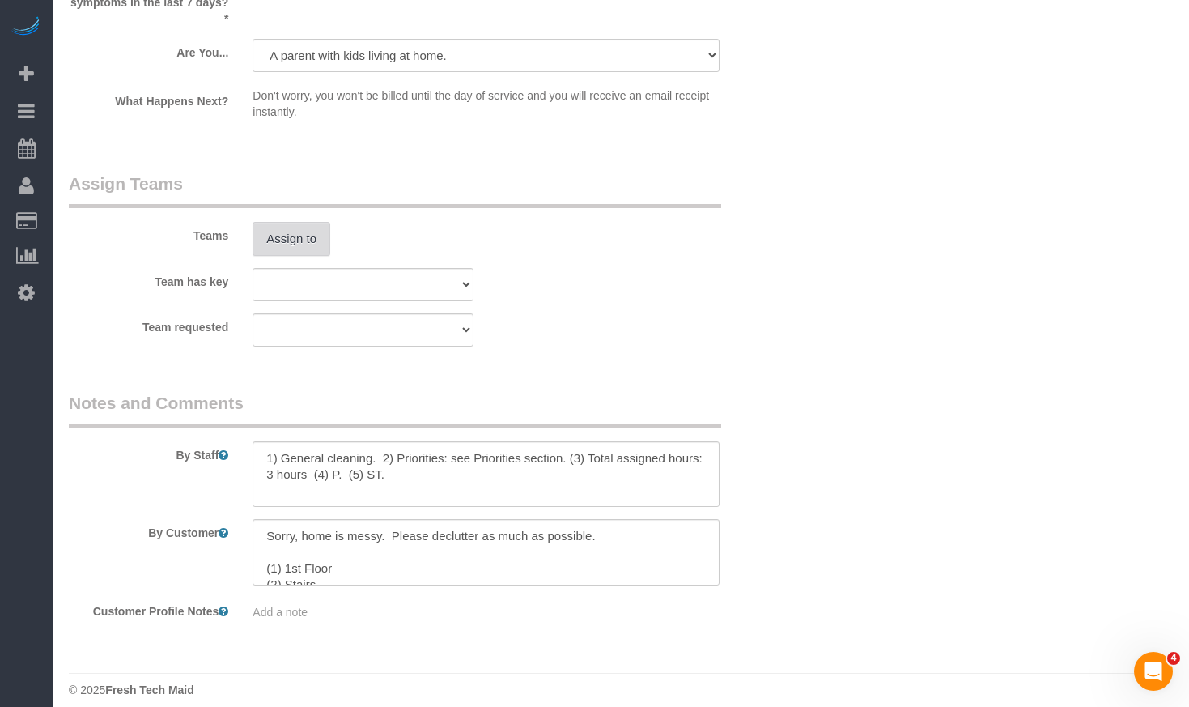
type textarea "10/2/2025 - Wells wife will assign work scope after arrival. ______ Past note f…"
click at [296, 222] on button "Assign to" at bounding box center [292, 239] width 78 height 34
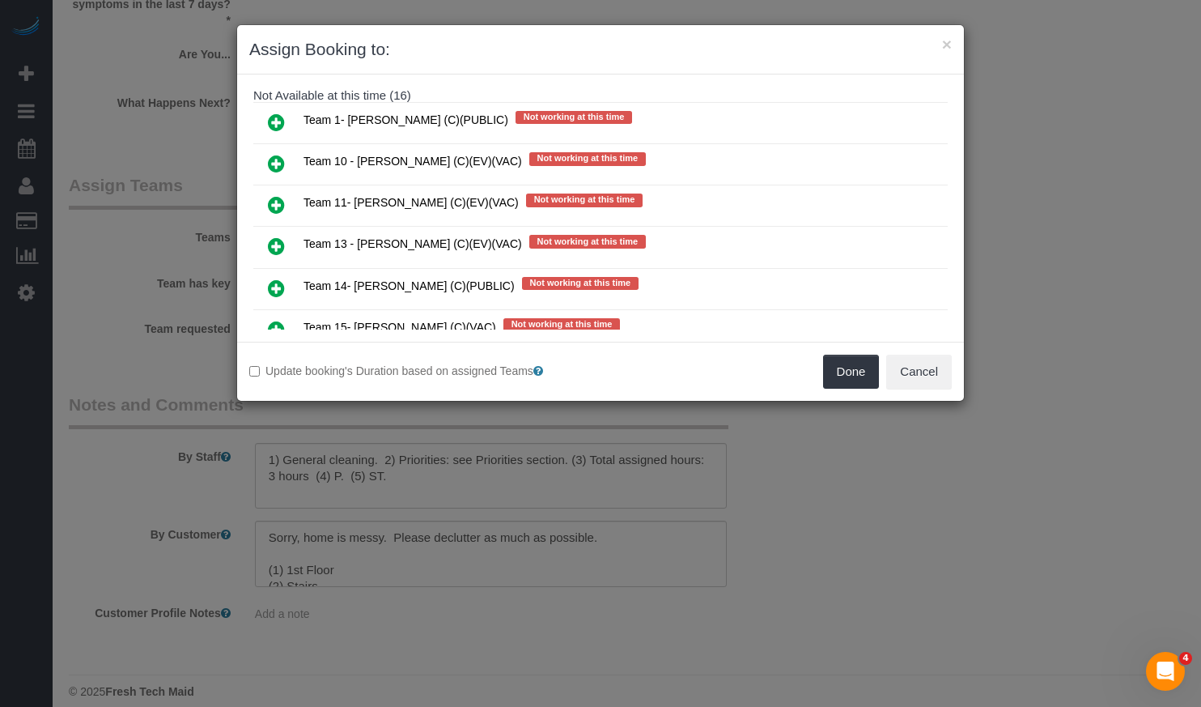
scroll to position [405, 0]
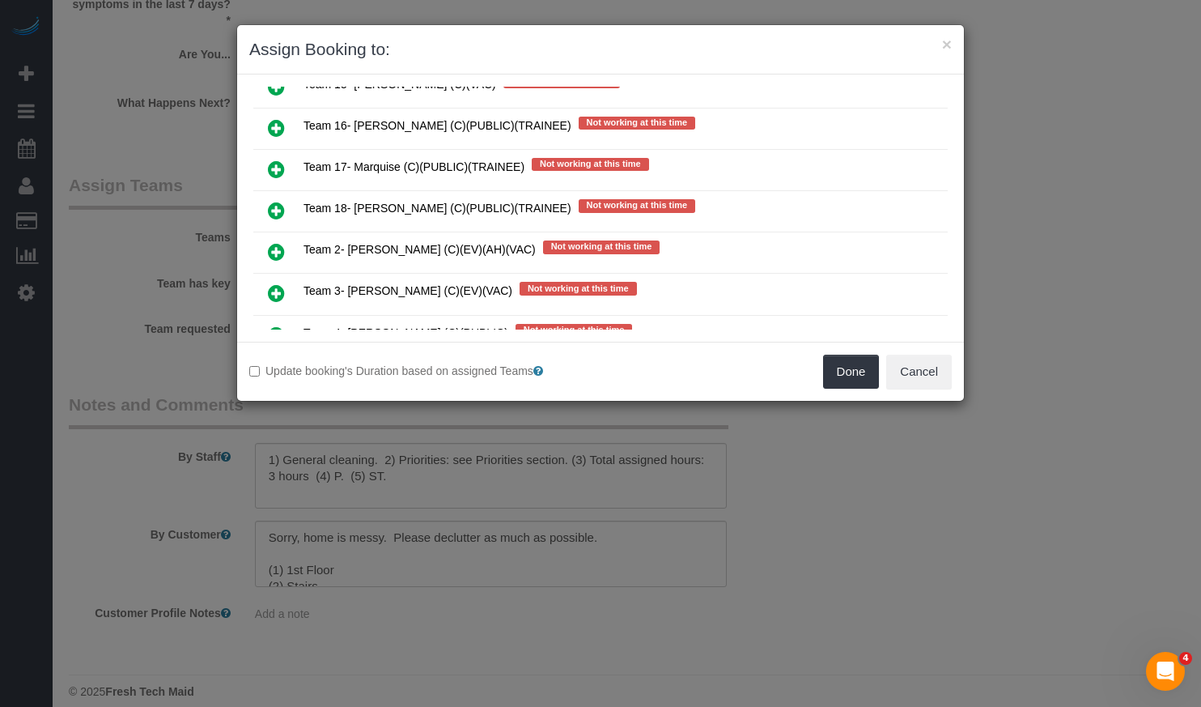
click at [266, 206] on link at bounding box center [276, 211] width 38 height 32
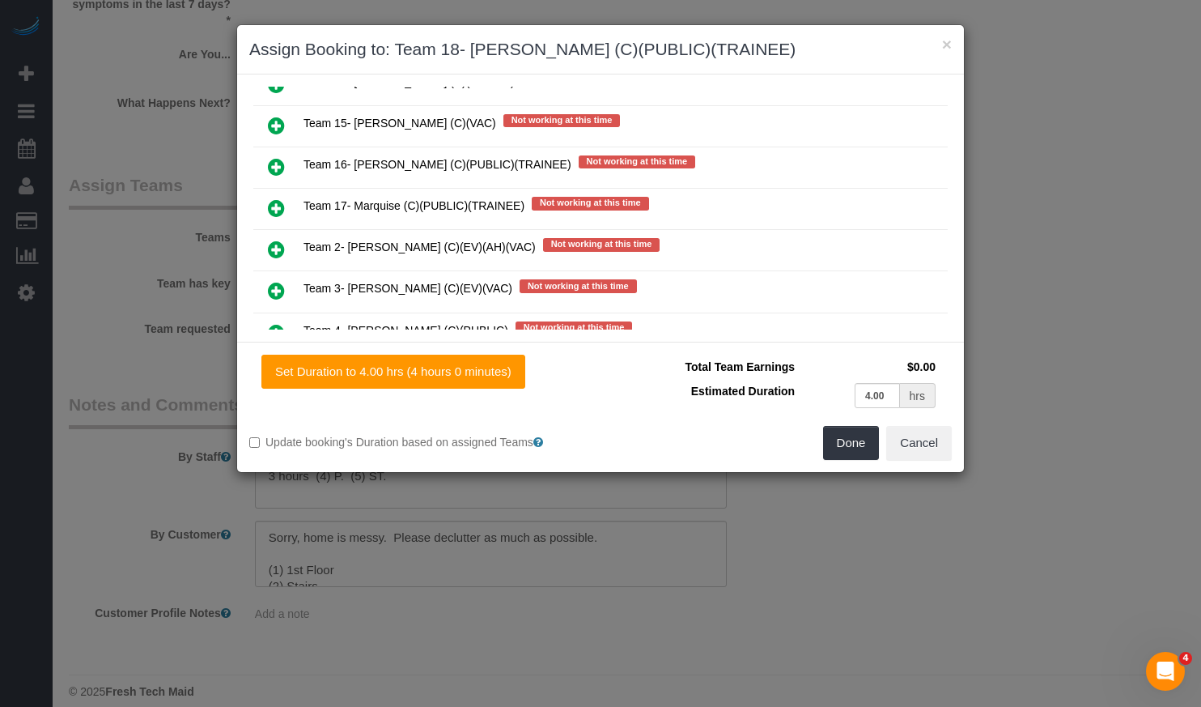
scroll to position [443, 0]
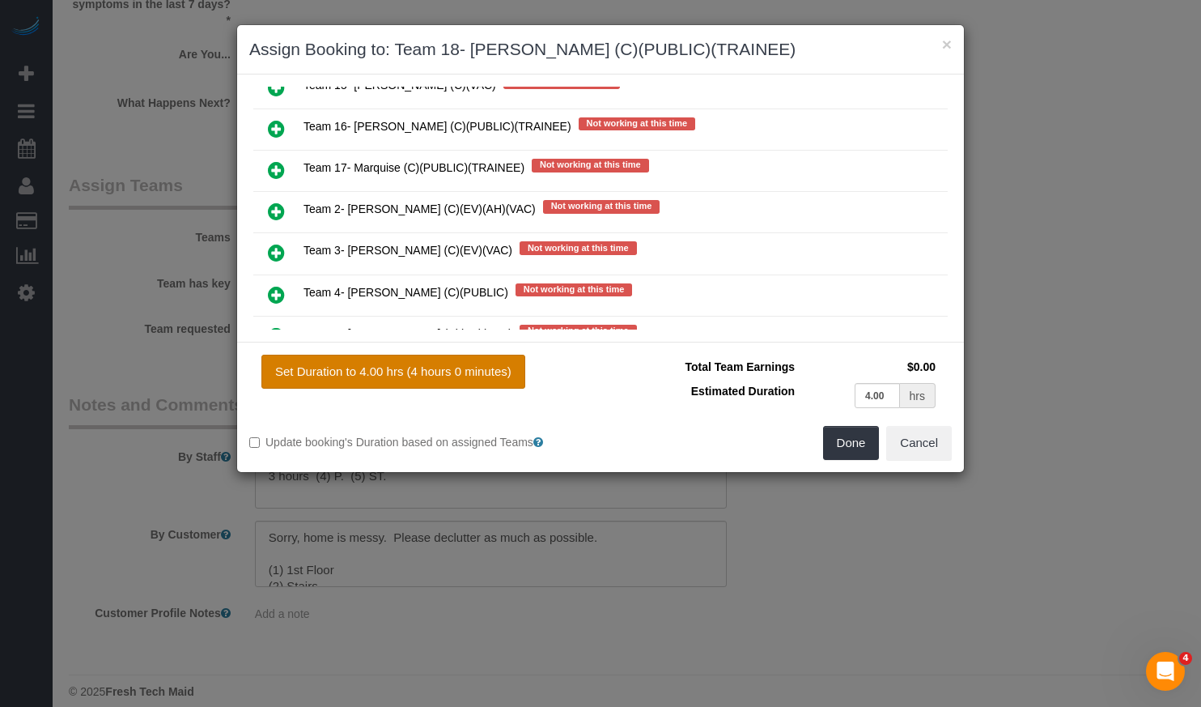
click at [431, 369] on button "Set Duration to 4.00 hrs (4 hours 0 minutes)" at bounding box center [393, 372] width 264 height 34
type input "4.00"
click at [851, 434] on button "Done" at bounding box center [851, 443] width 57 height 34
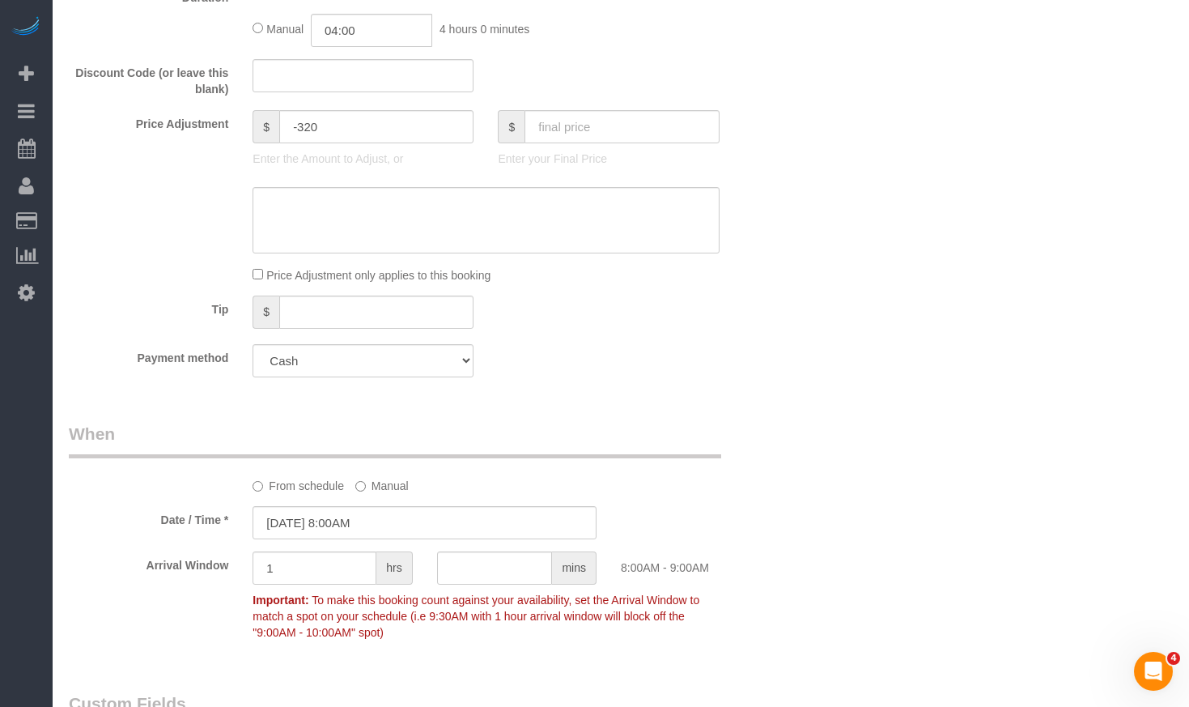
scroll to position [1484, 0]
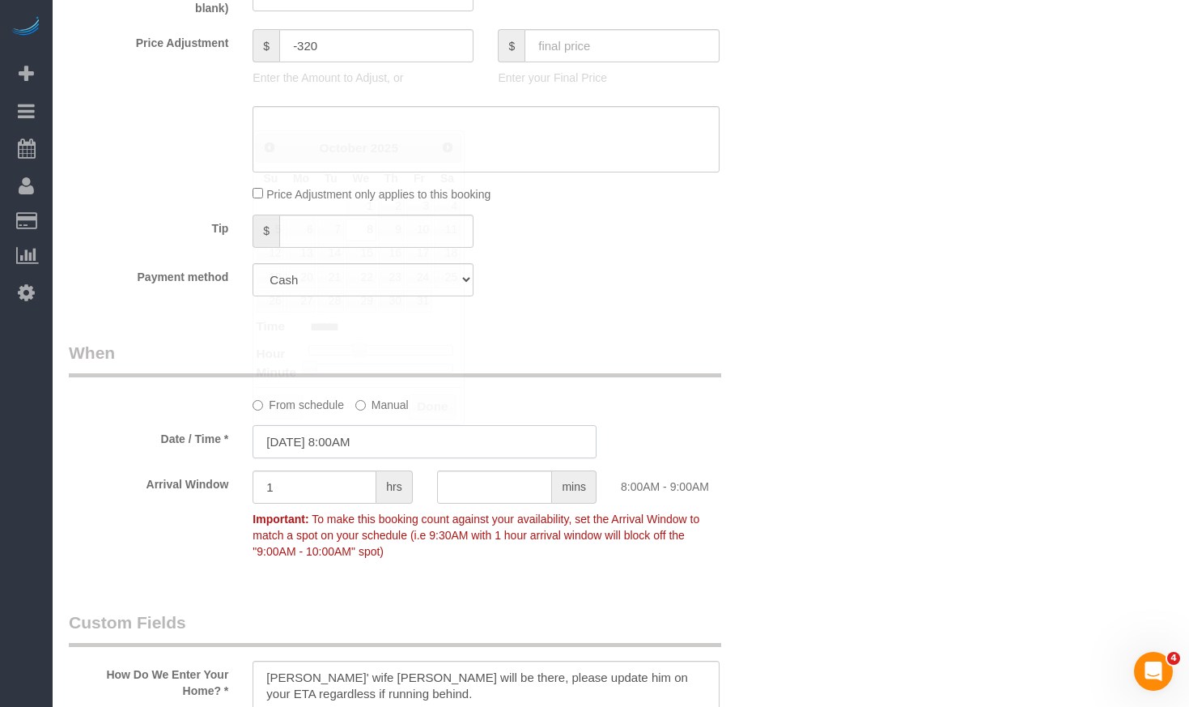
click at [389, 448] on input "10/08/2025 8:00AM" at bounding box center [425, 441] width 344 height 33
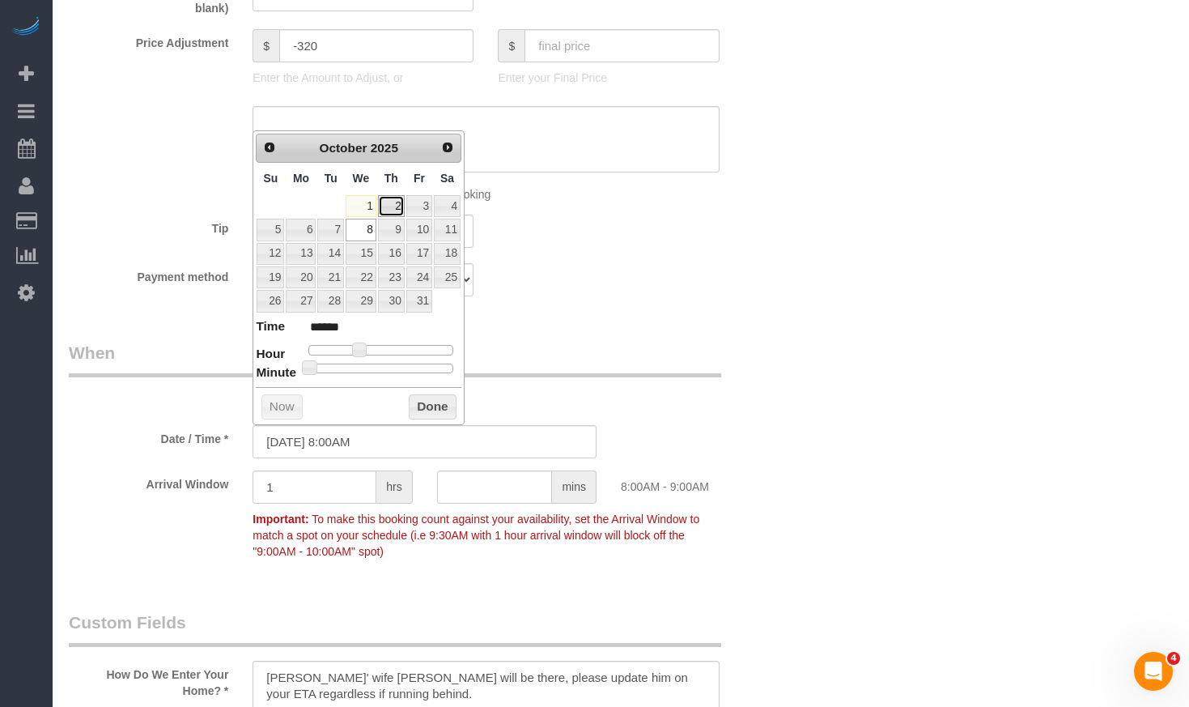
click at [385, 208] on link "2" at bounding box center [391, 206] width 27 height 22
type input "[DATE] 8:00AM"
click at [433, 401] on button "Done" at bounding box center [433, 407] width 48 height 26
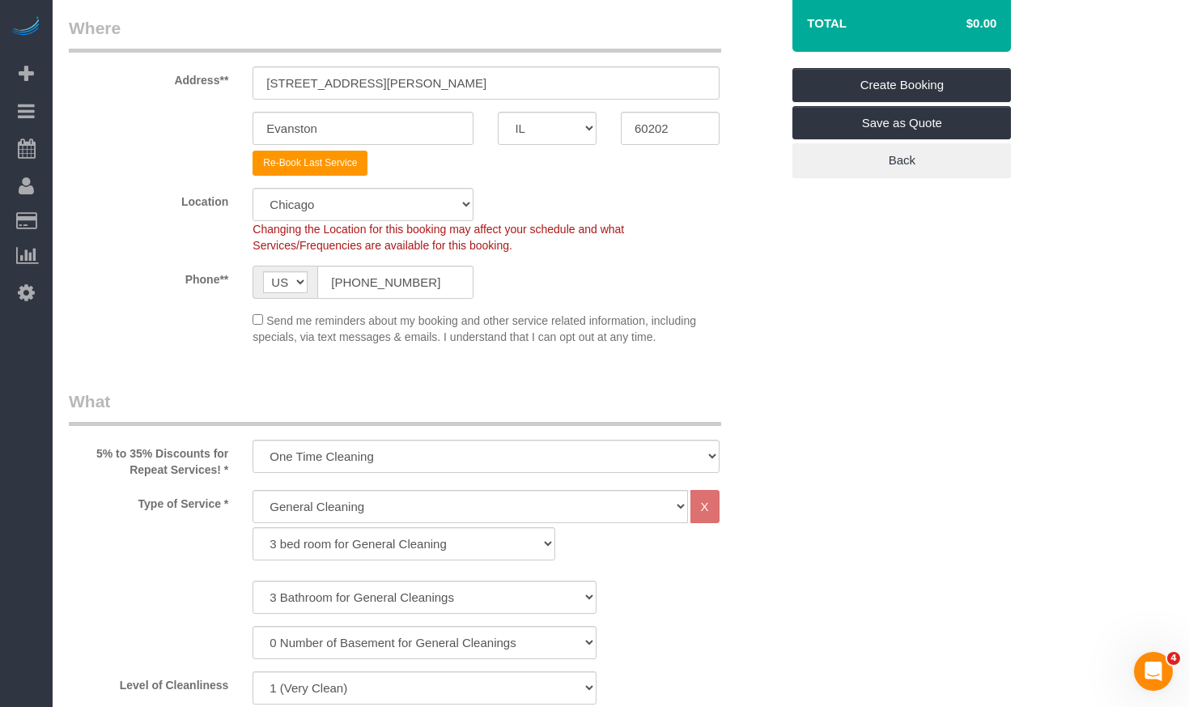
scroll to position [0, 0]
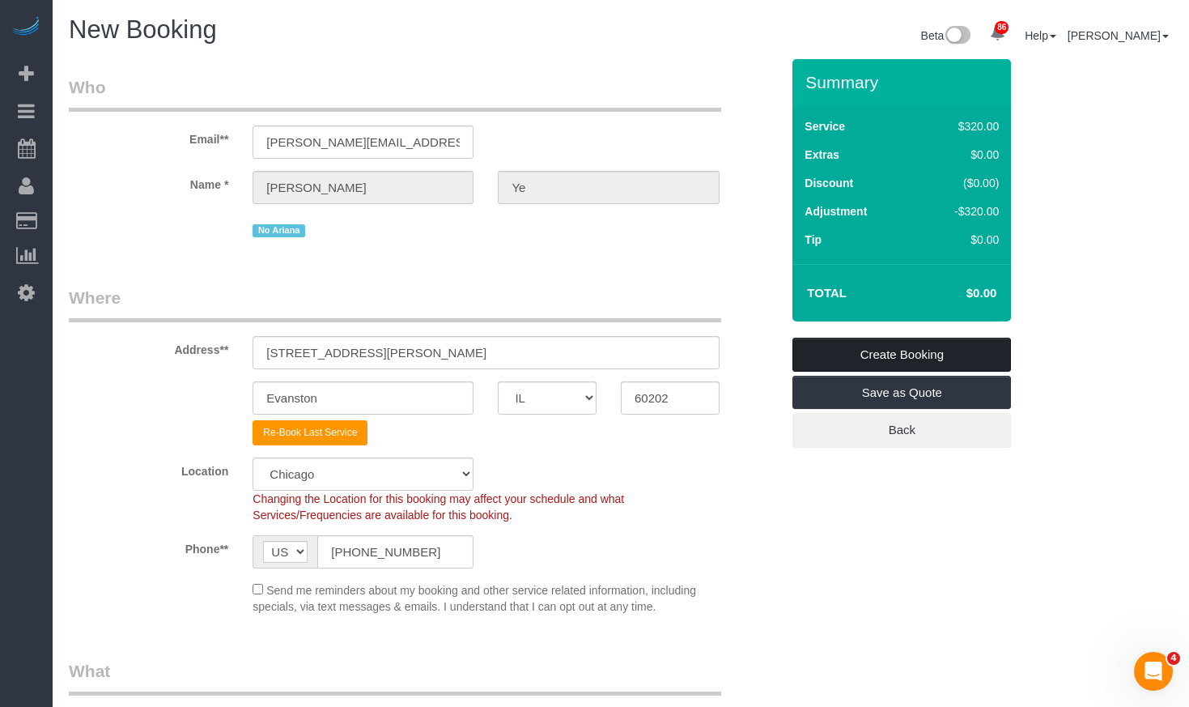
click at [928, 350] on link "Create Booking" at bounding box center [901, 355] width 219 height 34
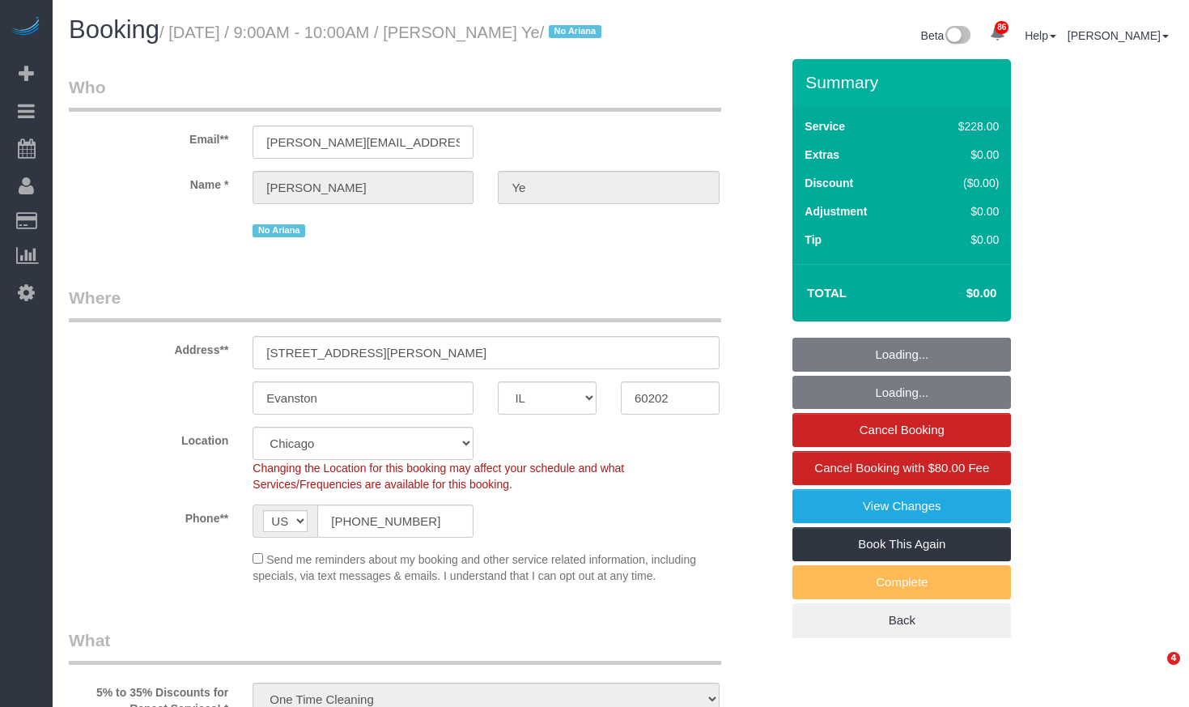
select select "IL"
select select "string:cash"
select select "number:1"
select select "number:69"
select select "number:139"
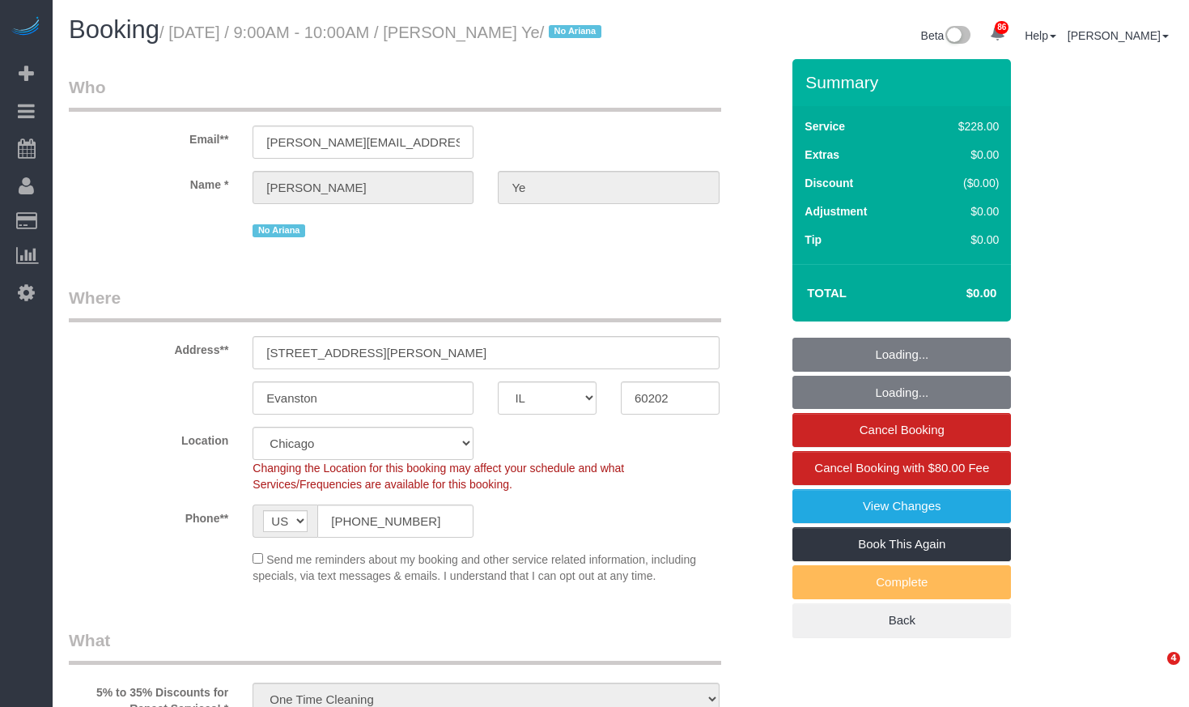
select select "number:104"
select select "512"
select select "3"
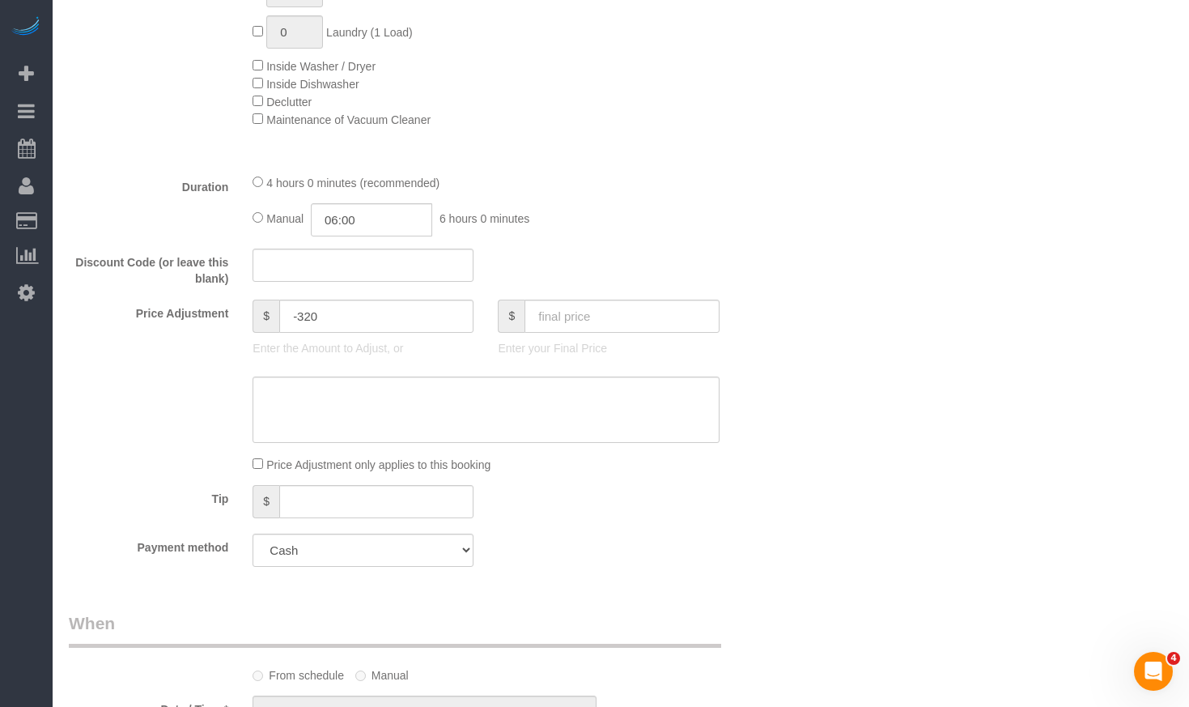
scroll to position [729, 0]
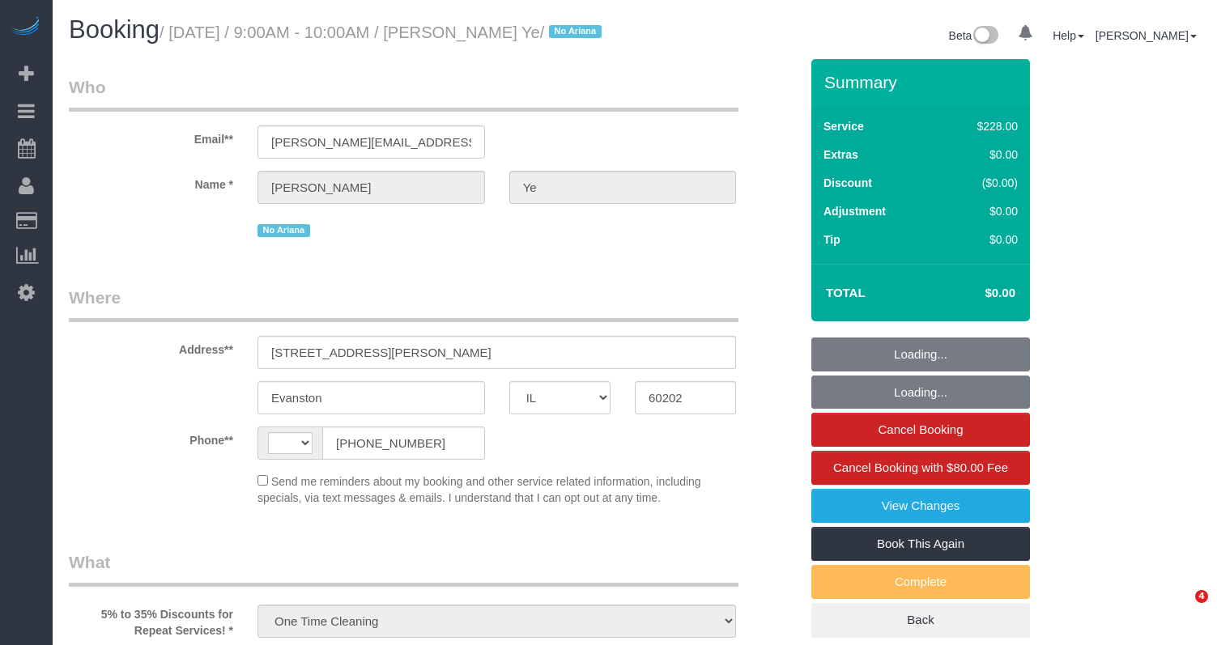
select select "IL"
select select "string:cash"
select select "number:1"
select select "number:69"
select select "number:139"
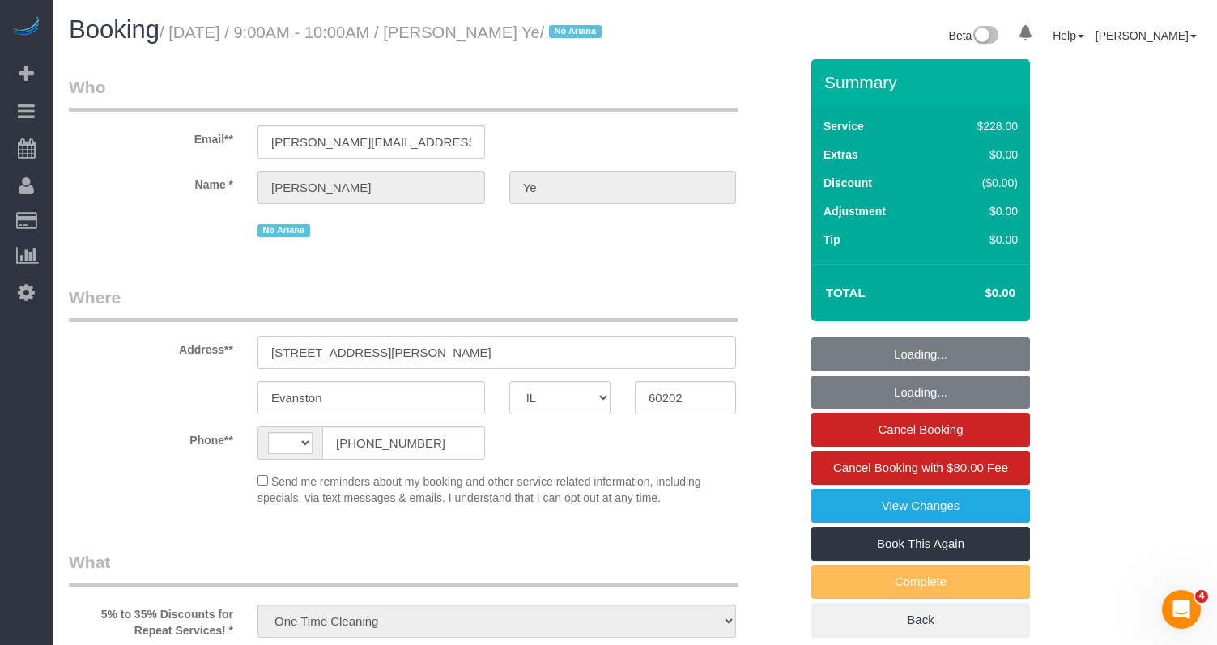
select select "number:104"
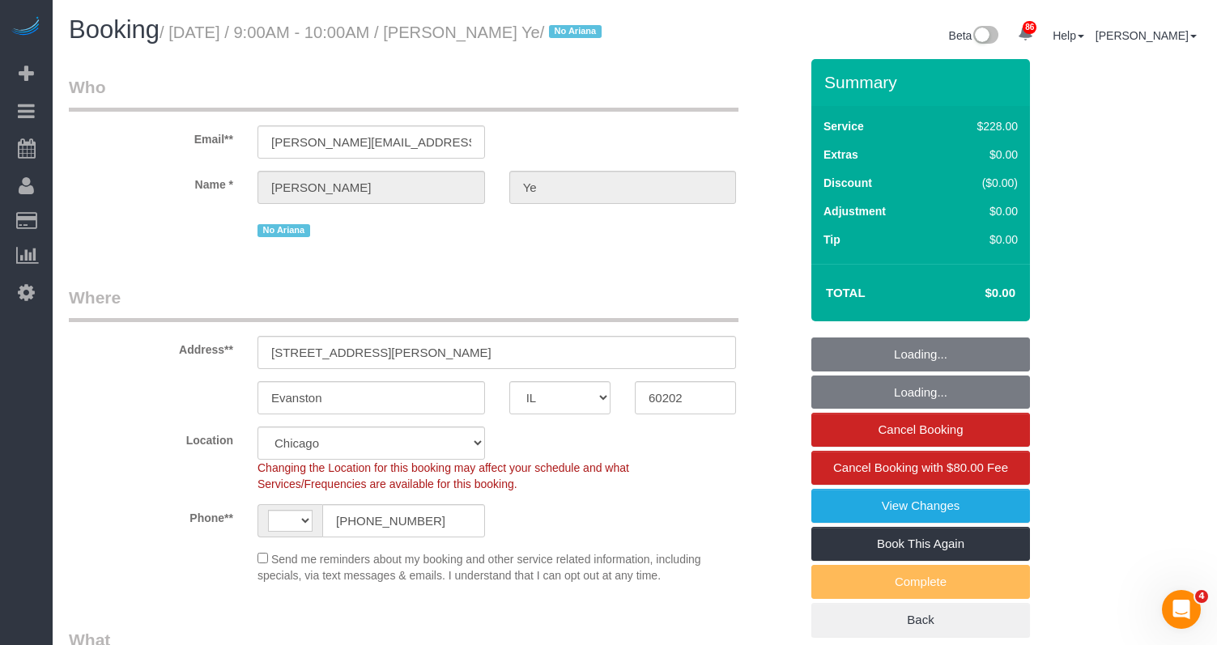
select select "object:790"
select select "string:[GEOGRAPHIC_DATA]"
select select "512"
select select "3"
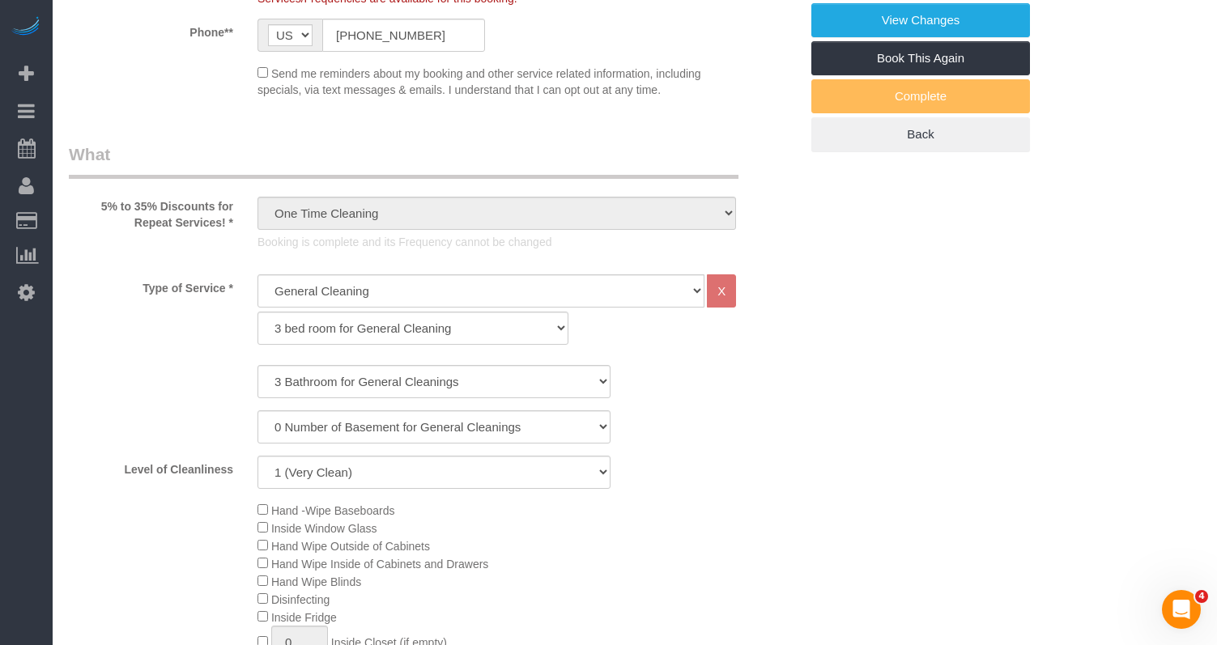
select select "3"
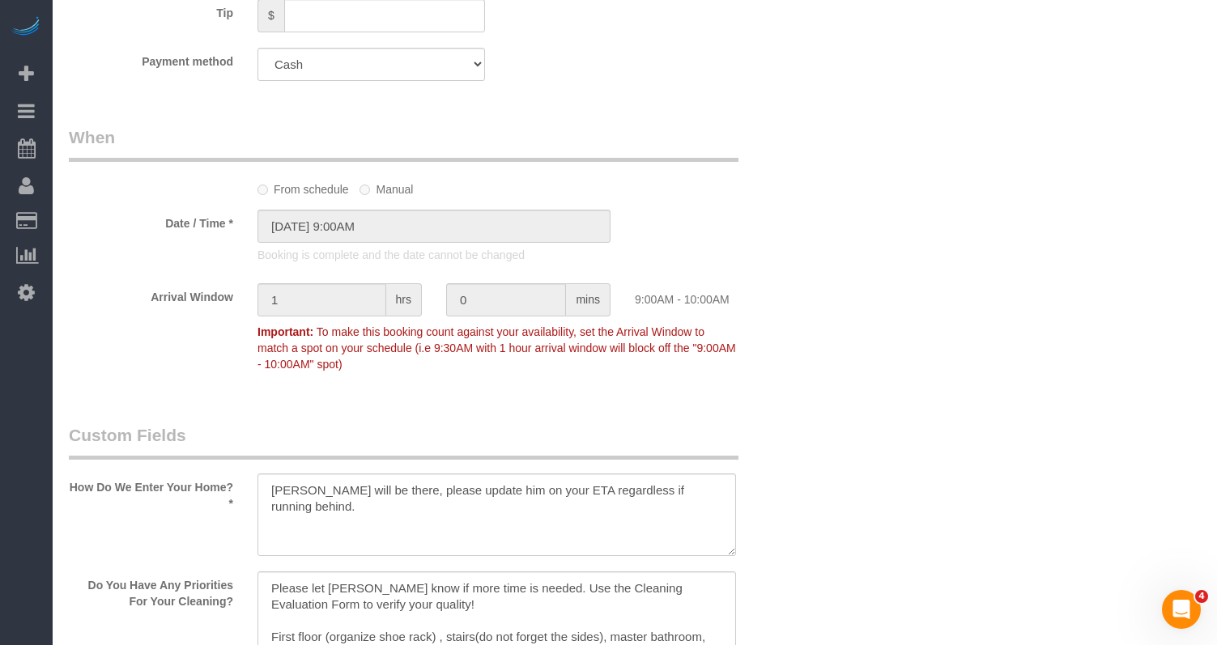
scroll to position [1943, 0]
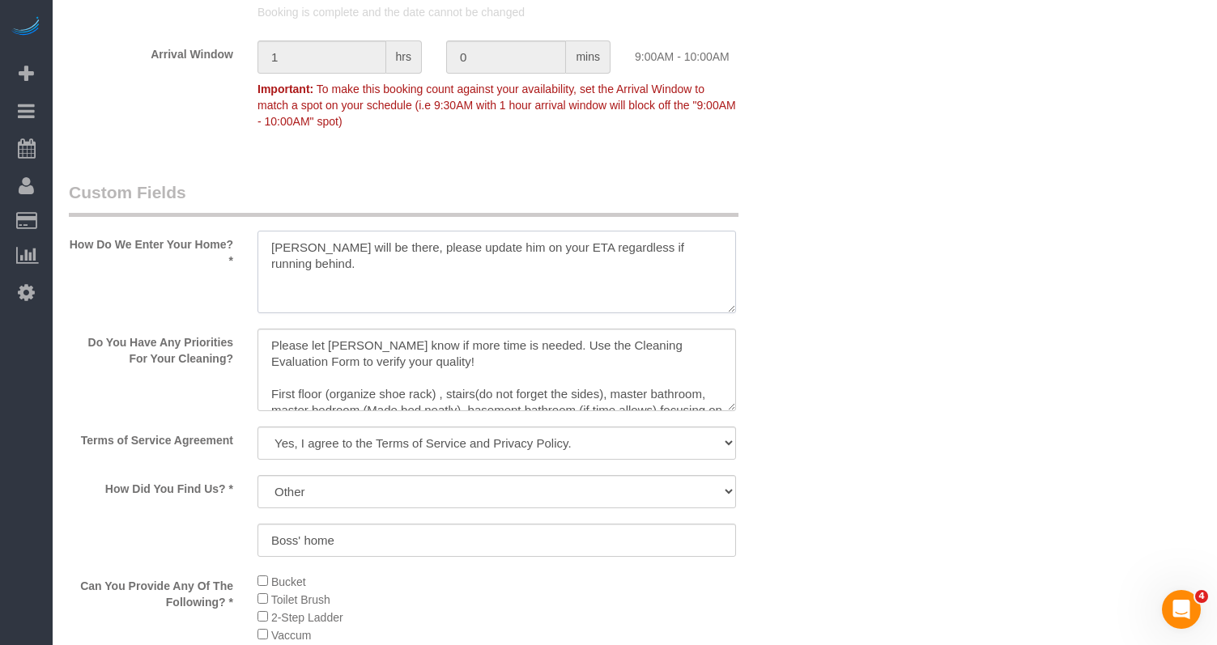
click at [676, 251] on textarea at bounding box center [496, 272] width 478 height 83
drag, startPoint x: 696, startPoint y: 246, endPoint x: 88, endPoint y: 268, distance: 608.3
click at [118, 264] on div "How Do We Enter Your Home? *" at bounding box center [434, 249] width 754 height 136
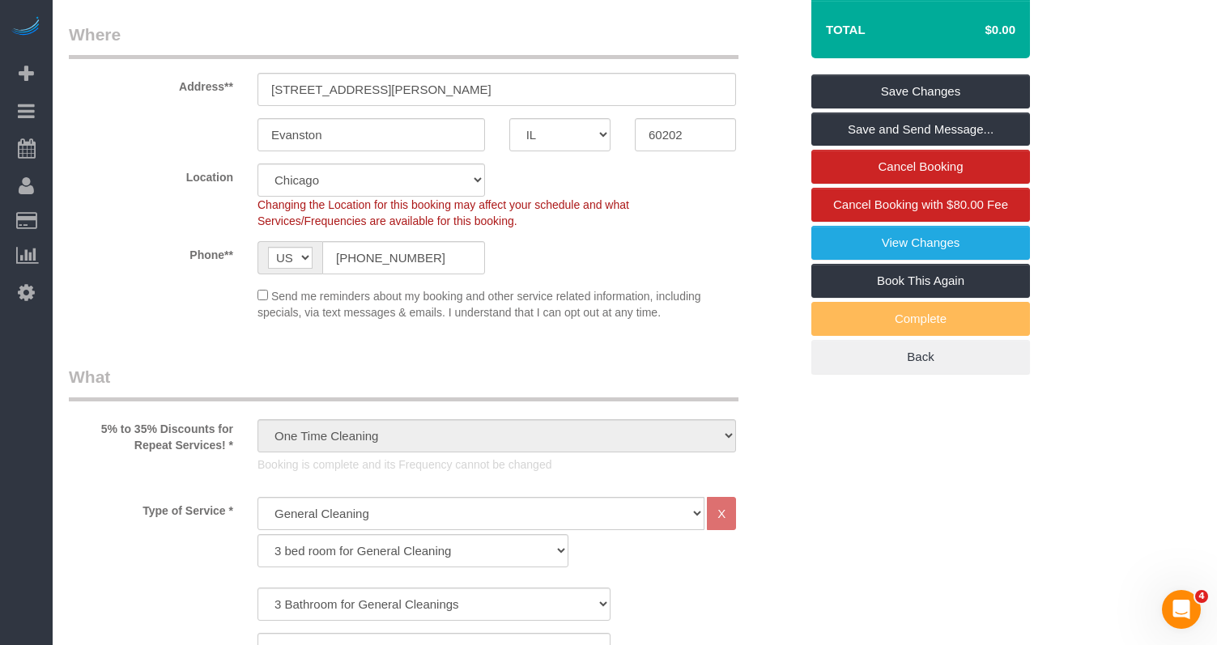
scroll to position [0, 0]
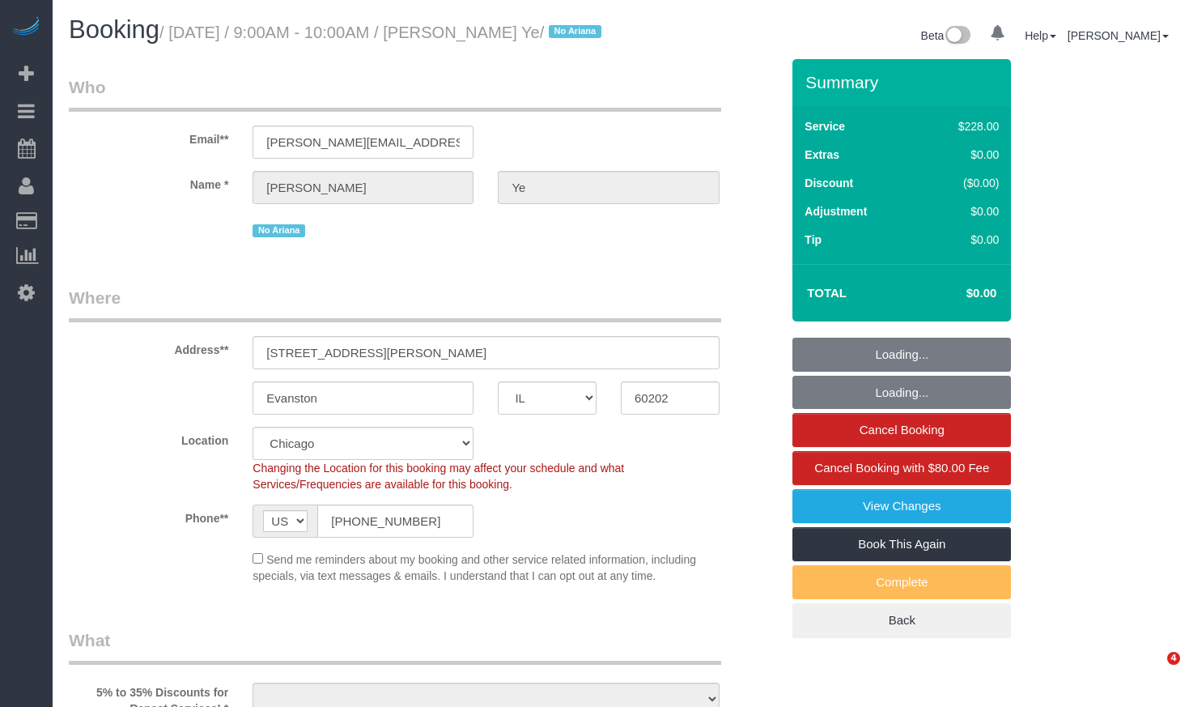
select select "IL"
select select "string:cash"
select select "object:1036"
select select "number:1"
select select "number:69"
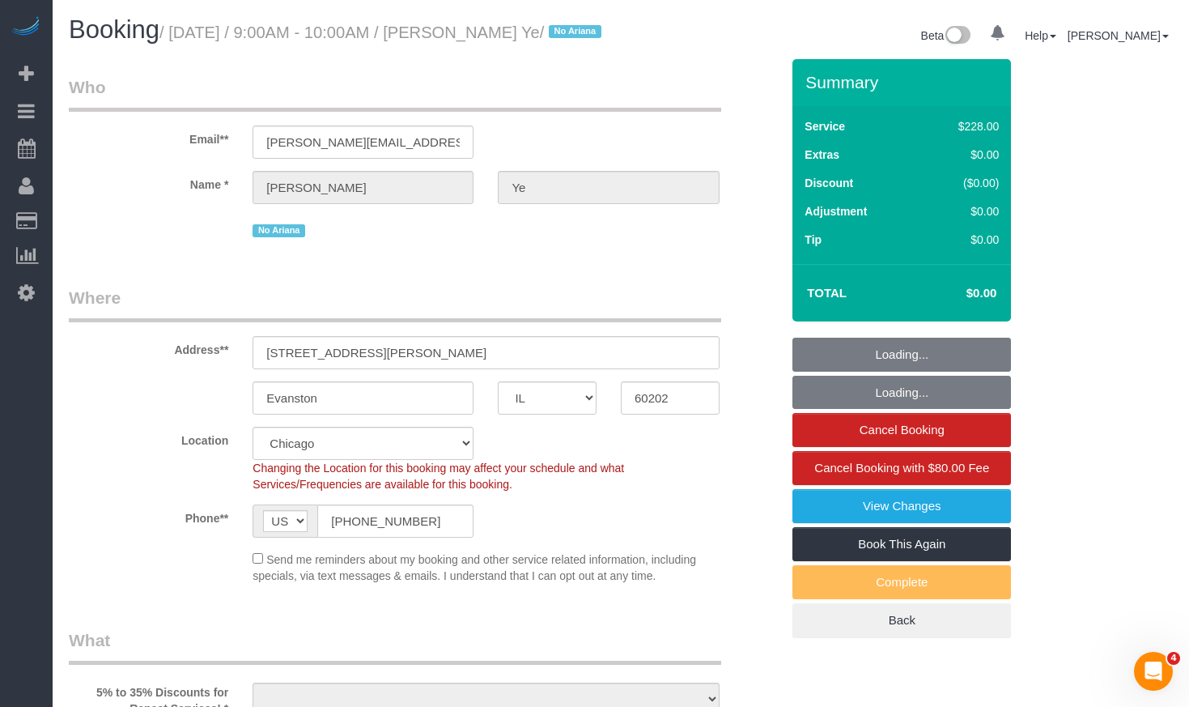
select select "number:139"
select select "number:104"
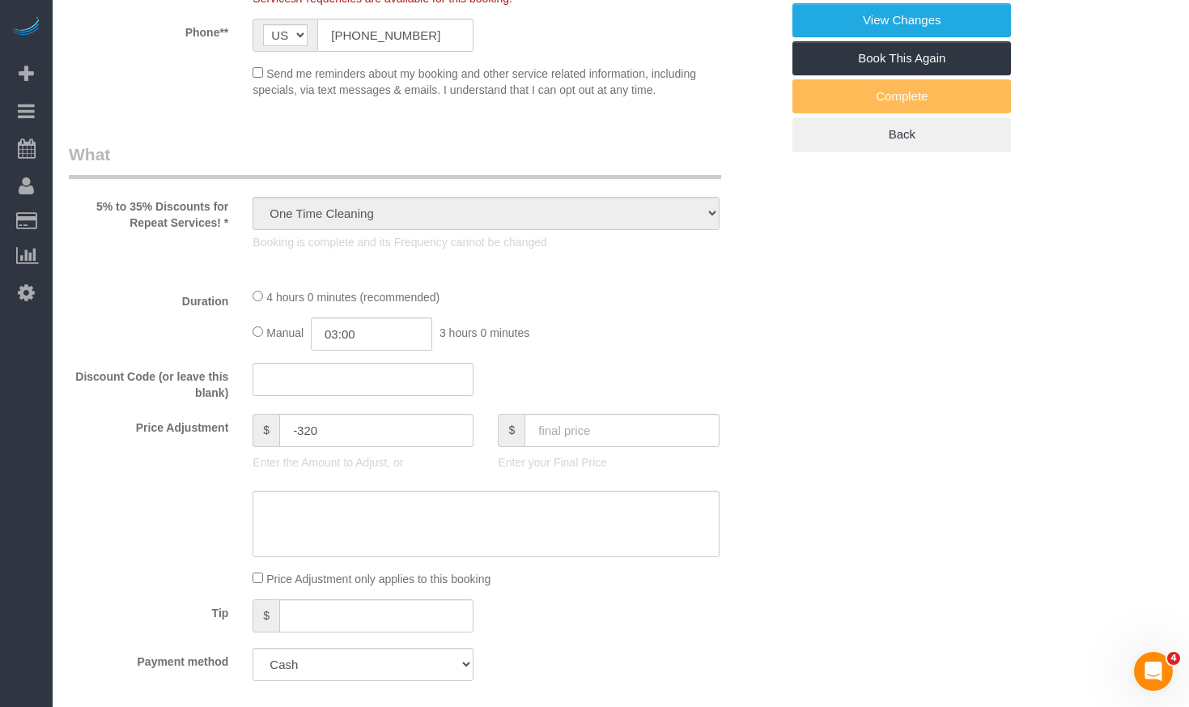
select select "object:1147"
select select "512"
select select "3"
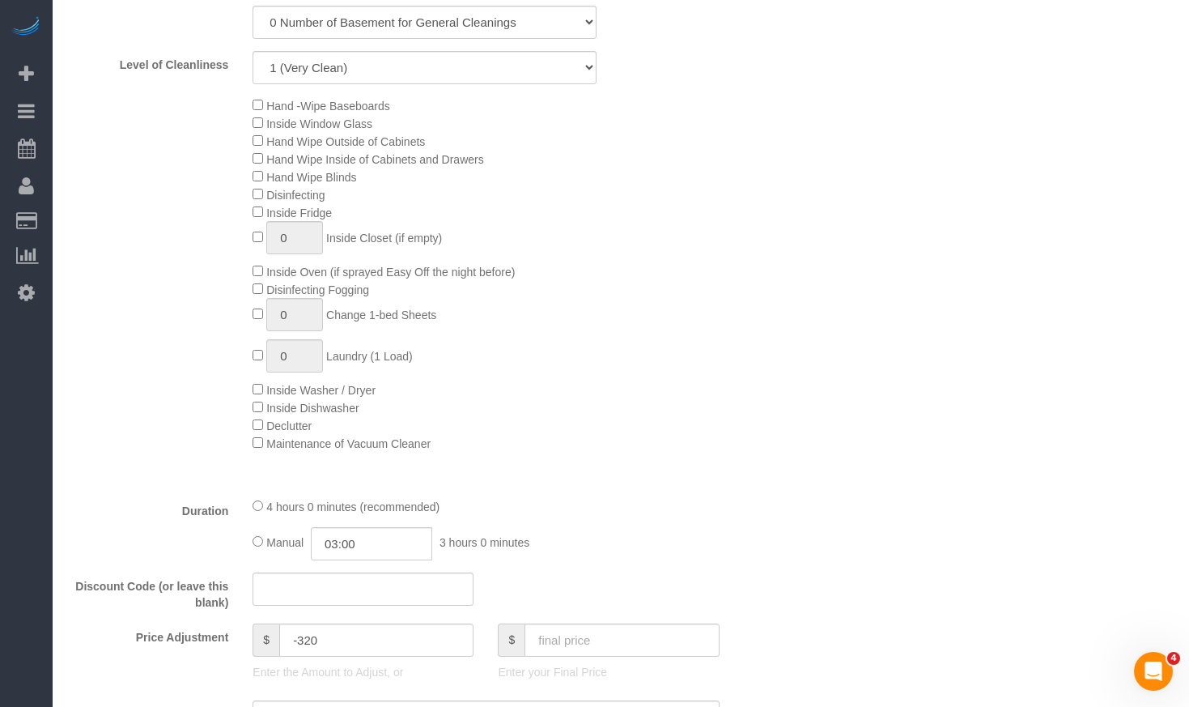
scroll to position [971, 0]
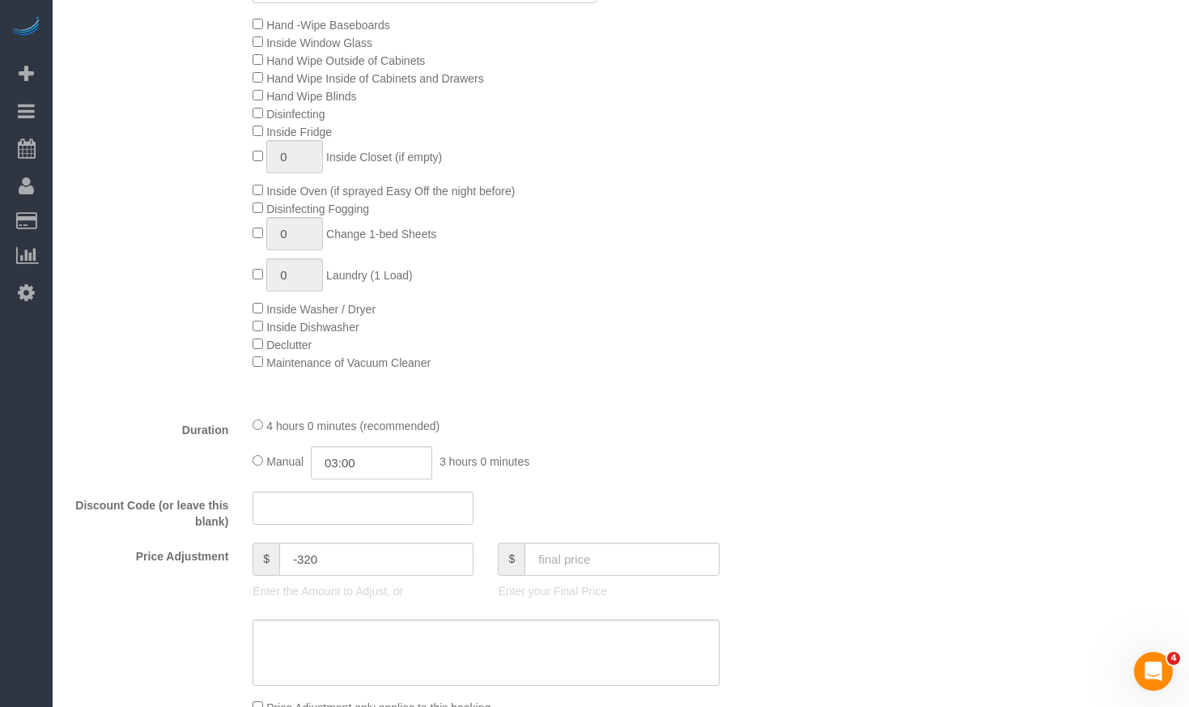
select select "3"
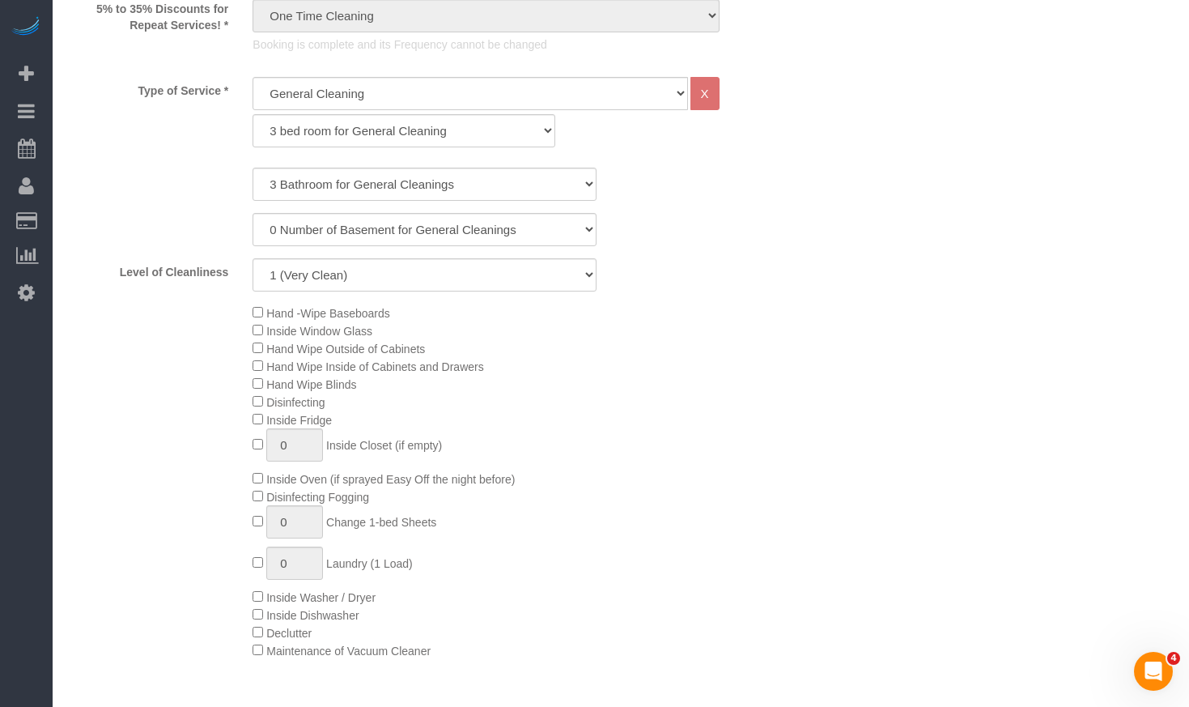
scroll to position [0, 0]
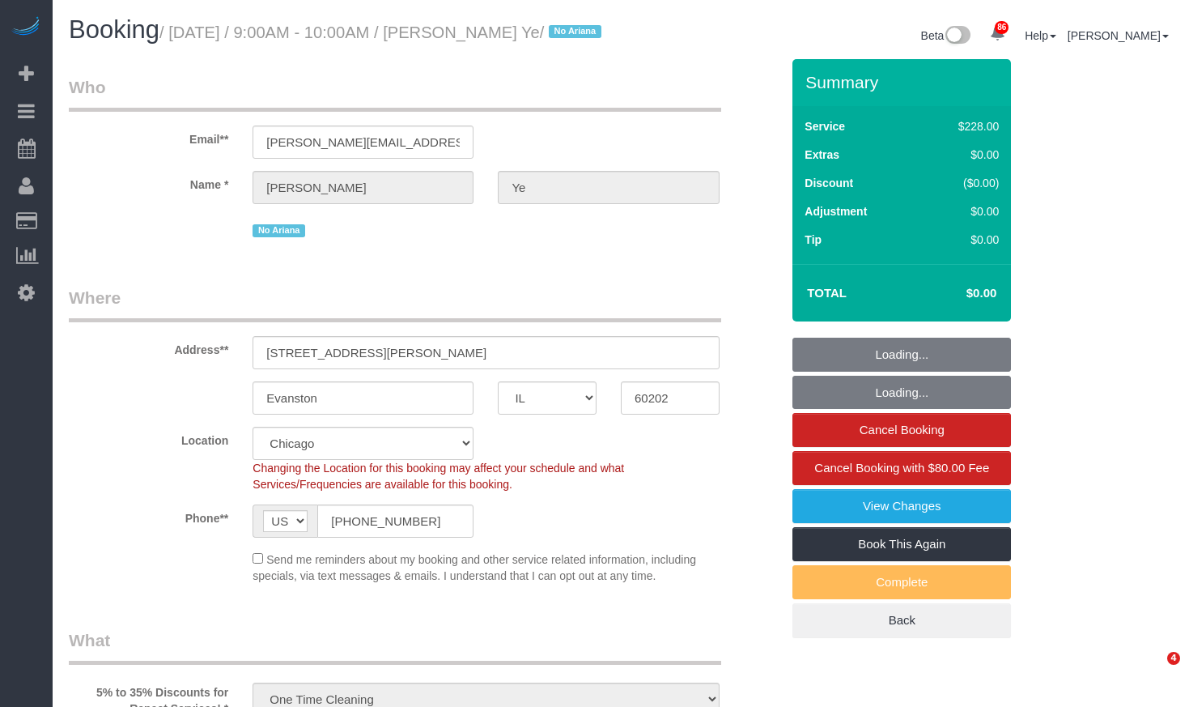
select select "IL"
select select "512"
select select "string:cash"
select select "number:1"
select select "number:69"
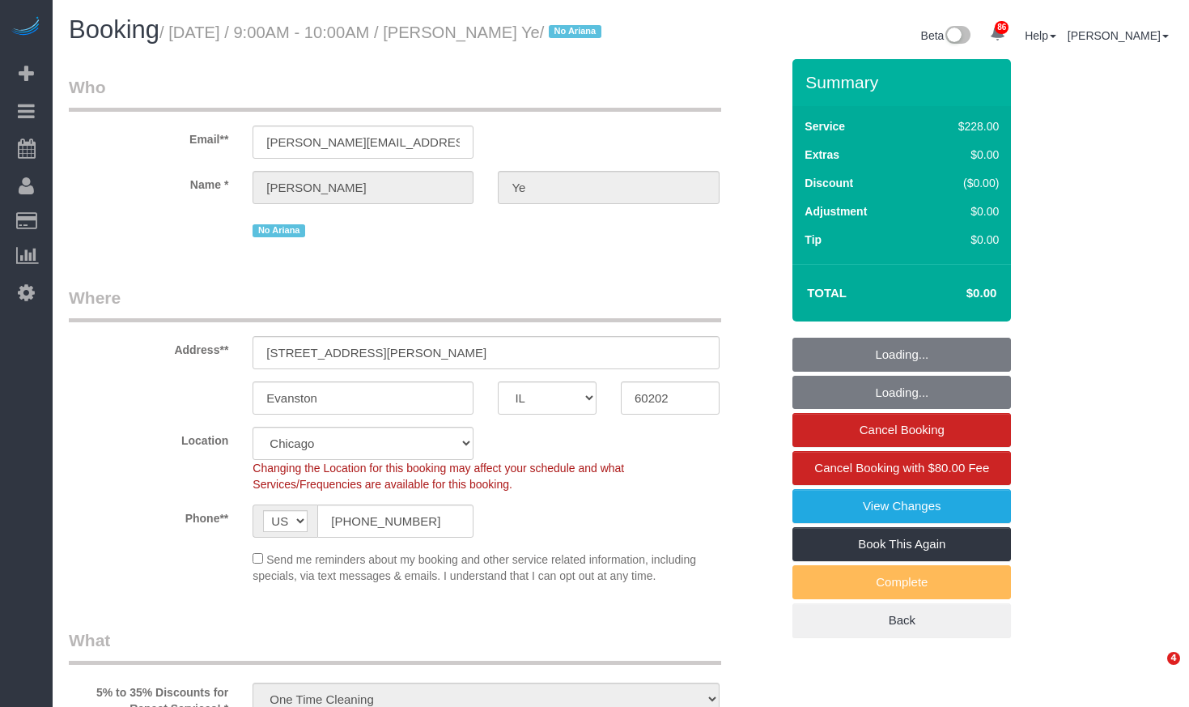
select select "number:139"
select select "number:104"
select select "3"
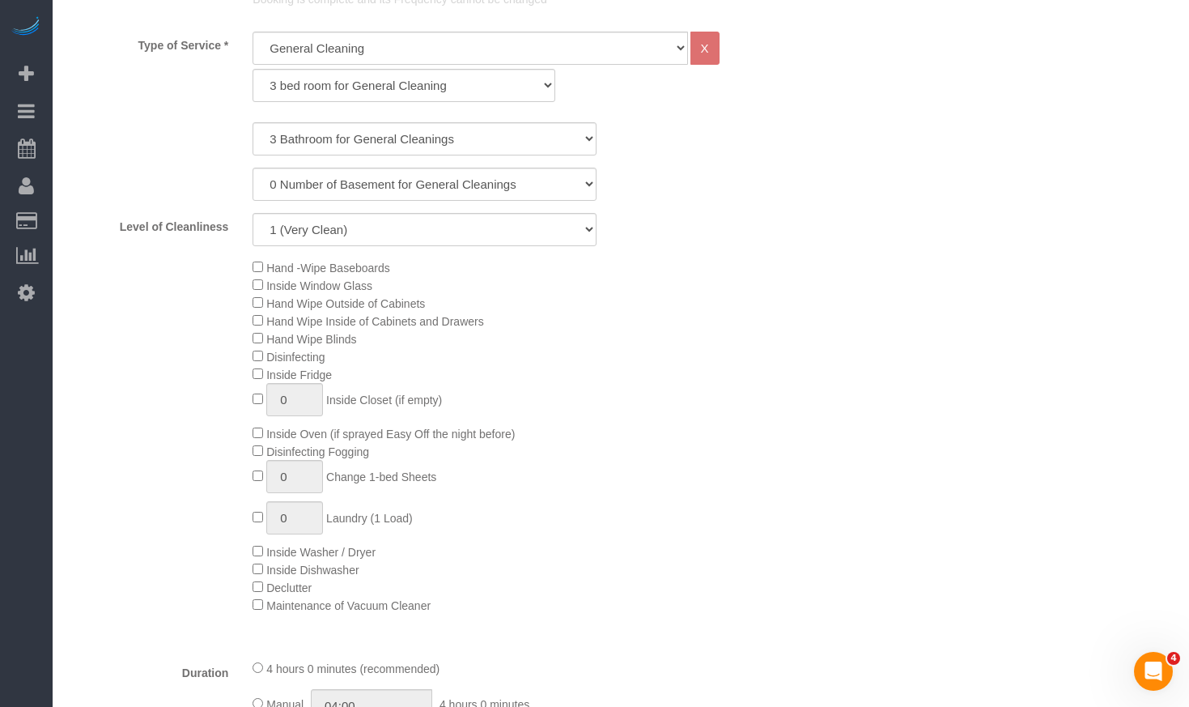
scroll to position [162, 0]
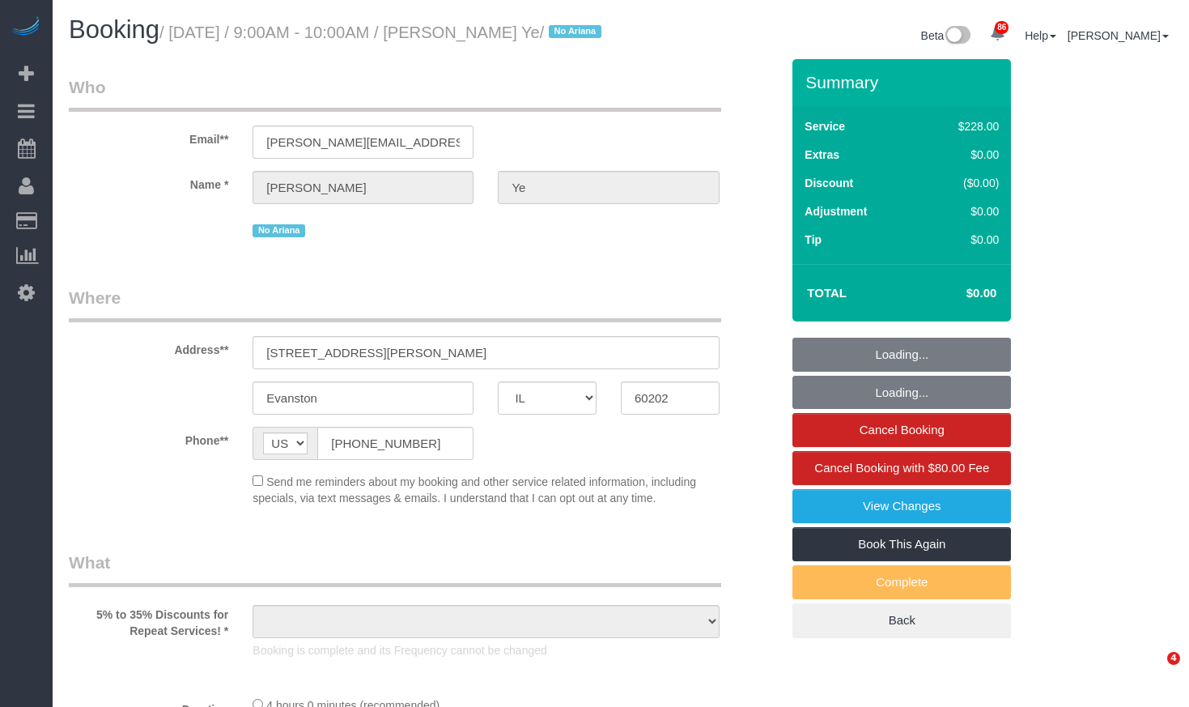
select select "IL"
select select "string:cash"
select select "number:1"
select select "number:69"
select select "number:139"
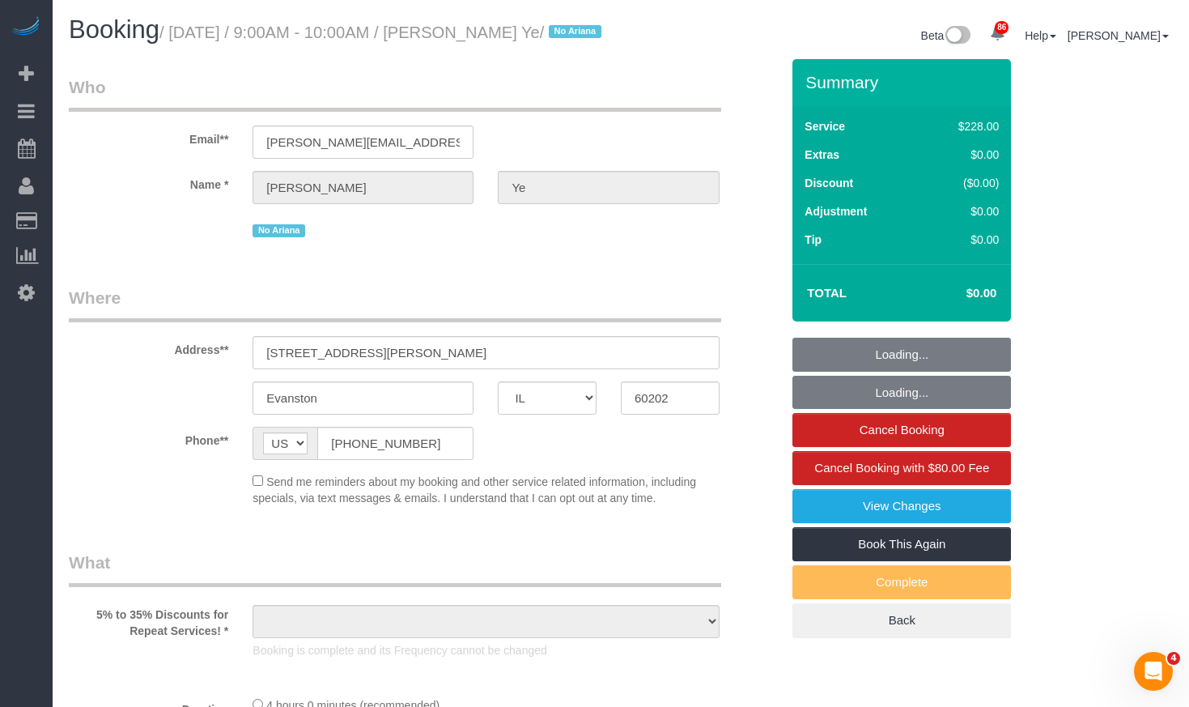
select select "number:104"
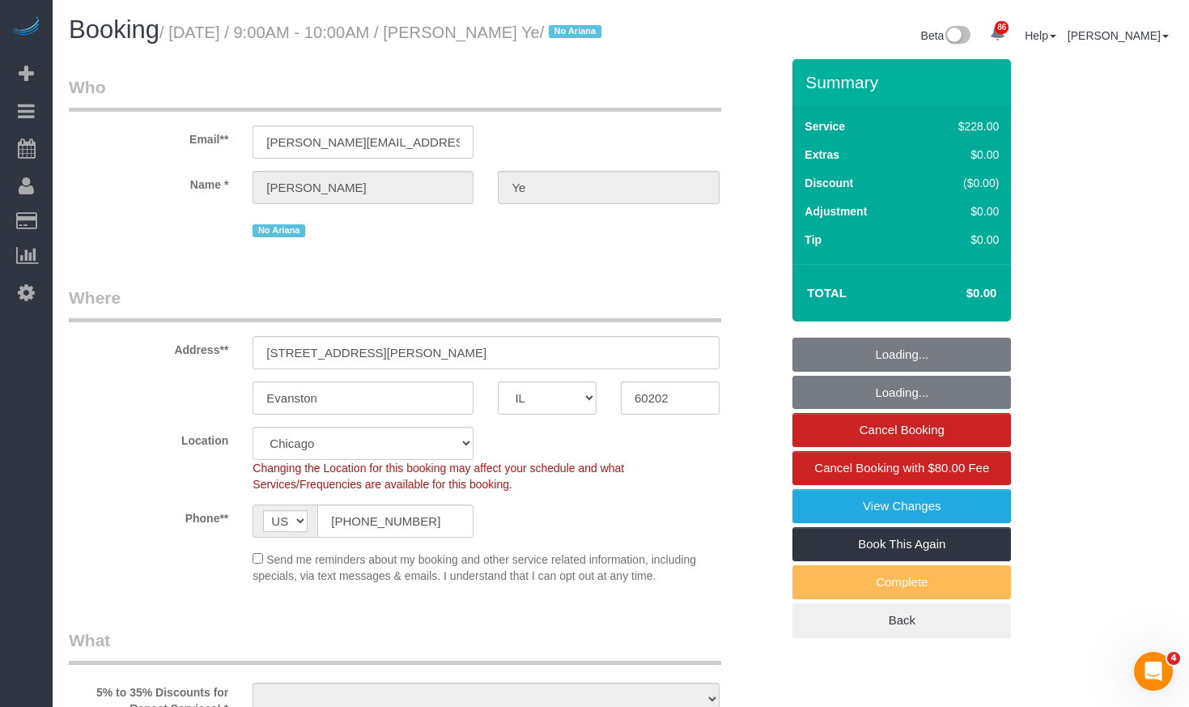
select select "object:1032"
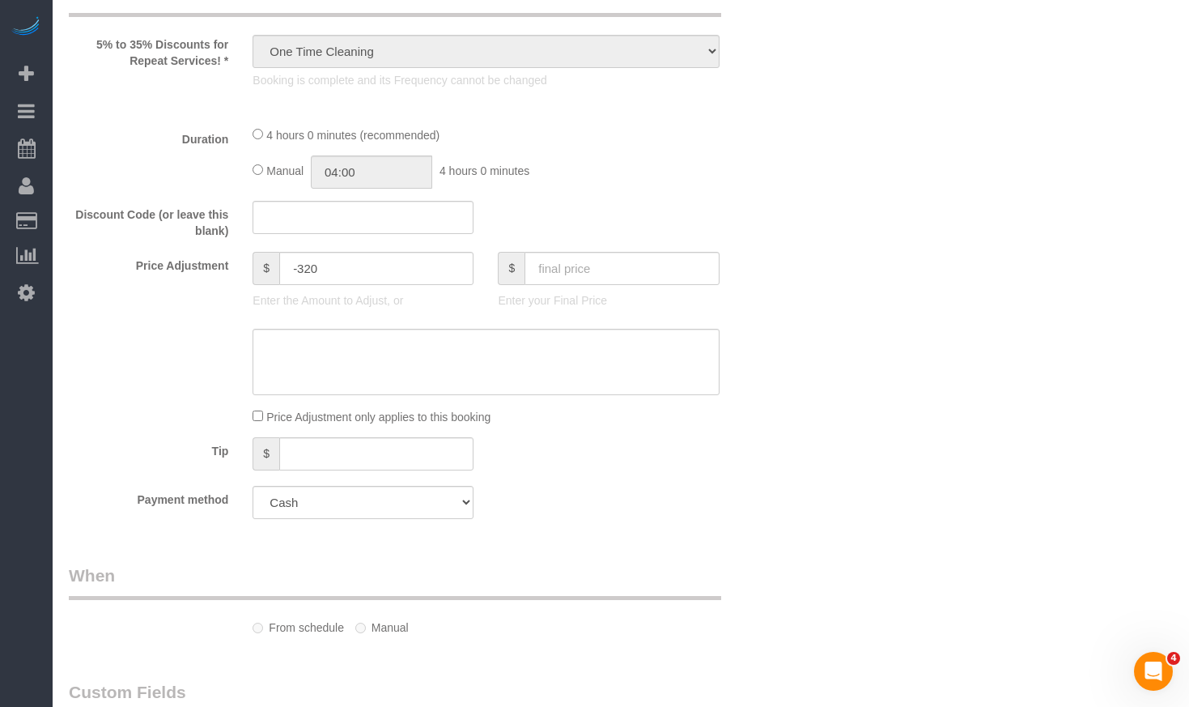
select select "512"
select select "3"
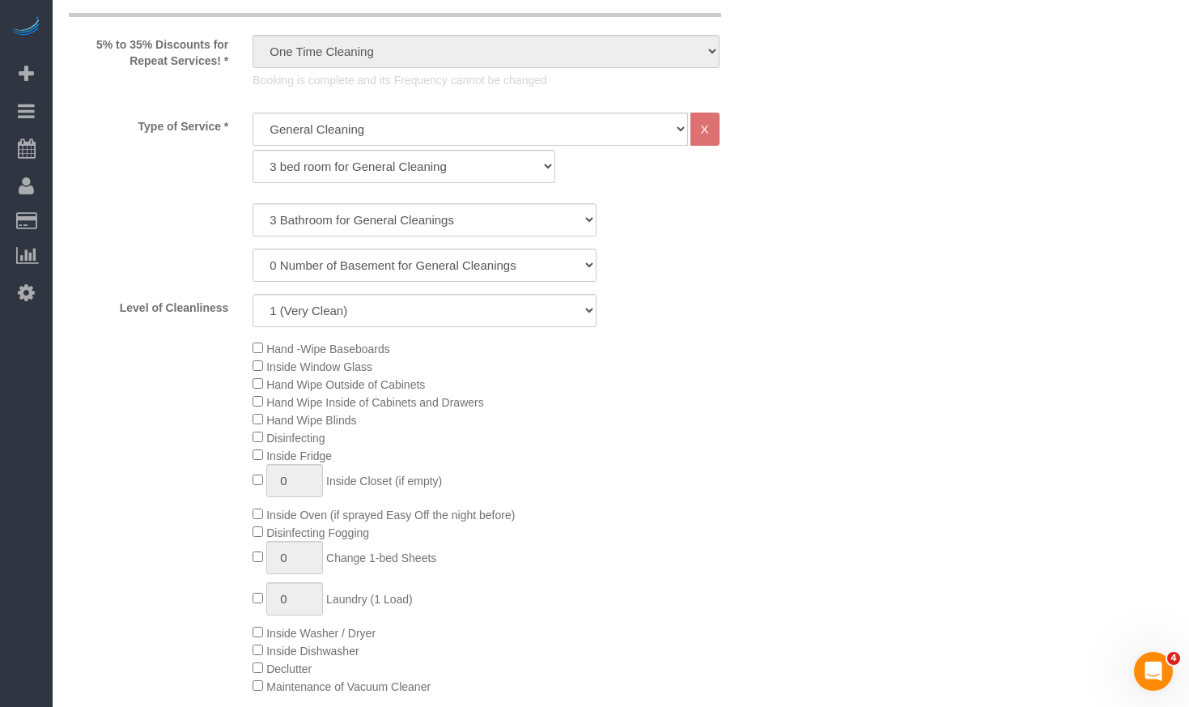
select select "object:1286"
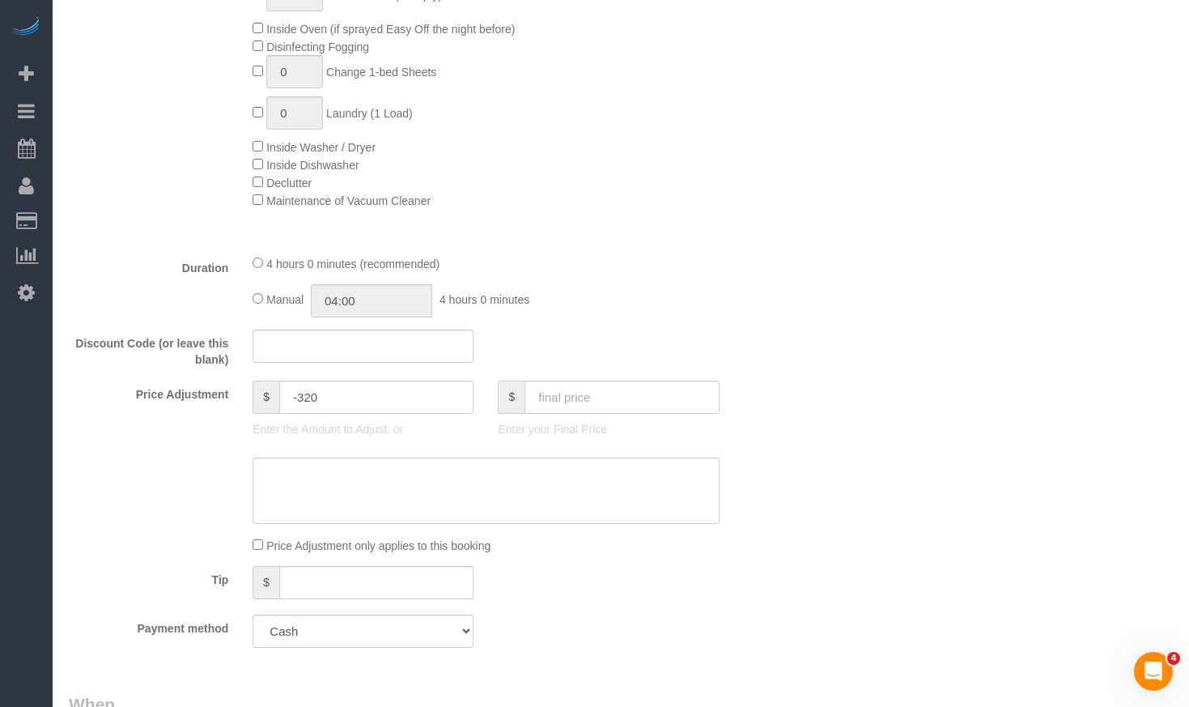
select select "3"
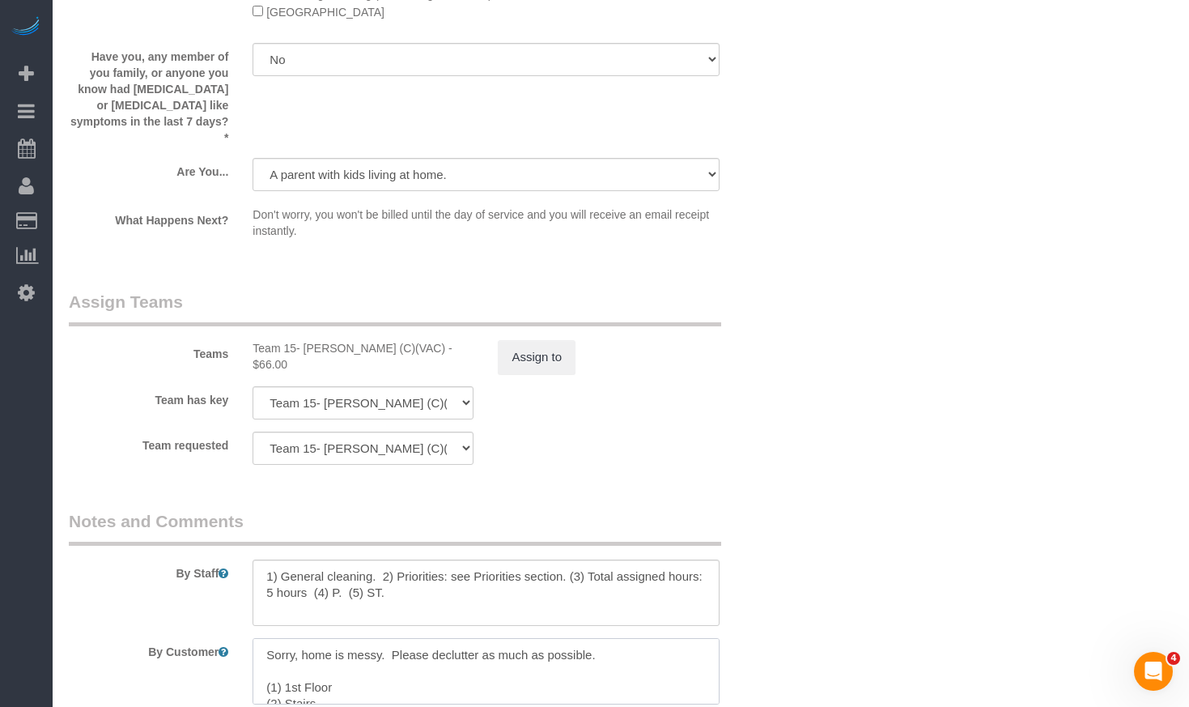
scroll to position [2975, 0]
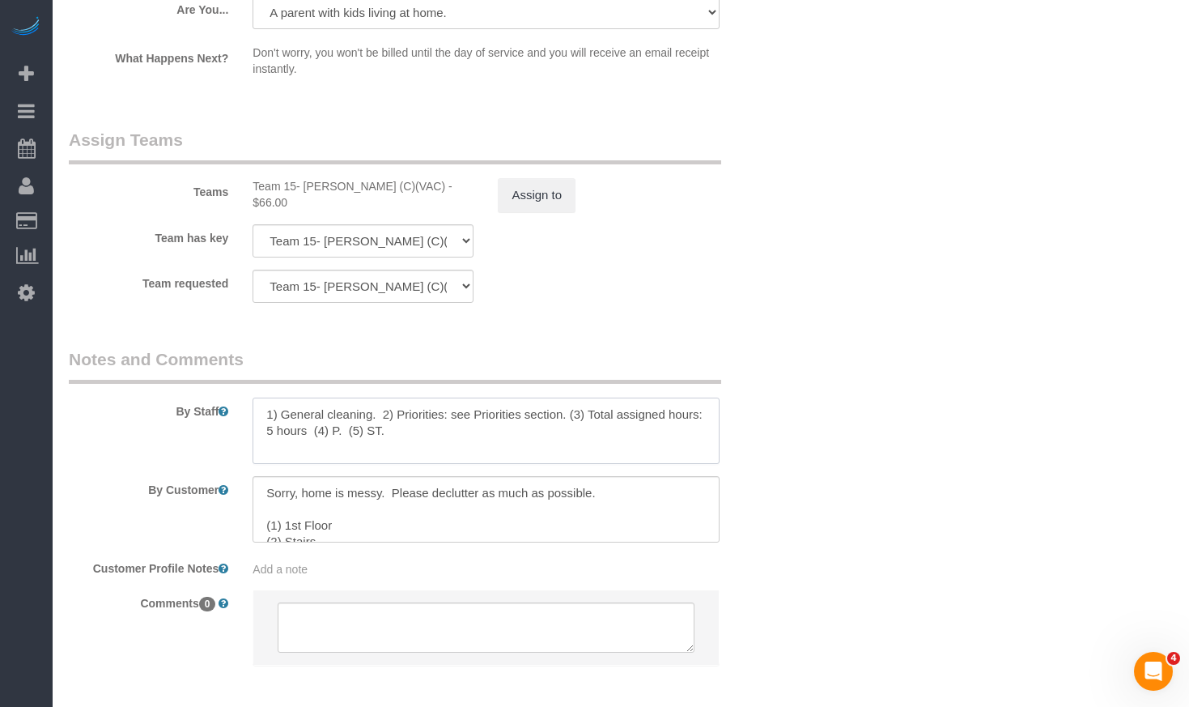
drag, startPoint x: 331, startPoint y: 422, endPoint x: 192, endPoint y: 410, distance: 139.8
click at [179, 409] on div "By Staff" at bounding box center [425, 405] width 736 height 117
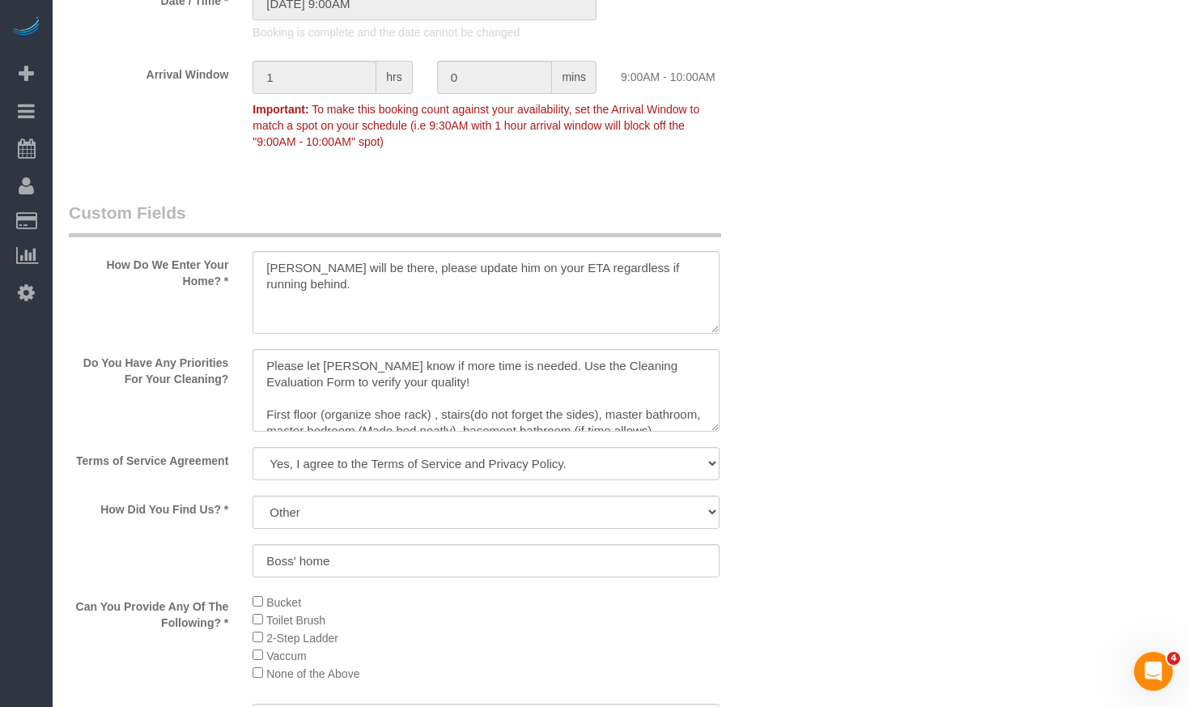
scroll to position [1680, 0]
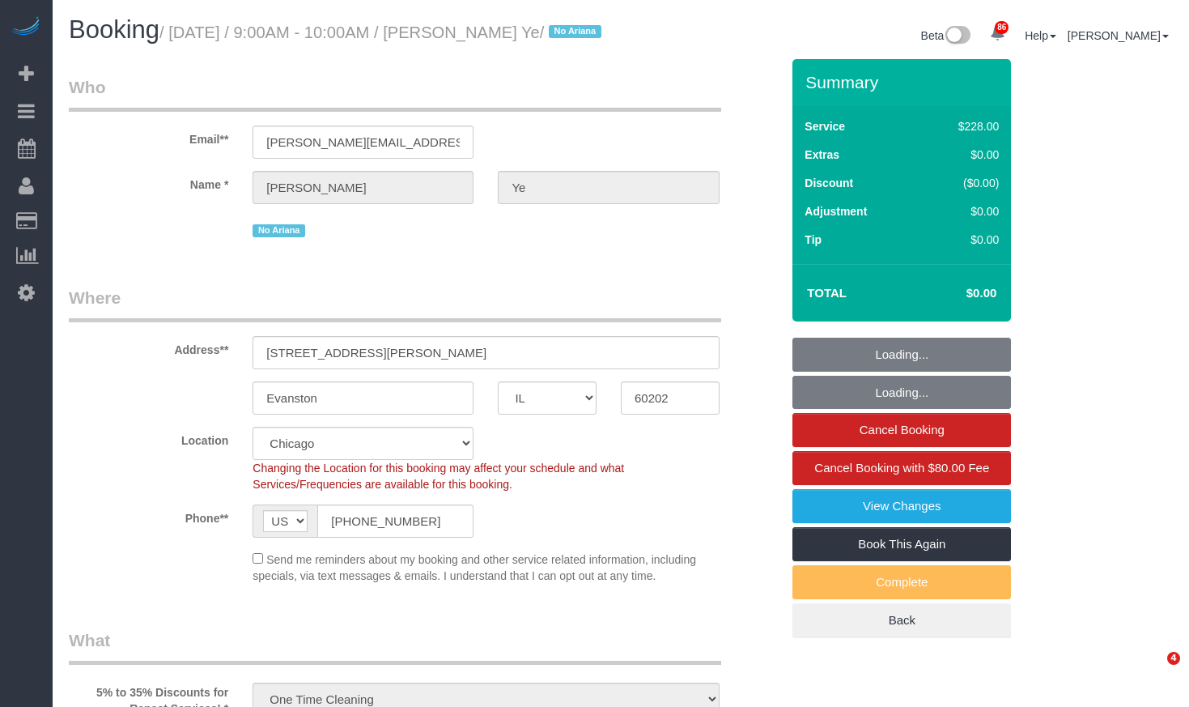
select select "IL"
select select "512"
select select "string:cash"
select select "number:1"
select select "number:69"
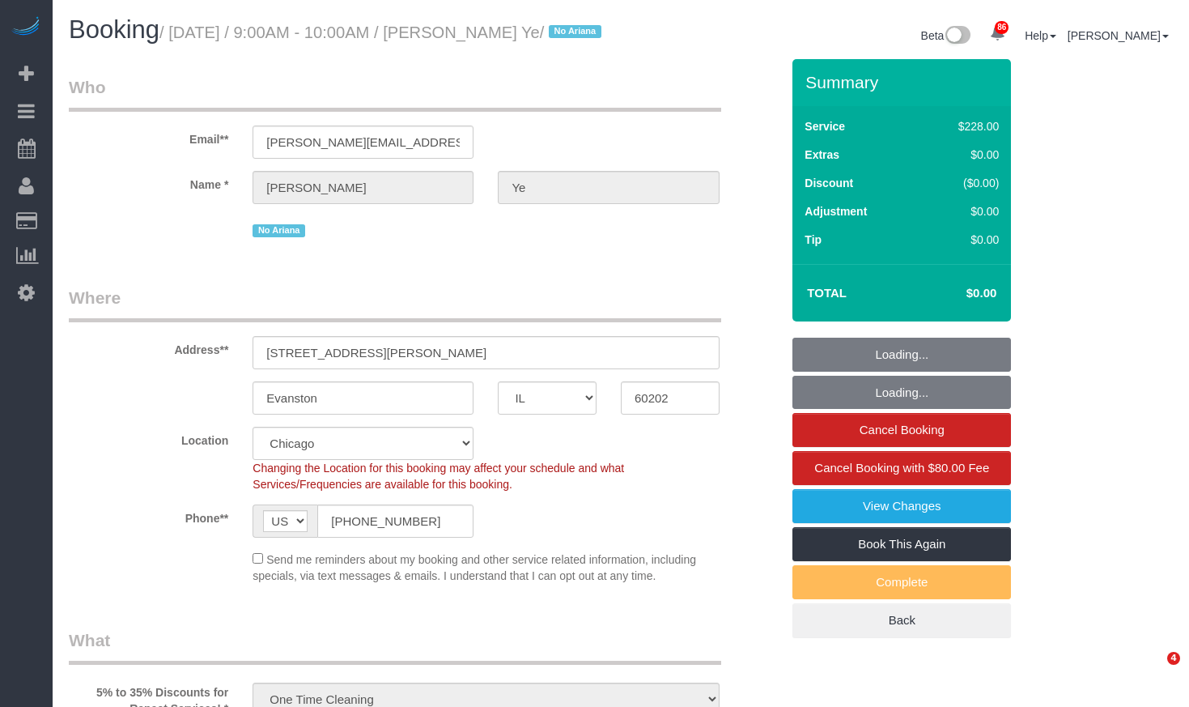
select select "number:139"
select select "number:104"
select select "3"
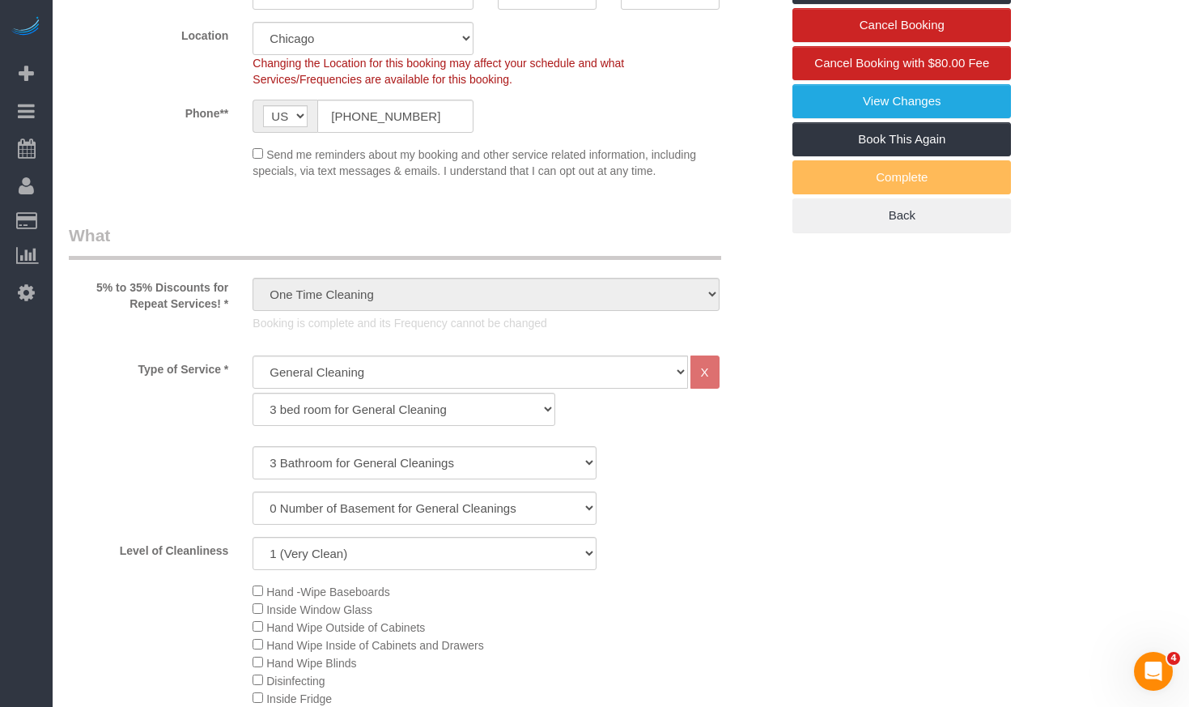
scroll to position [648, 0]
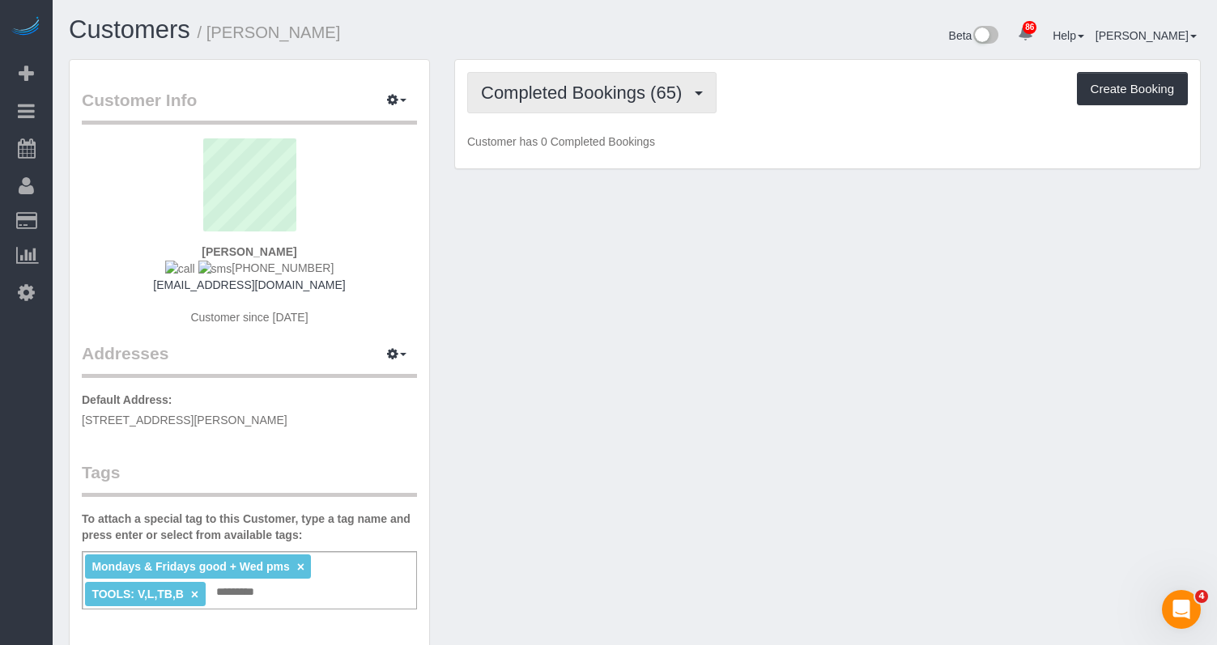
click at [610, 82] on button "Completed Bookings (65)" at bounding box center [591, 92] width 249 height 41
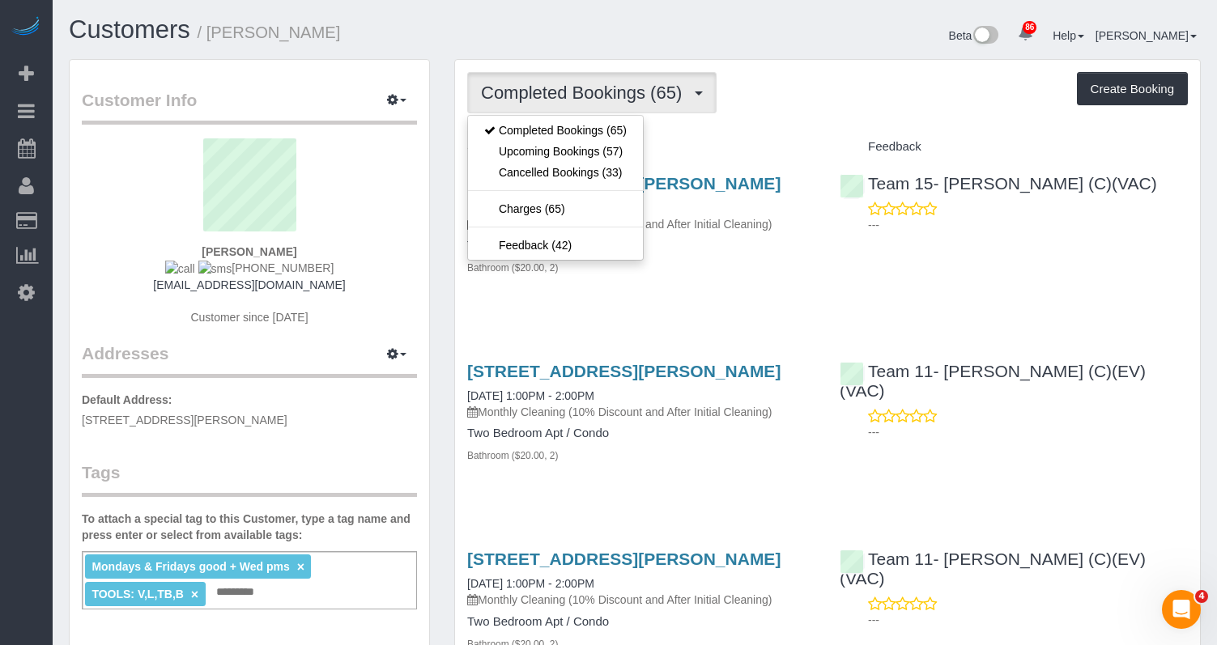
click at [605, 106] on button "Completed Bookings (65)" at bounding box center [591, 92] width 249 height 41
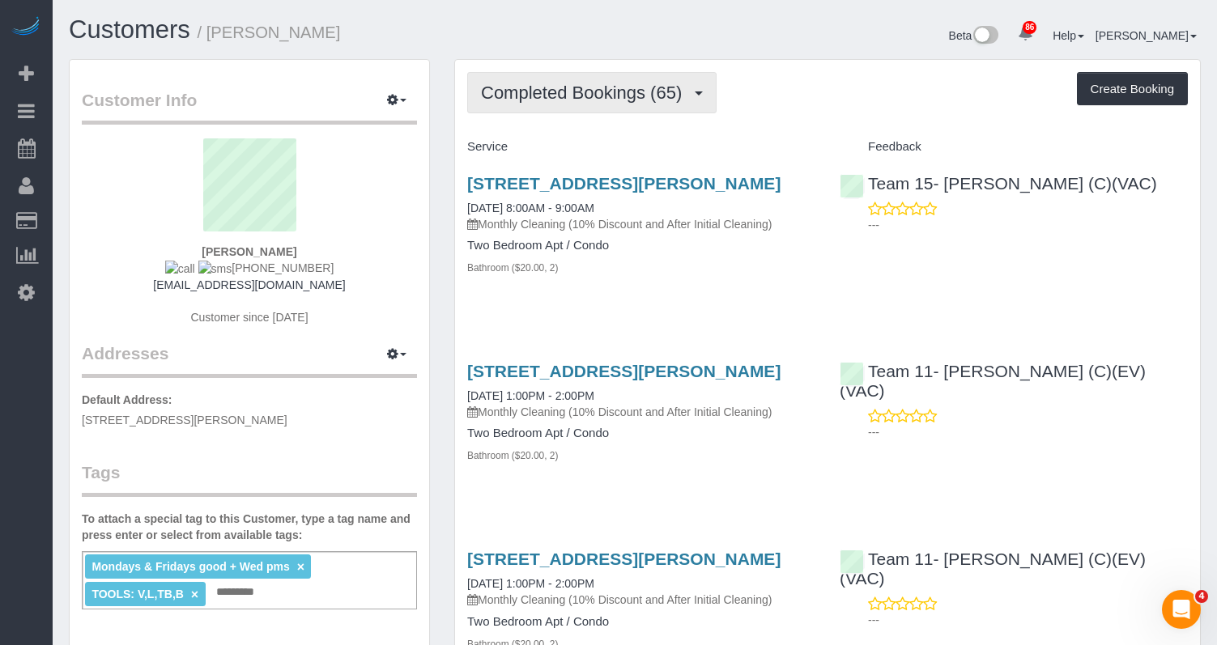
click at [583, 98] on span "Completed Bookings (65)" at bounding box center [585, 93] width 209 height 20
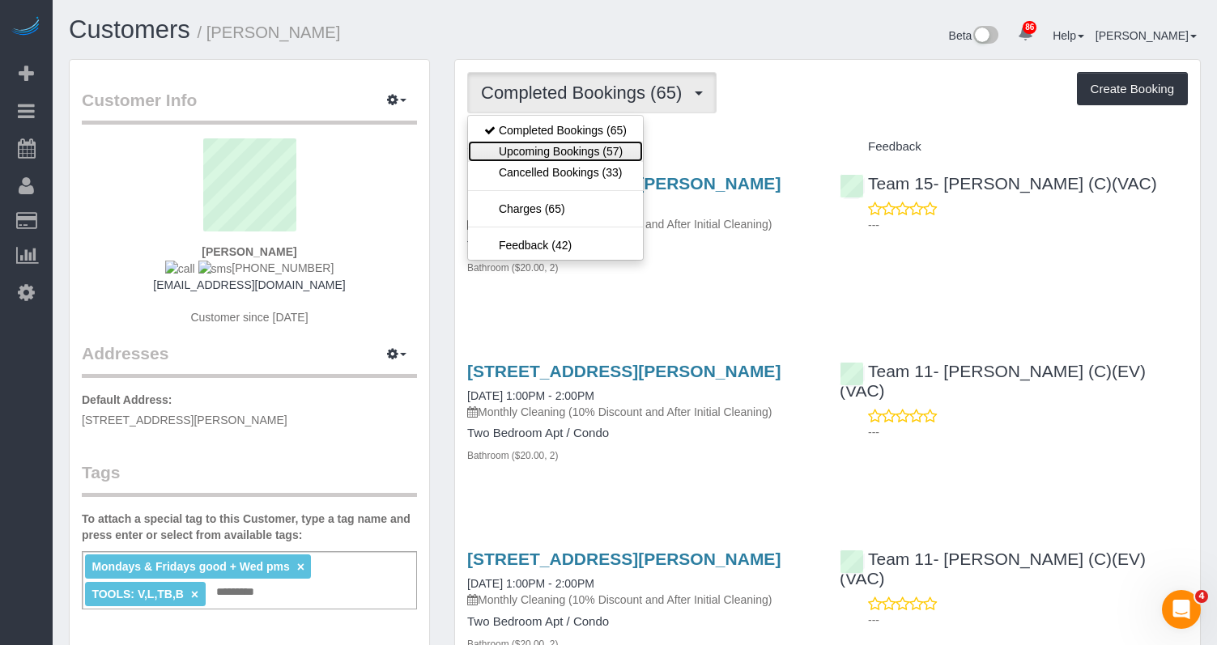
drag, startPoint x: 571, startPoint y: 157, endPoint x: 562, endPoint y: 98, distance: 59.8
click at [571, 158] on link "Upcoming Bookings (57)" at bounding box center [555, 151] width 175 height 21
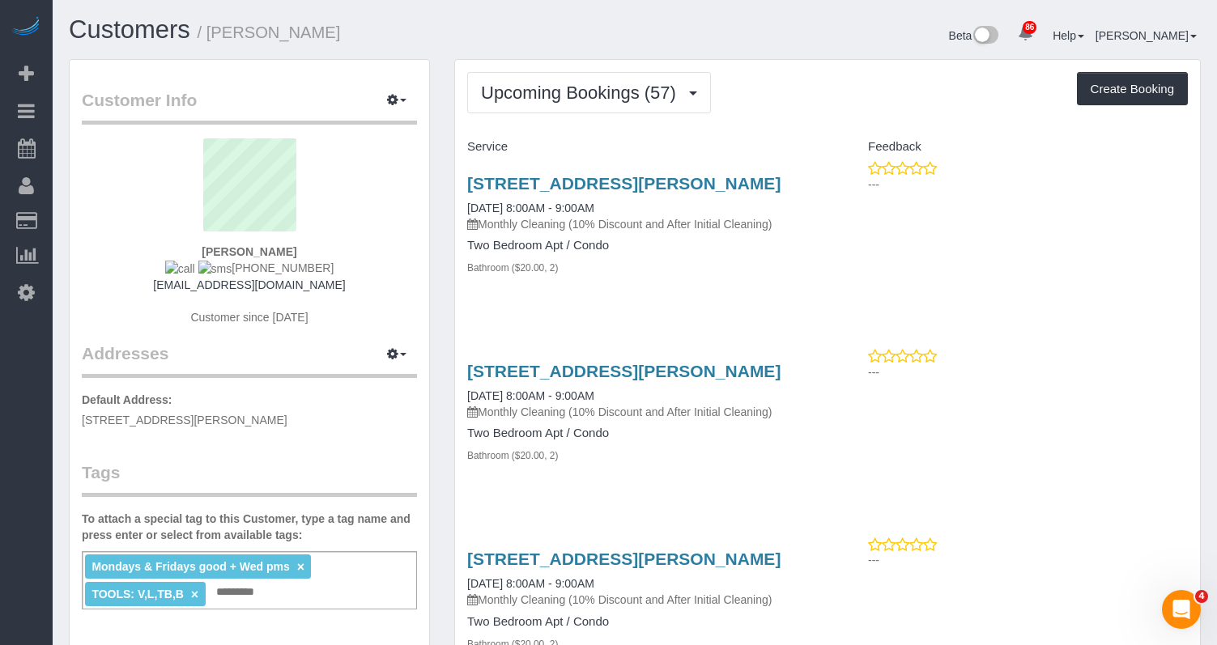
click at [726, 232] on p "Monthly Cleaning (10% Discount and After Initial Cleaning)" at bounding box center [641, 224] width 348 height 16
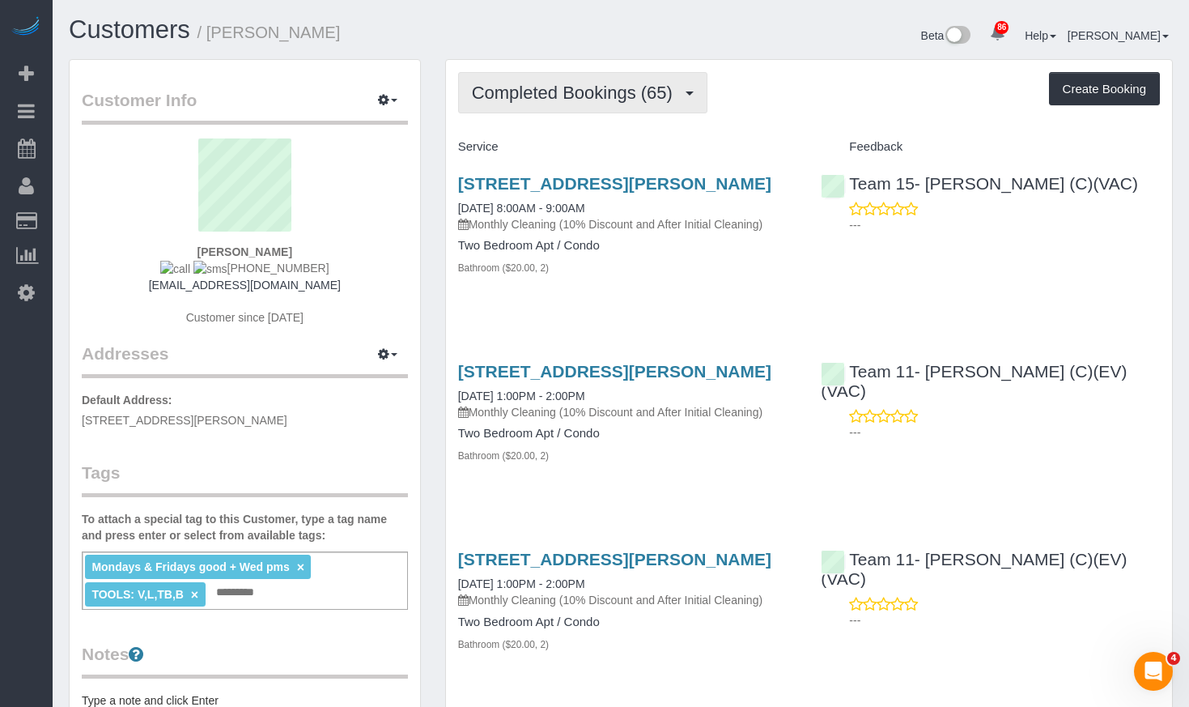
click at [637, 82] on button "Completed Bookings (65)" at bounding box center [582, 92] width 249 height 41
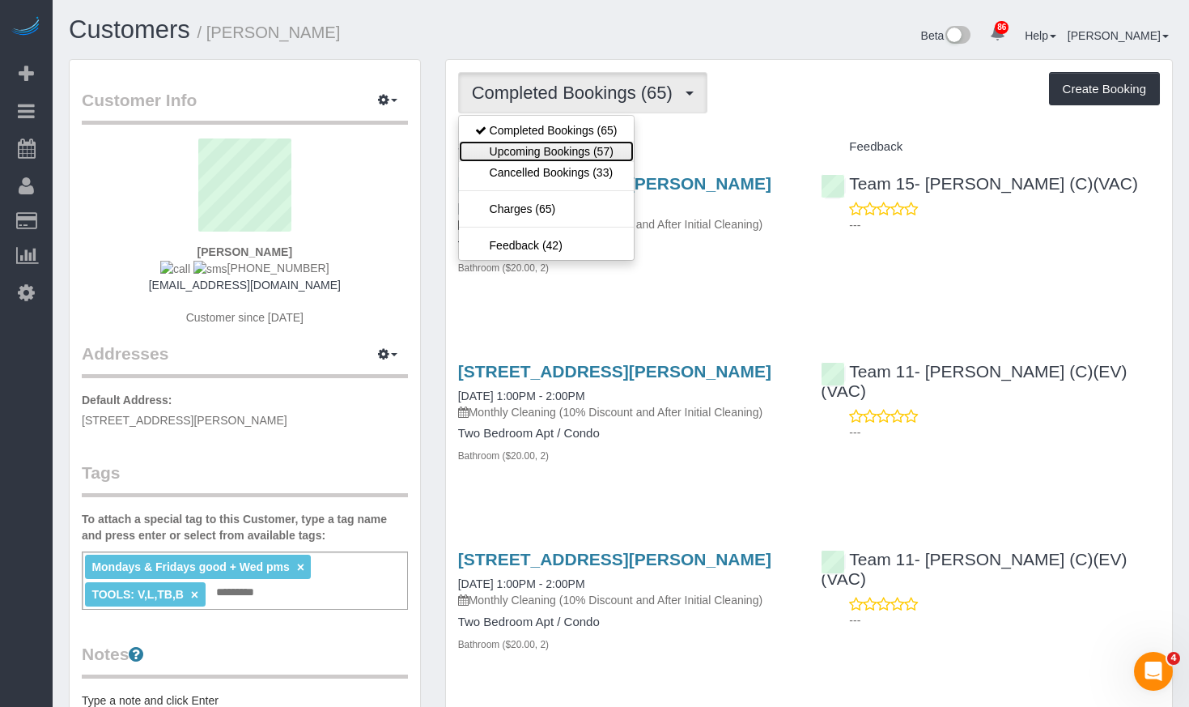
click at [613, 155] on link "Upcoming Bookings (57)" at bounding box center [546, 151] width 175 height 21
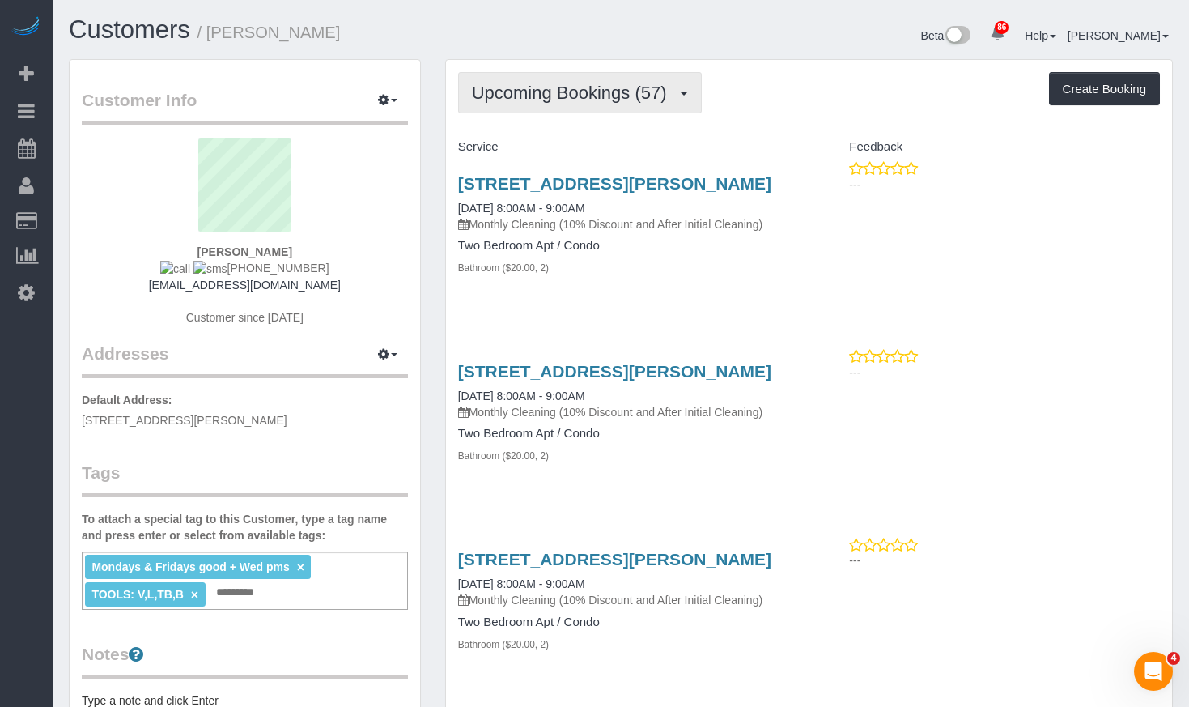
click at [639, 88] on span "Upcoming Bookings (57)" at bounding box center [573, 93] width 203 height 20
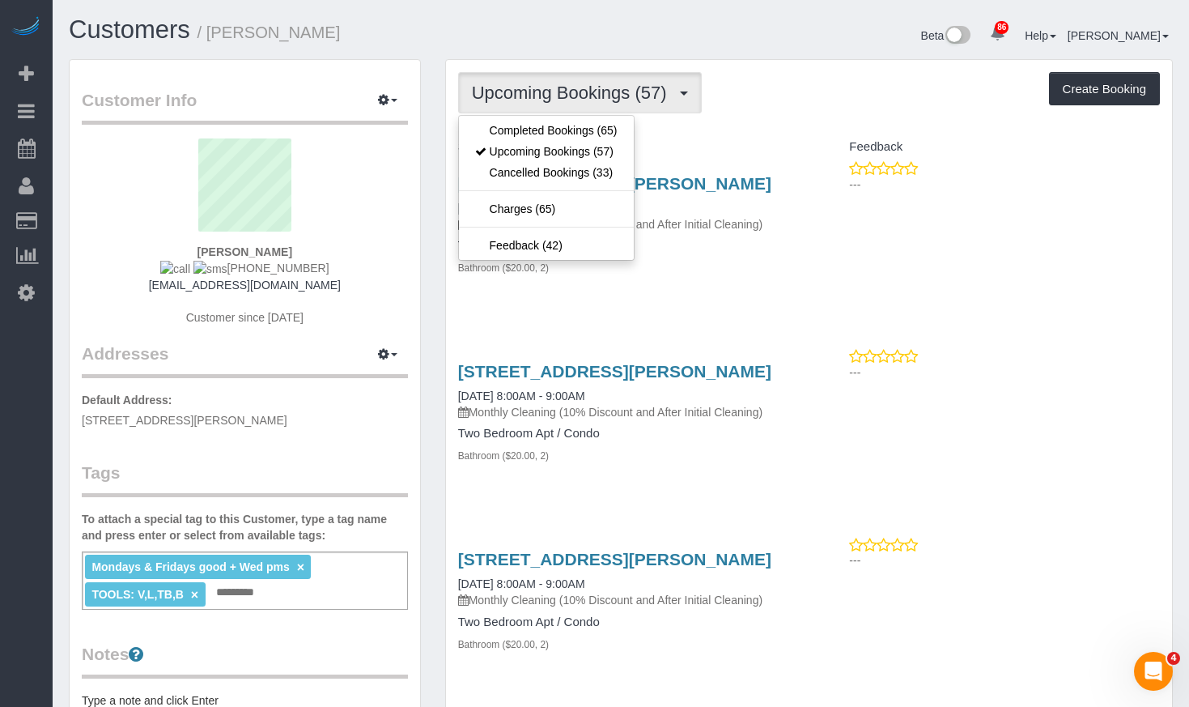
click at [818, 49] on div "Beta 86 Your Notifications You have 0 alerts × You have 1 to charge for 09/29/2…" at bounding box center [903, 37] width 564 height 43
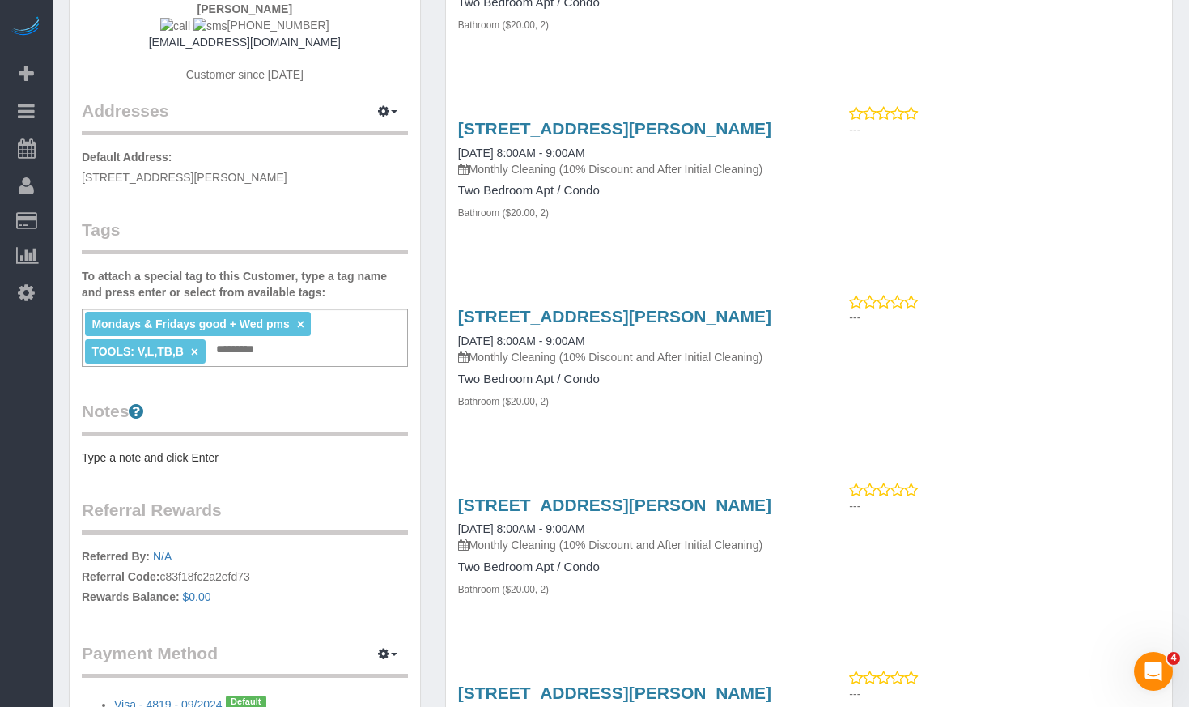
scroll to position [324, 0]
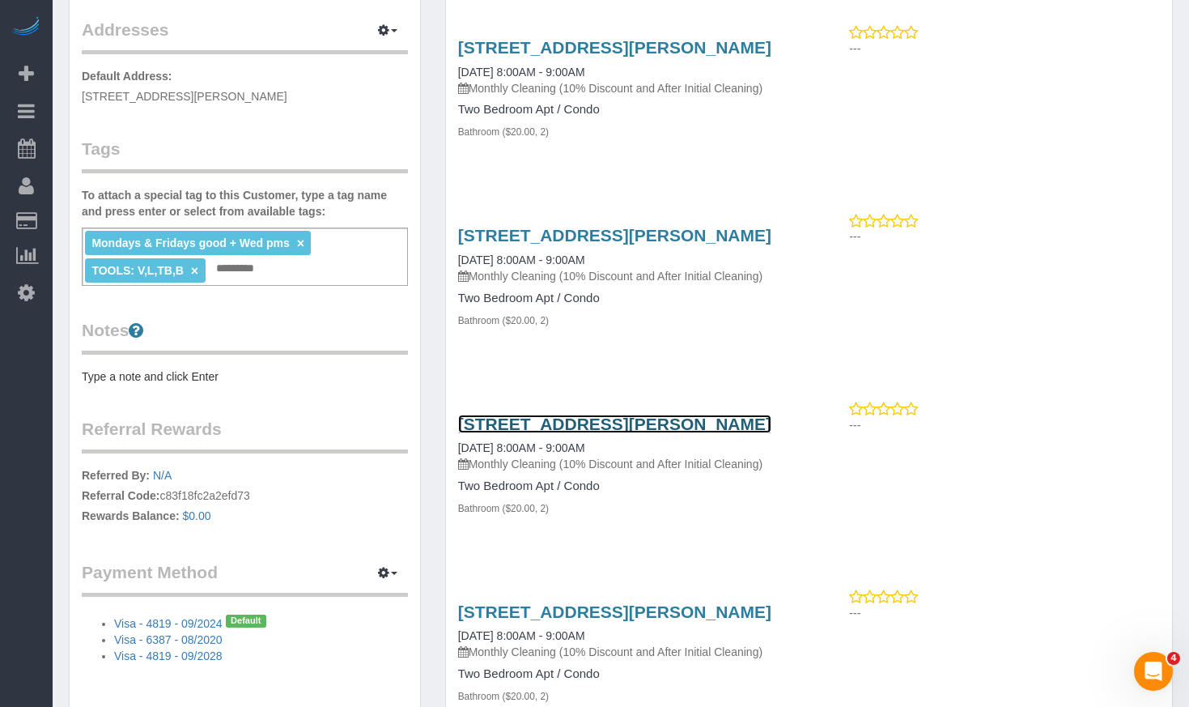
click at [707, 414] on link "2241 Sherman Ave., Evanston, IL 60201" at bounding box center [614, 423] width 313 height 19
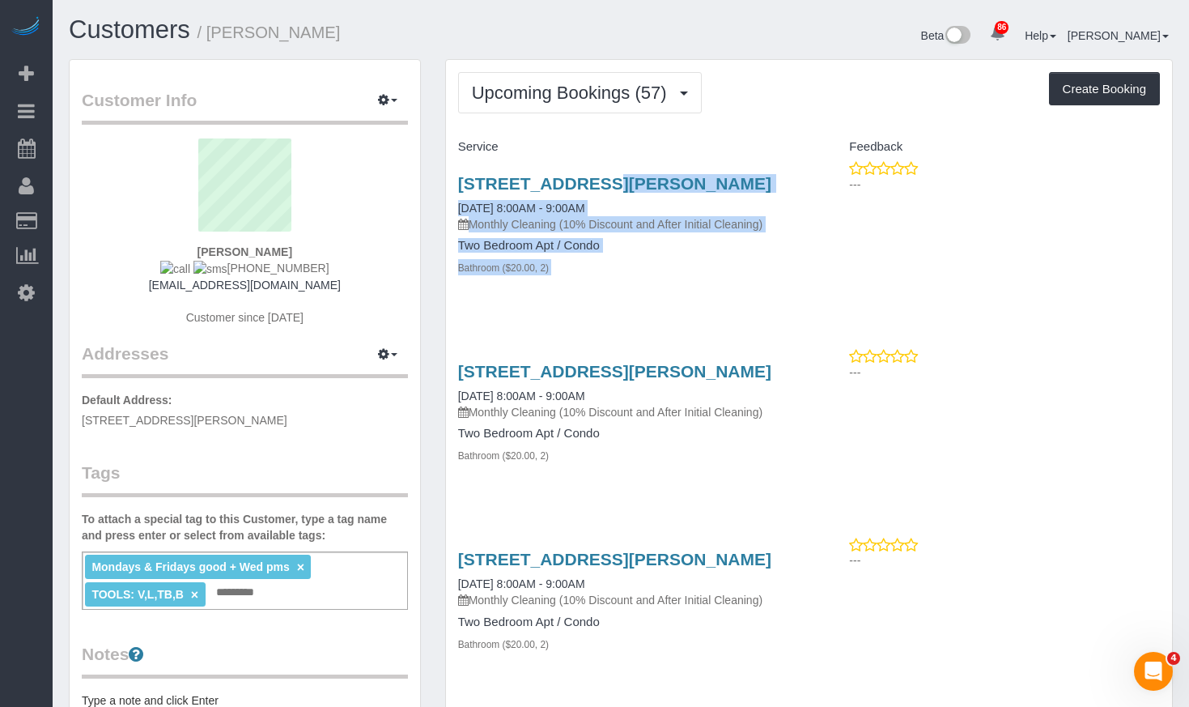
drag, startPoint x: 536, startPoint y: 177, endPoint x: 456, endPoint y: 186, distance: 80.6
click at [456, 186] on div "2241 Sherman Ave., Evanston, IL 60201 10/24/2025 8:00AM - 9:00AM Monthly Cleani…" at bounding box center [809, 233] width 726 height 147
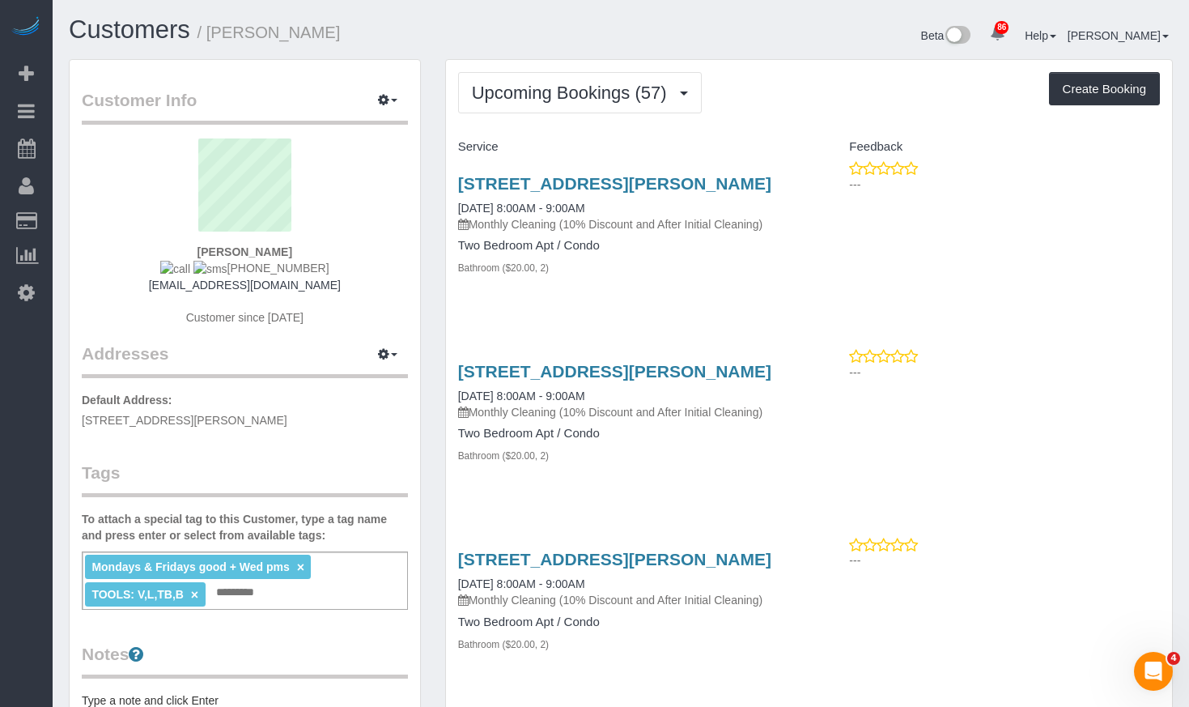
click at [815, 134] on div "Feedback" at bounding box center [990, 148] width 363 height 28
drag, startPoint x: 797, startPoint y: 160, endPoint x: 489, endPoint y: 182, distance: 309.2
click at [461, 179] on div "2241 Sherman Ave., Evanston, IL 60201 10/24/2025 8:00AM - 9:00AM Monthly Cleani…" at bounding box center [627, 233] width 363 height 147
copy link "2241 Sherman Ave., Evanston, IL 60201"
click at [612, 83] on span "Upcoming Bookings (57)" at bounding box center [573, 93] width 203 height 20
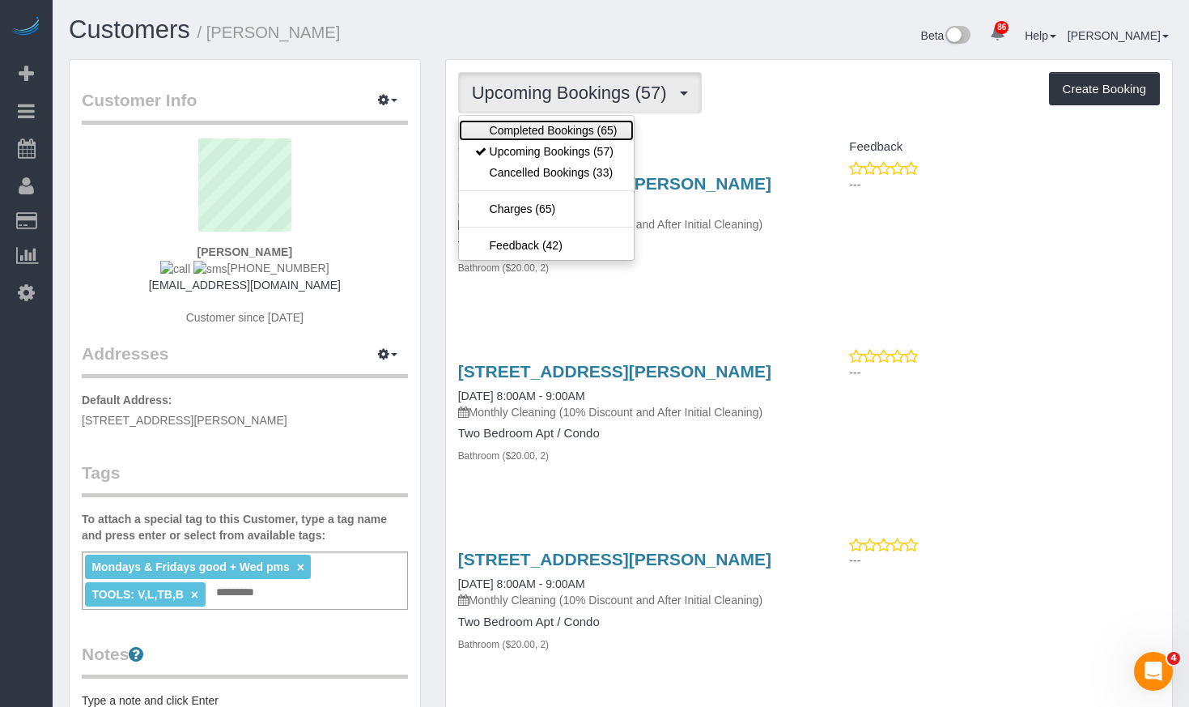
click at [598, 129] on link "Completed Bookings (65)" at bounding box center [546, 130] width 175 height 21
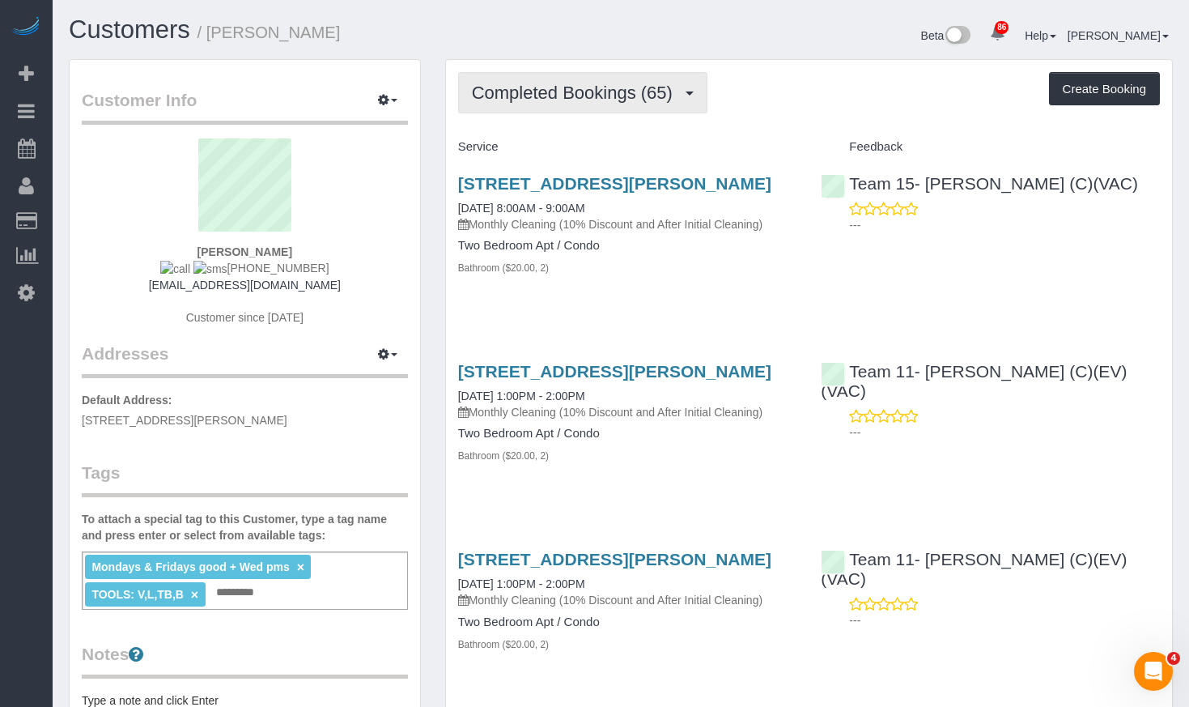
click at [603, 93] on span "Completed Bookings (65)" at bounding box center [576, 93] width 209 height 20
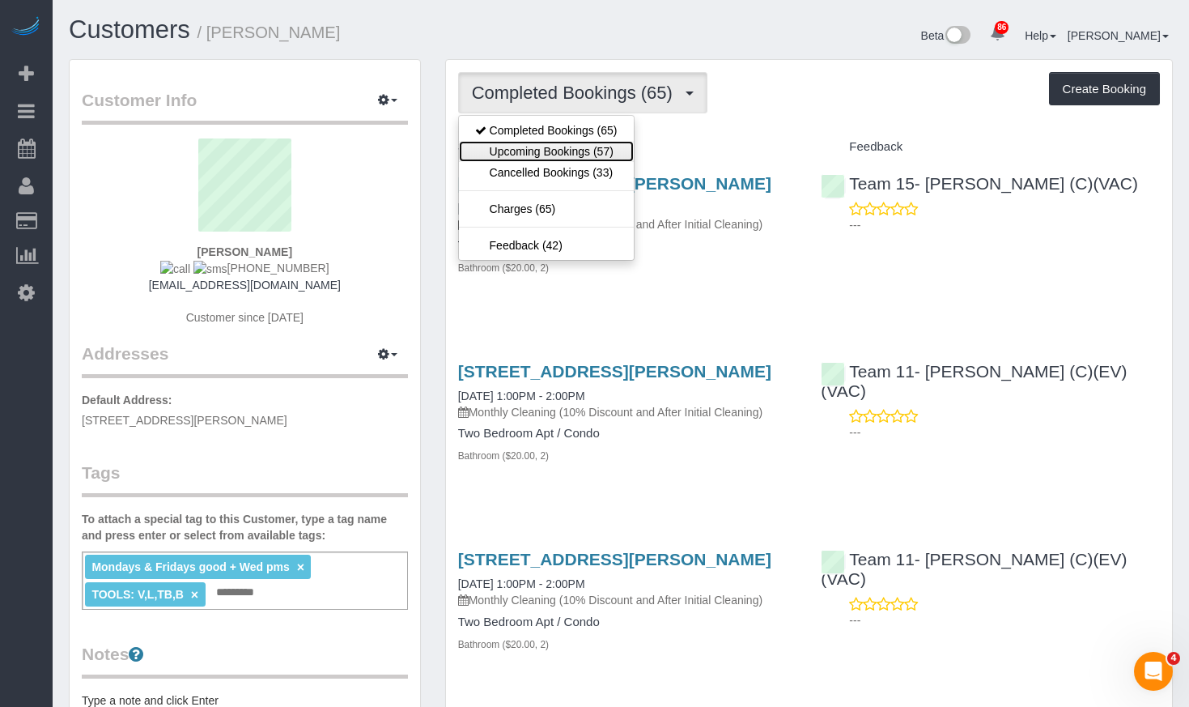
click at [589, 155] on link "Upcoming Bookings (57)" at bounding box center [546, 151] width 175 height 21
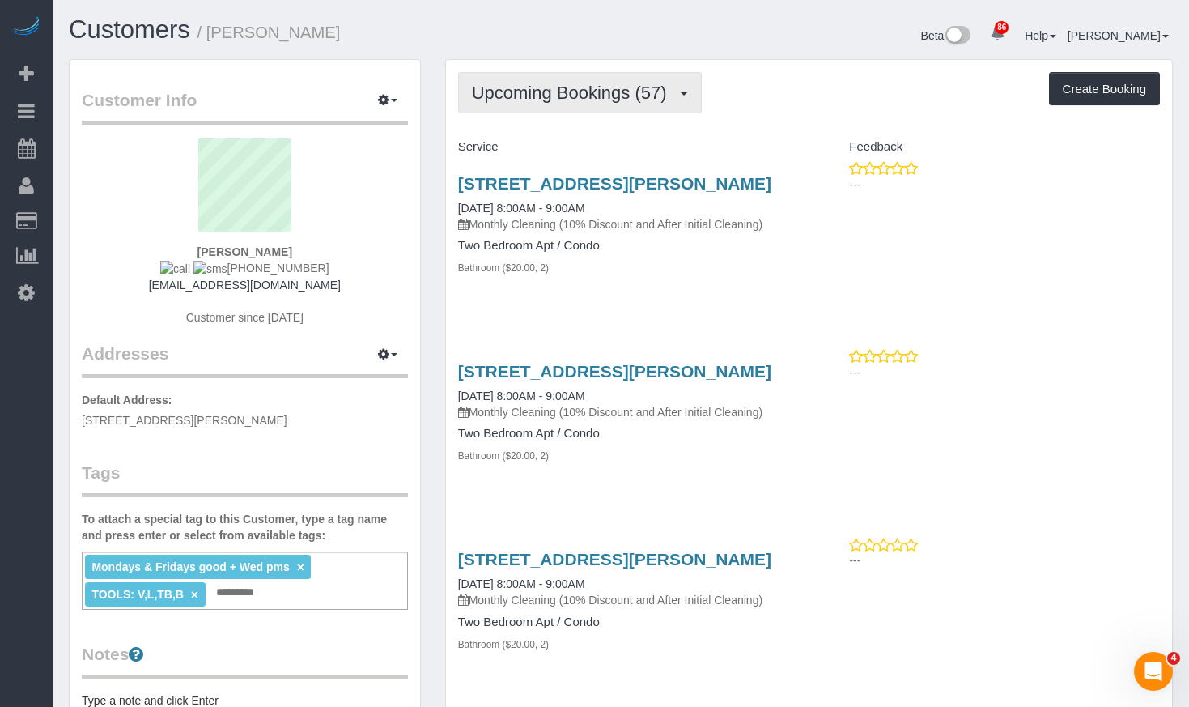
click at [573, 104] on button "Upcoming Bookings (57)" at bounding box center [580, 92] width 244 height 41
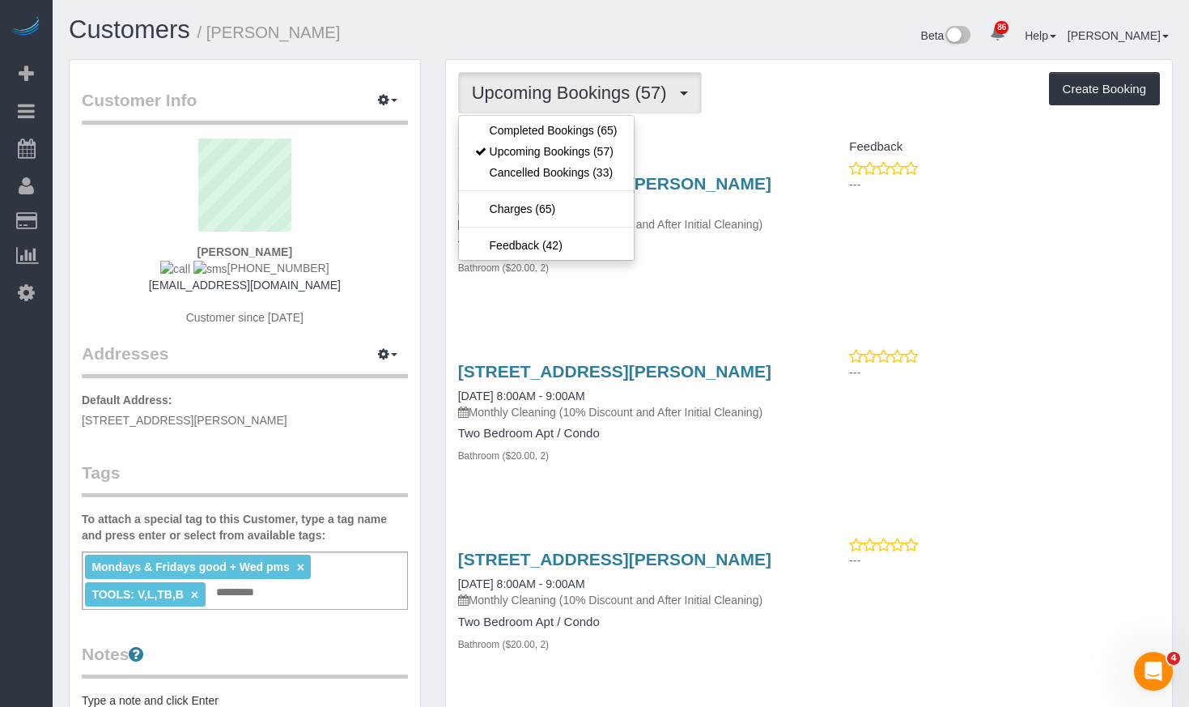
click at [738, 49] on div "Beta 86 Your Notifications You have 0 alerts × You have 1 to charge for 09/29/2…" at bounding box center [903, 37] width 564 height 43
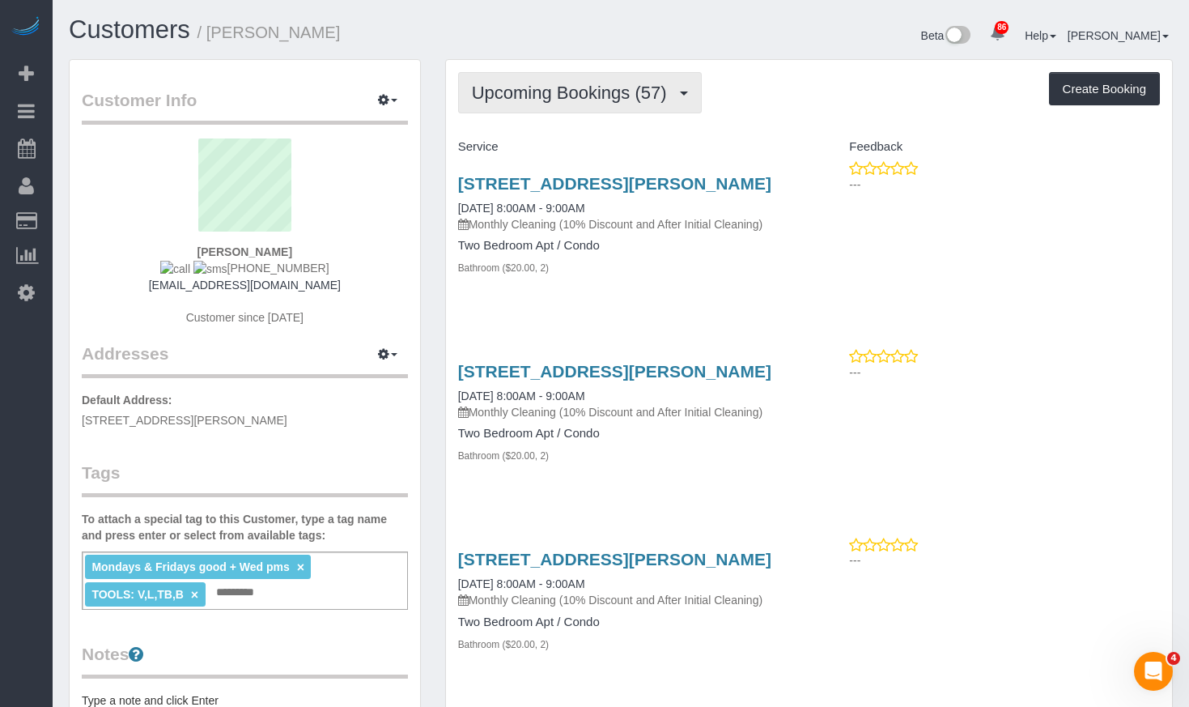
click at [656, 92] on span "Upcoming Bookings (57)" at bounding box center [573, 93] width 203 height 20
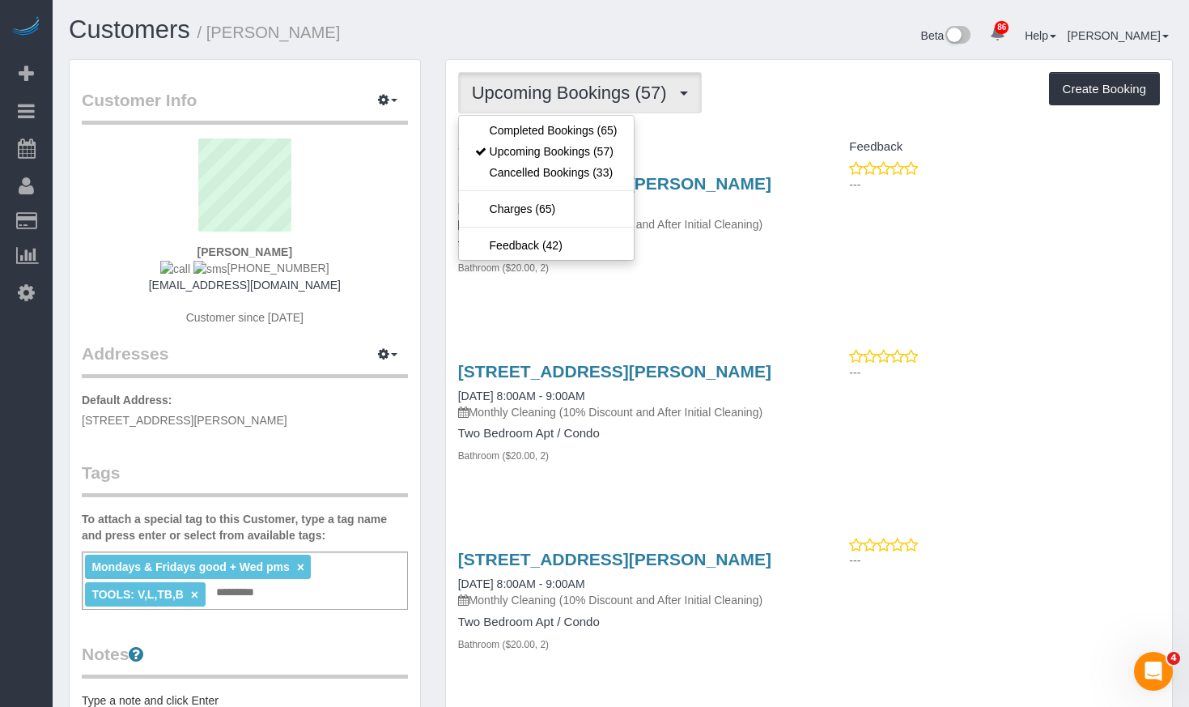
click at [633, 37] on div "Beta 86 Your Notifications You have 0 alerts × You have 1 to charge for 09/29/2…" at bounding box center [903, 37] width 564 height 43
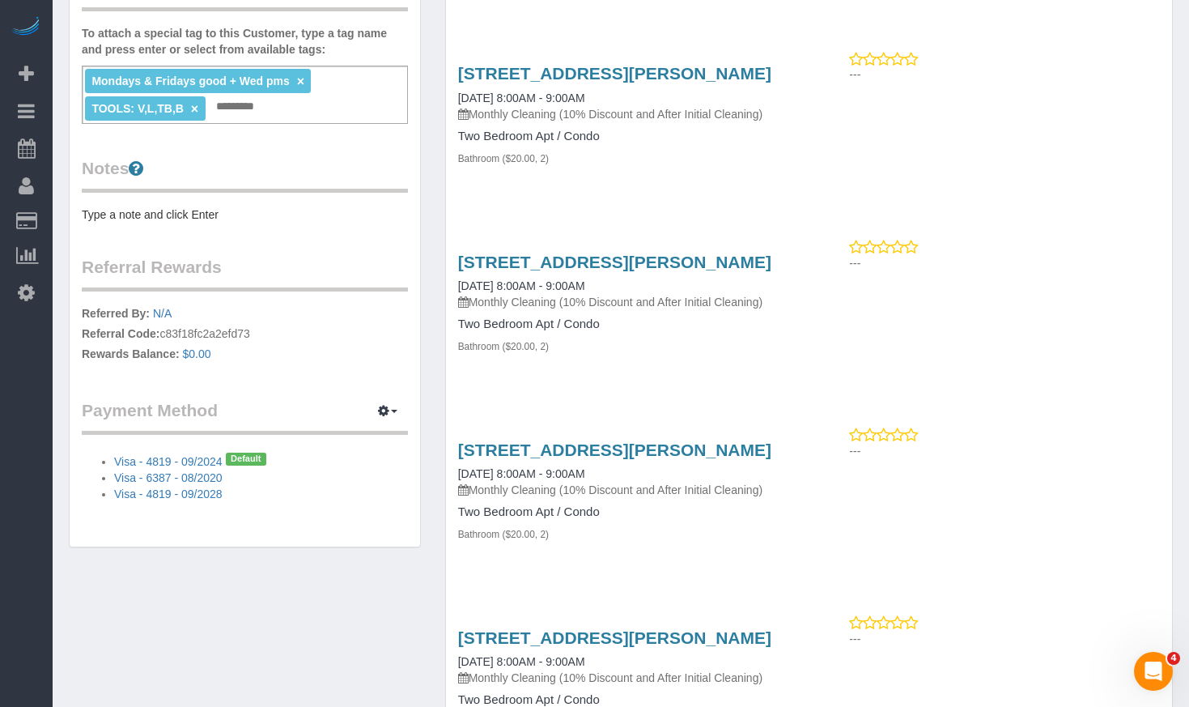
scroll to position [567, 0]
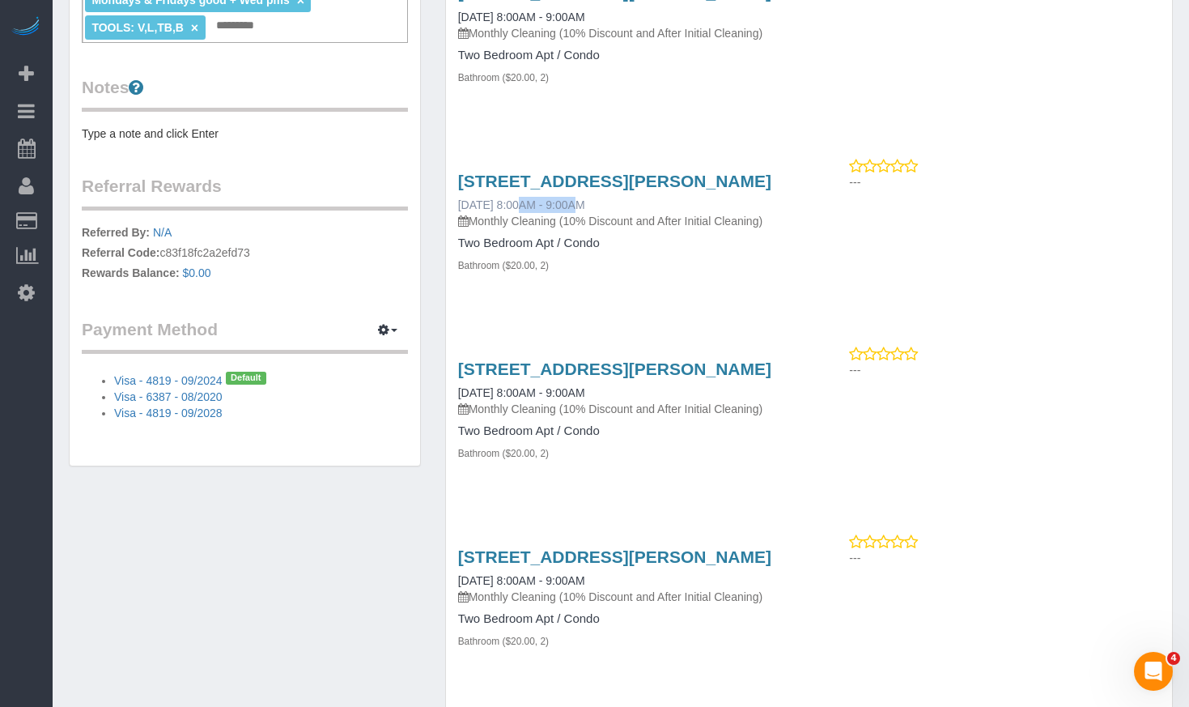
drag, startPoint x: 451, startPoint y: 212, endPoint x: 516, endPoint y: 209, distance: 65.6
click at [516, 209] on div "2241 Sherman Ave., Evanston, IL 60201 01/16/2026 8:00AM - 9:00AM Monthly Cleani…" at bounding box center [627, 231] width 363 height 147
copy link "01/16/2026"
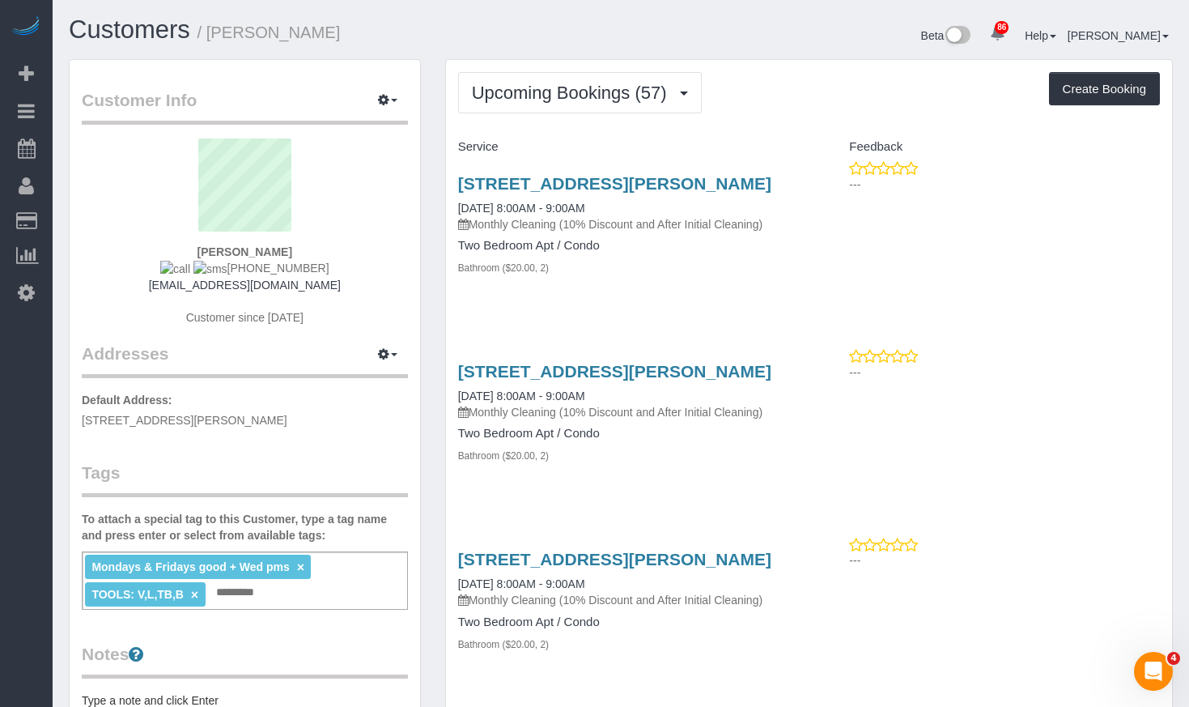
scroll to position [0, 0]
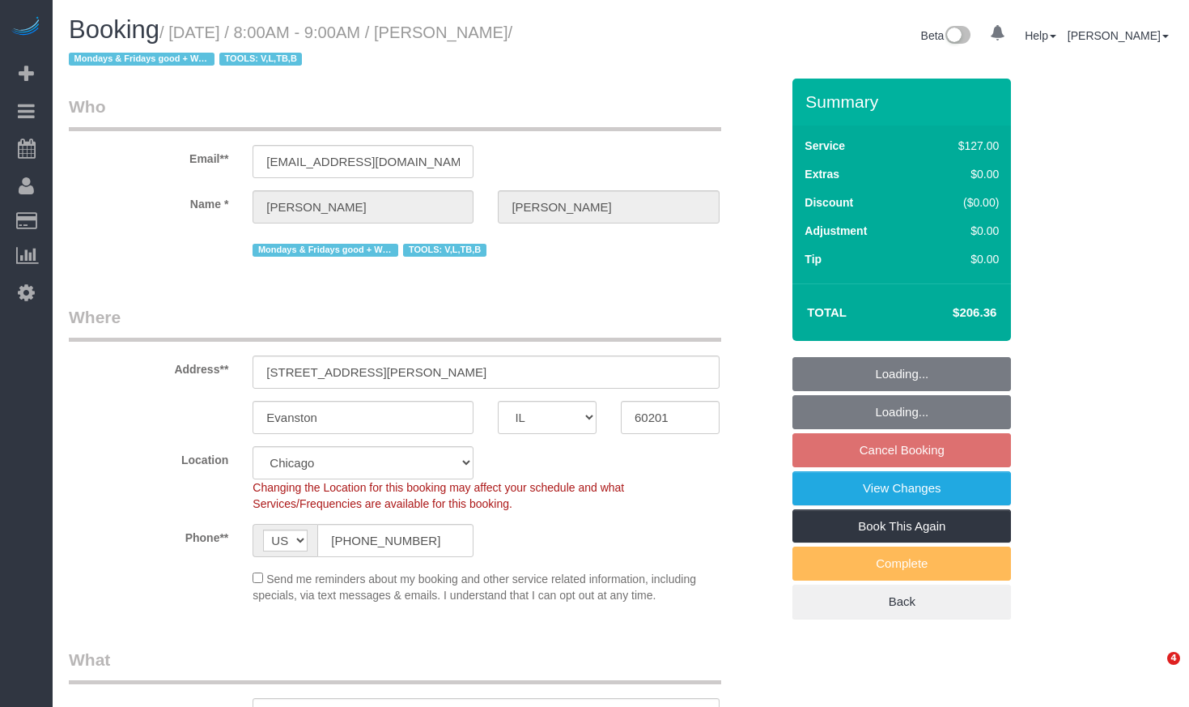
select select "IL"
select select "object:1098"
select select "2"
select select "number:1"
select select "number:69"
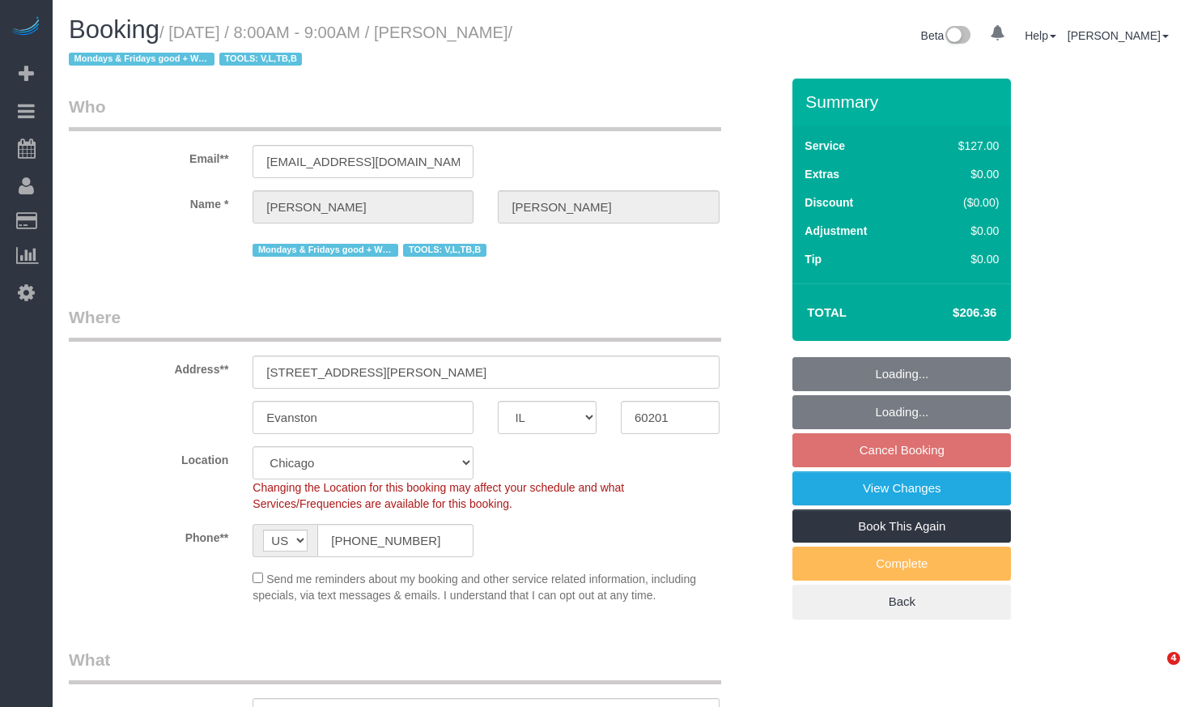
select select "number:139"
select select "number:98"
select select "number:141"
select select "number:143"
select select "spot1"
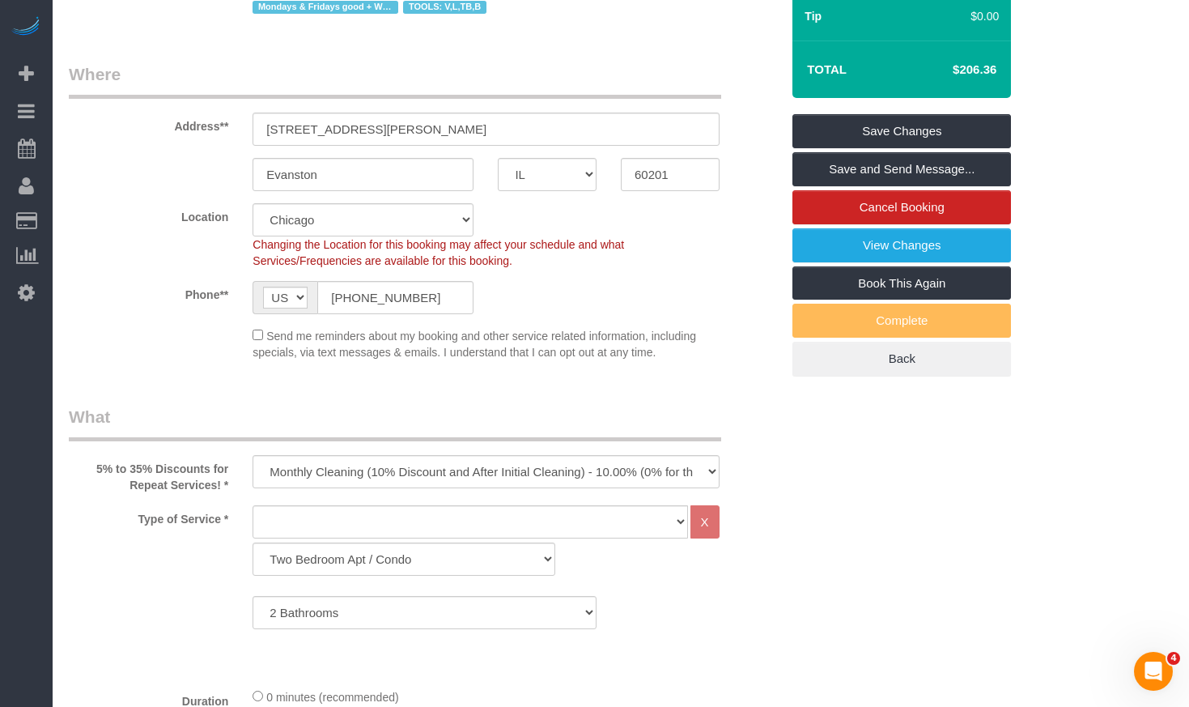
scroll to position [81, 0]
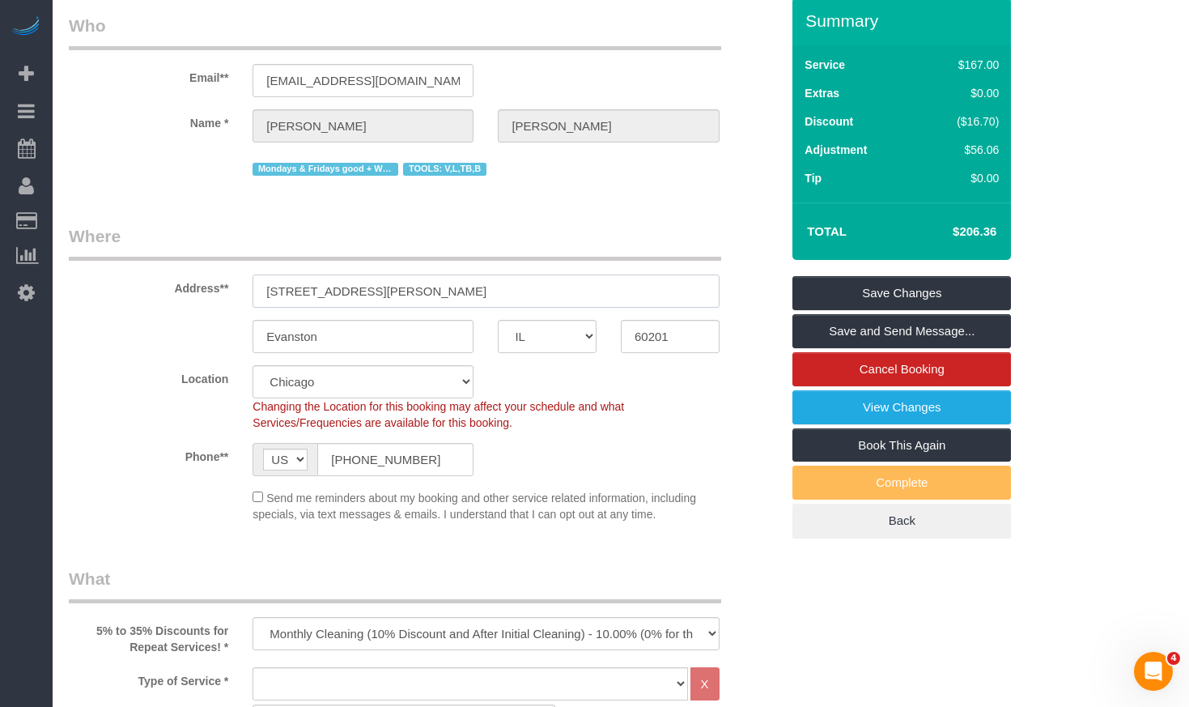
drag, startPoint x: 410, startPoint y: 294, endPoint x: 183, endPoint y: 267, distance: 228.2
click at [176, 268] on div "Address** [STREET_ADDRESS][PERSON_NAME]" at bounding box center [425, 265] width 736 height 83
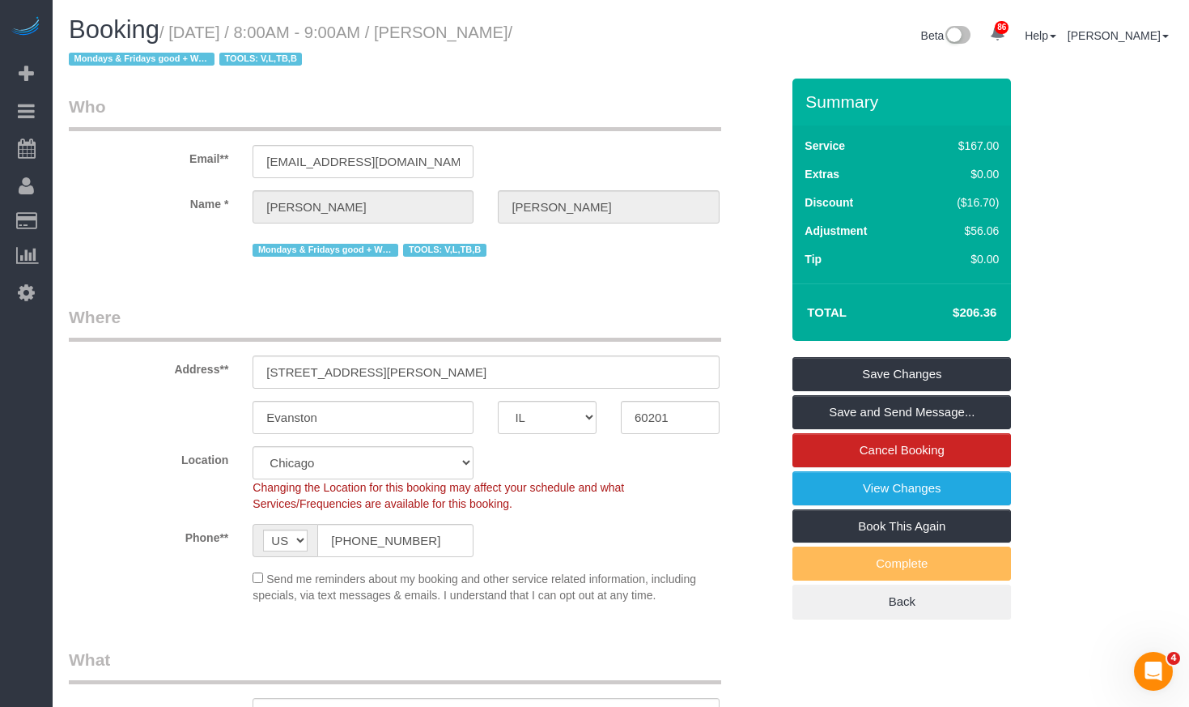
drag, startPoint x: 954, startPoint y: 311, endPoint x: 1013, endPoint y: 322, distance: 61.0
click at [1013, 322] on div "Summary Service $167.00 Extras $0.00 Discount ($16.70) Adjustment $56.06 Tip $0…" at bounding box center [918, 365] width 276 height 573
copy table "Total"
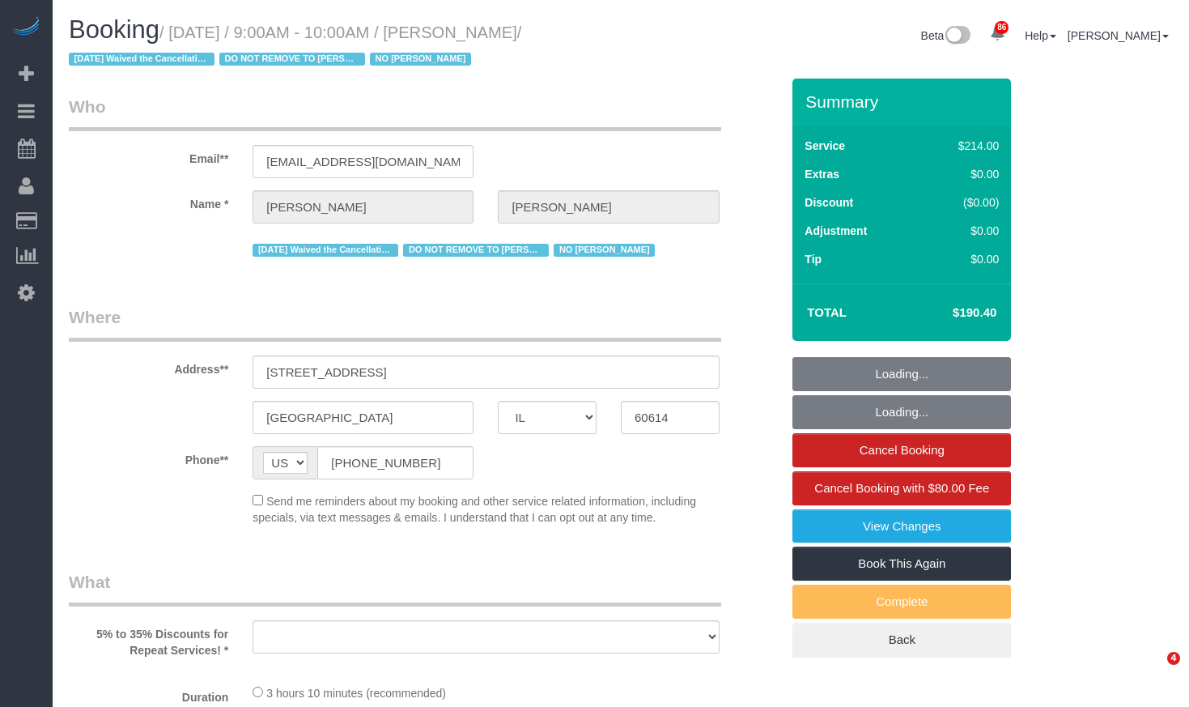
select select "IL"
select select "number:1"
select select "number:58"
select select "number:139"
select select "number:104"
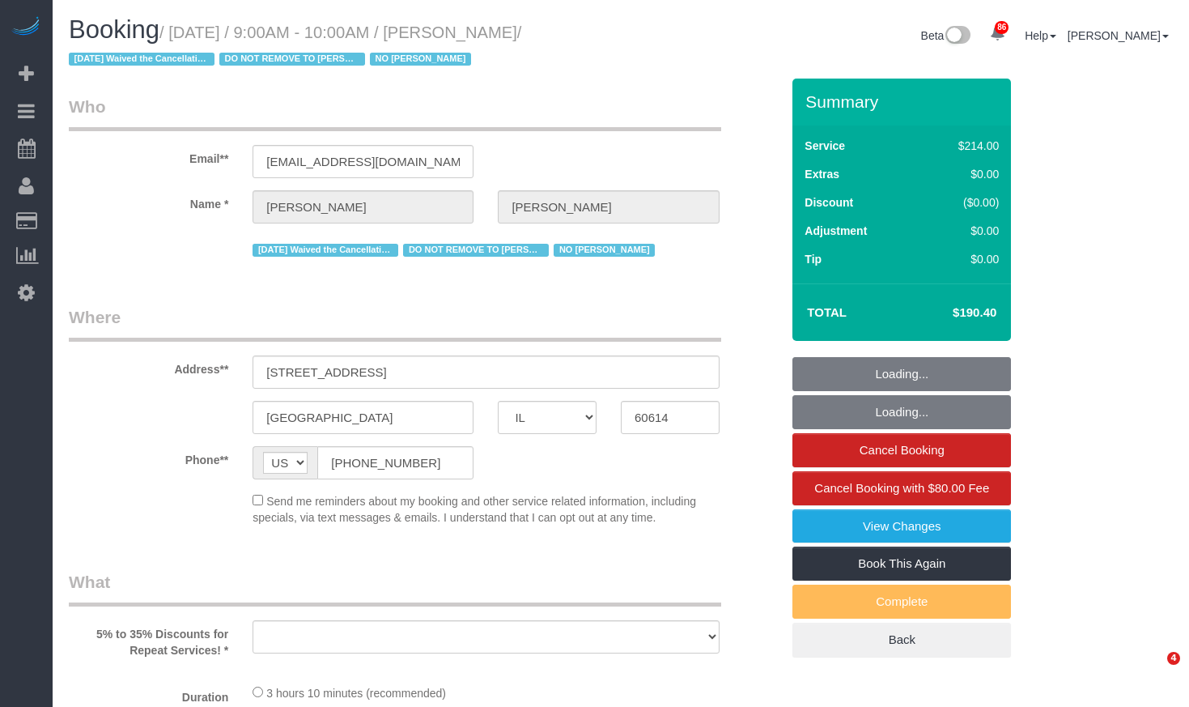
select select "object:1047"
select select "string:fspay-6eb03514-1540-4d1a-b9a8-218c44b99833"
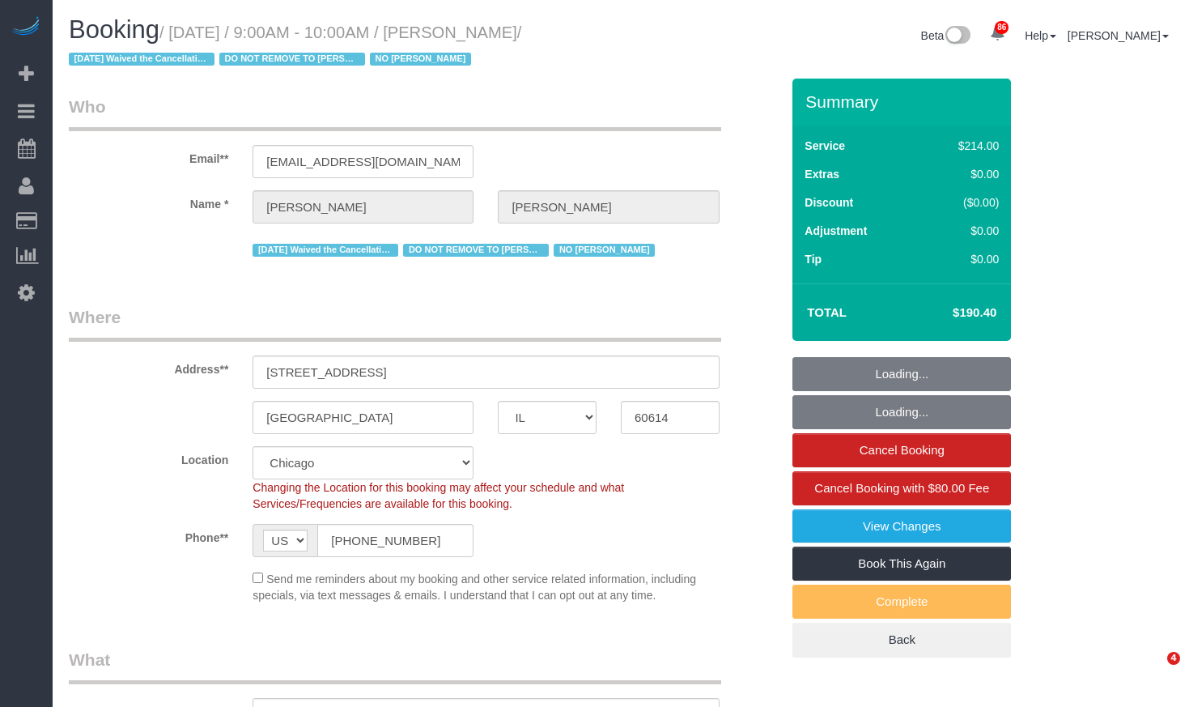
select select "object:1301"
select select "512"
select select "4"
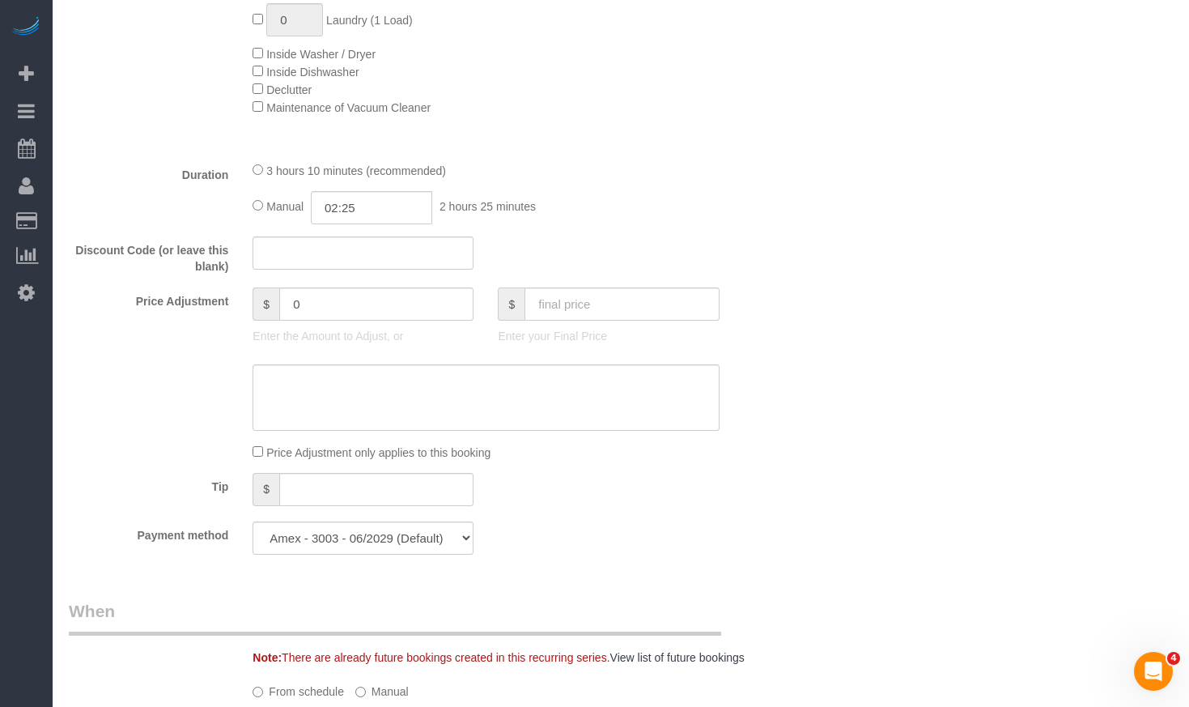
scroll to position [1781, 0]
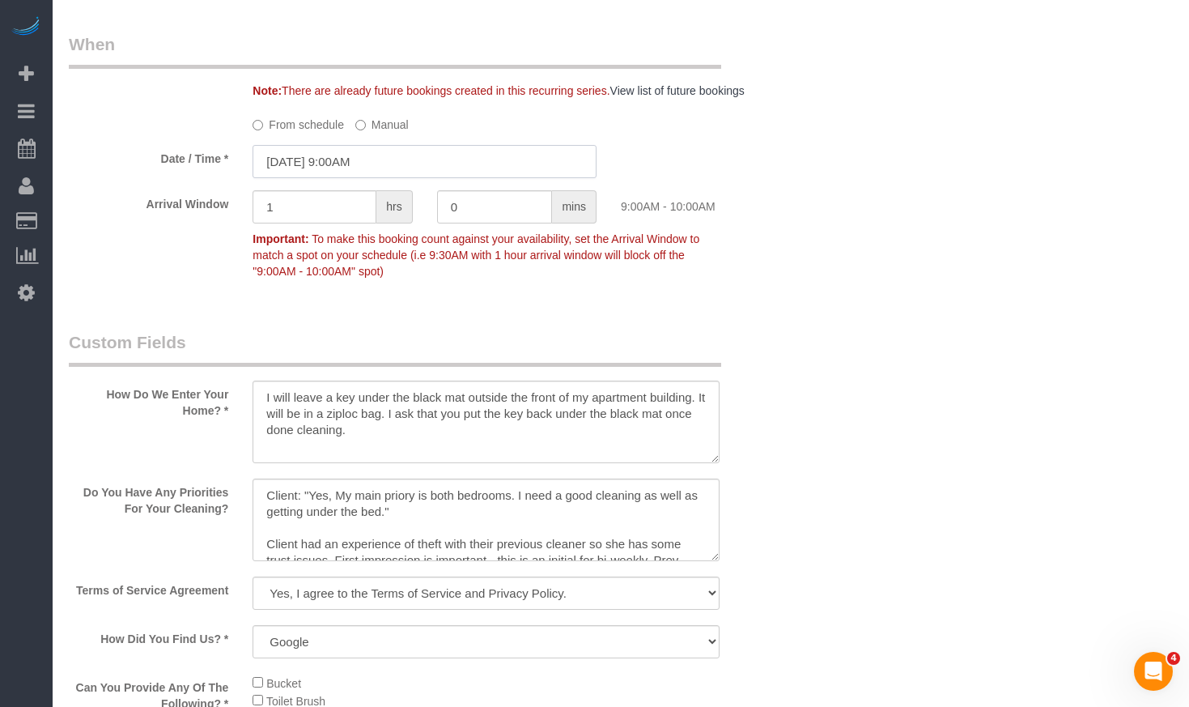
click at [360, 158] on input "[DATE] 9:00AM" at bounding box center [425, 161] width 344 height 33
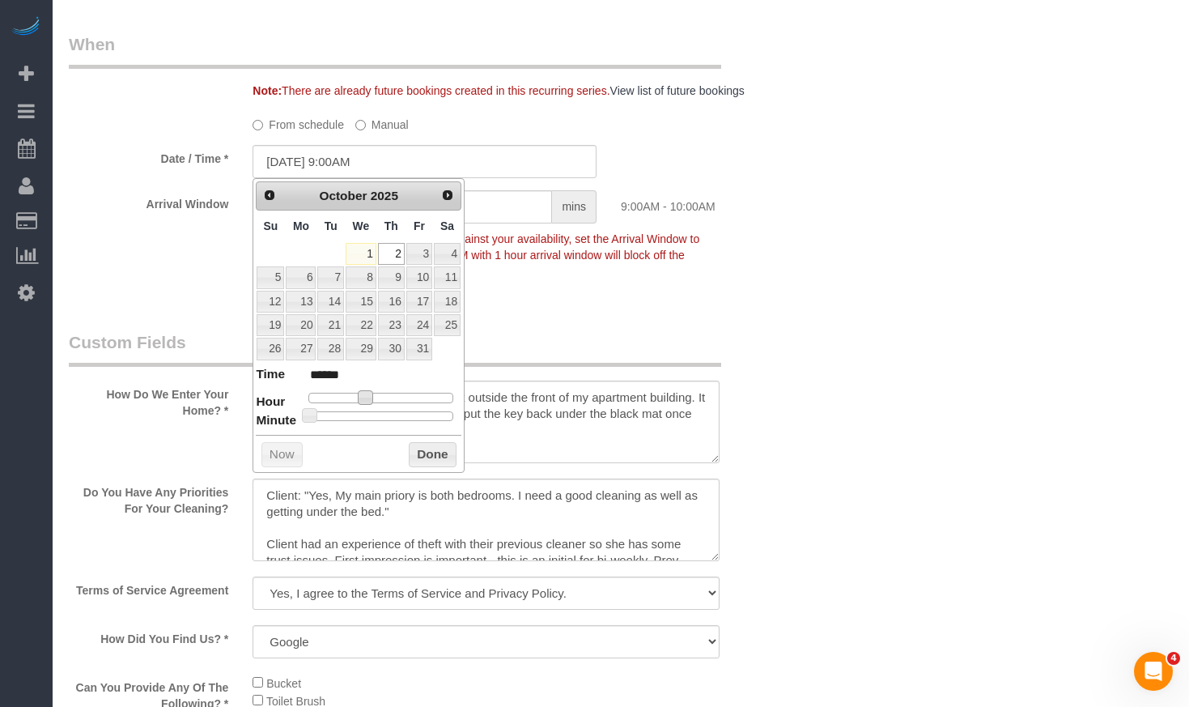
type input "[DATE] 8:00AM"
type input "******"
type input "[DATE] 7:00AM"
type input "******"
type input "[DATE] 8:00AM"
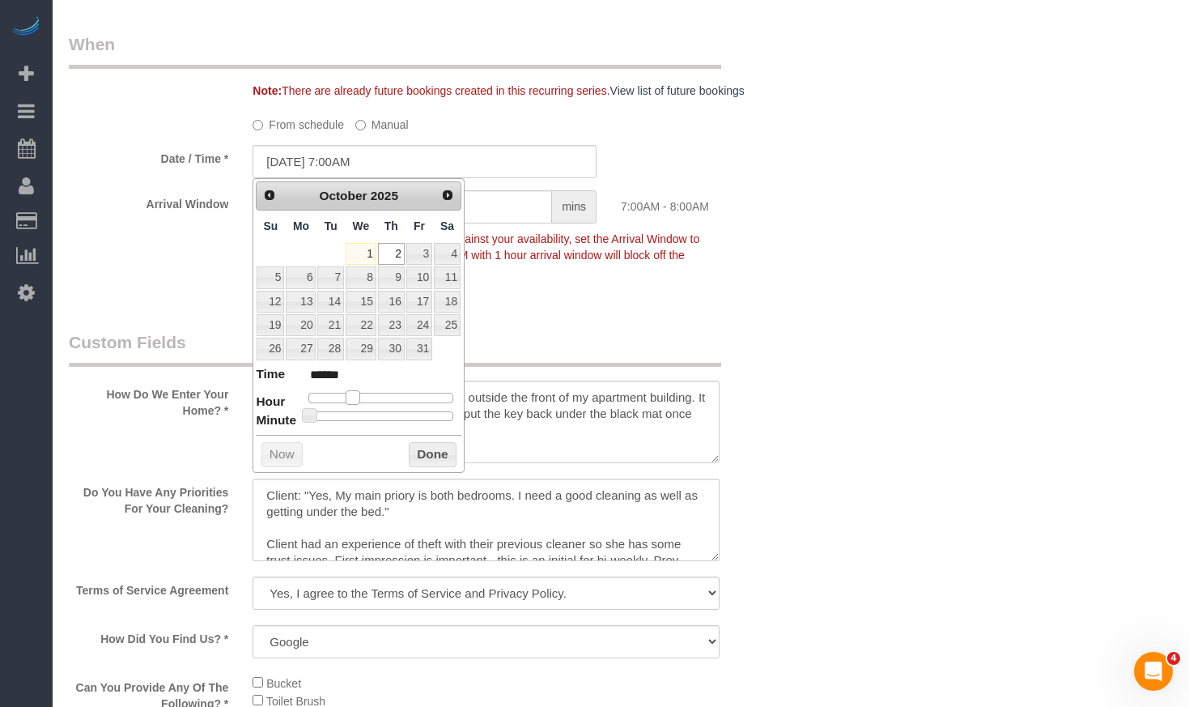
type input "******"
click at [364, 399] on span at bounding box center [359, 397] width 15 height 15
click at [441, 469] on div "Prev Next [DATE] Su Mo Tu We Th Fr Sa 1 2 3 4 5 6 7 8 9 10 11 12 13 14 15 16 17…" at bounding box center [359, 325] width 212 height 295
click at [426, 455] on button "Done" at bounding box center [433, 455] width 48 height 26
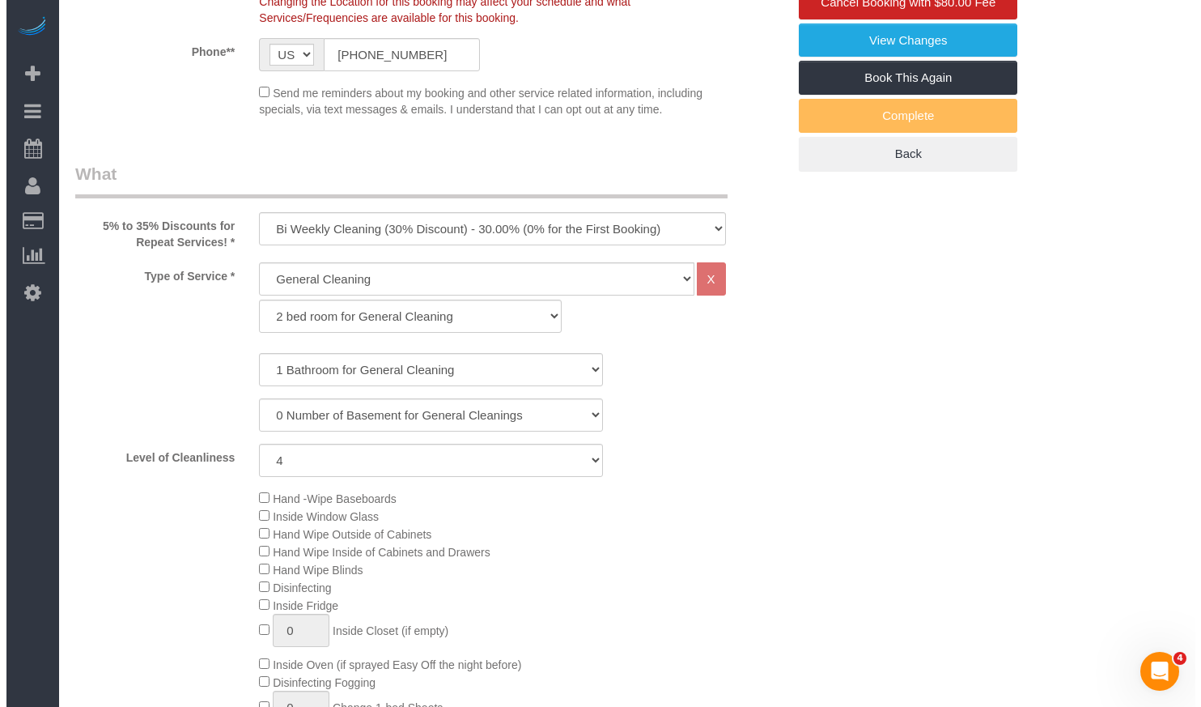
scroll to position [0, 0]
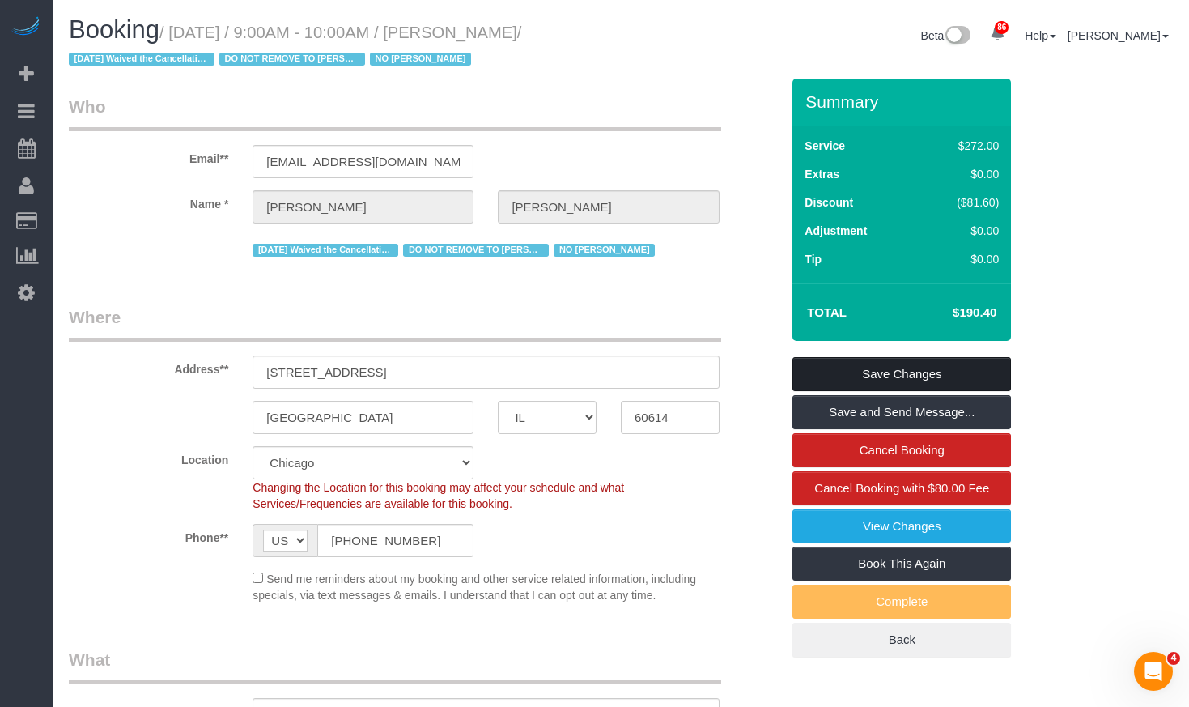
click at [871, 372] on link "Save Changes" at bounding box center [901, 374] width 219 height 34
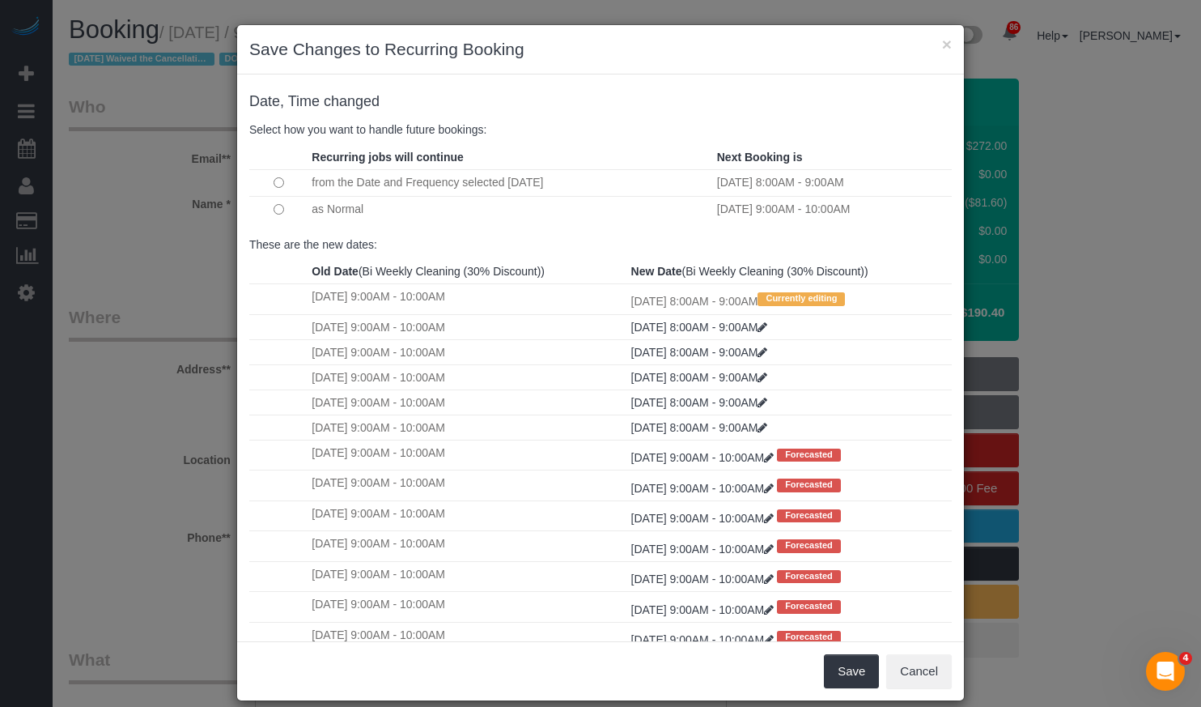
click at [298, 188] on td at bounding box center [278, 182] width 58 height 27
click at [279, 203] on td at bounding box center [278, 209] width 58 height 27
click at [829, 678] on button "Save" at bounding box center [851, 671] width 55 height 34
